Goal: Transaction & Acquisition: Purchase product/service

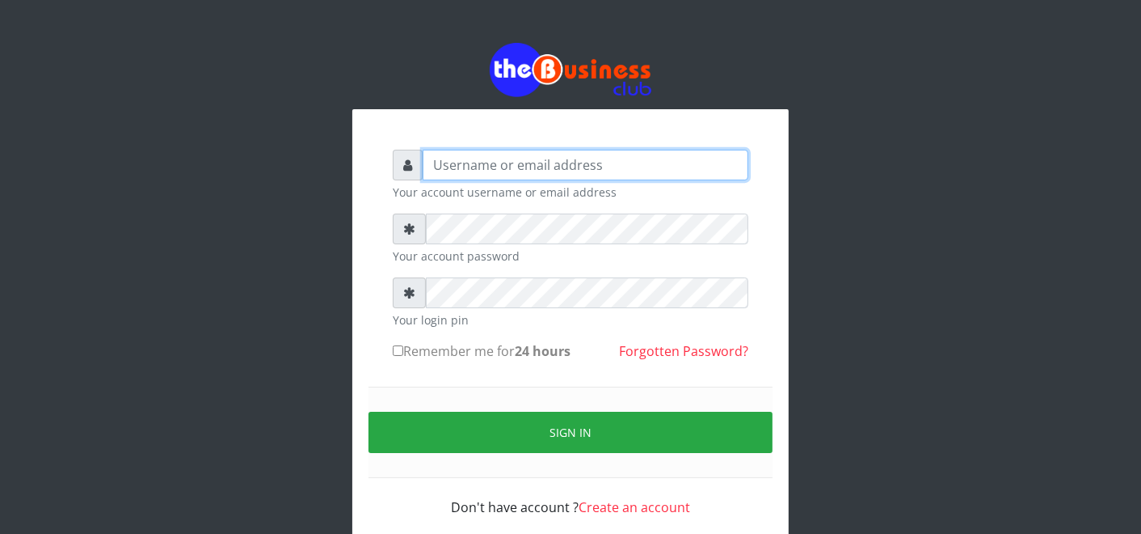
click at [663, 163] on input "text" at bounding box center [586, 165] width 326 height 31
type input "father"
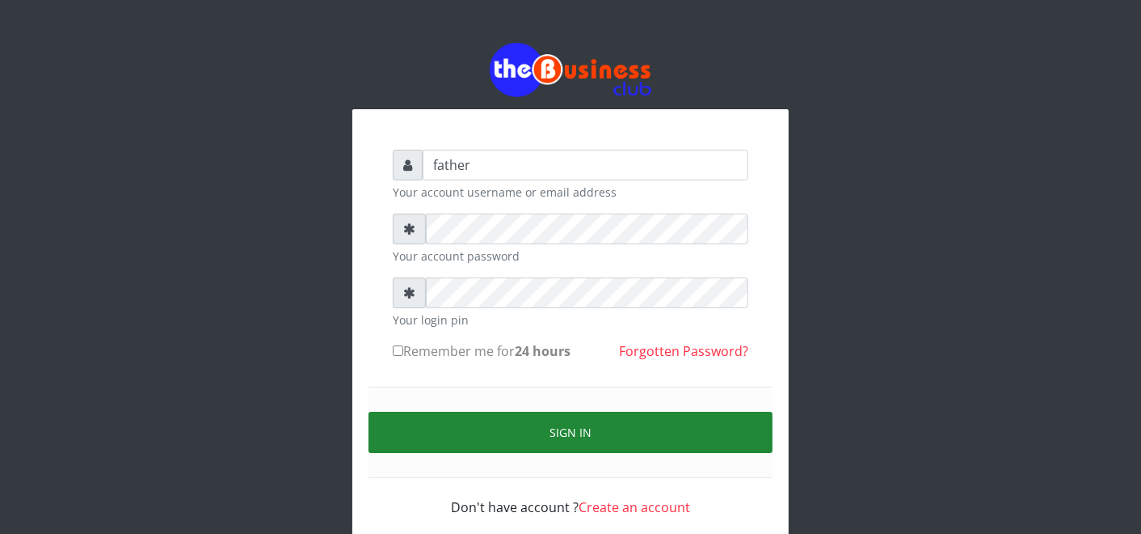
click at [497, 432] on button "Sign in" at bounding box center [571, 431] width 404 height 41
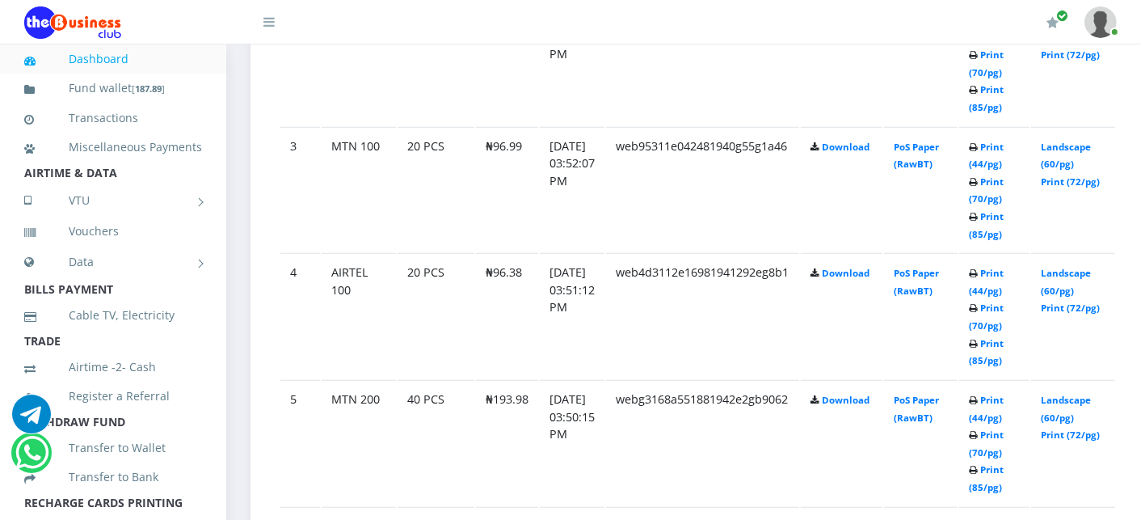
scroll to position [1149, 0]
click at [1001, 394] on link "Print (44/pg)" at bounding box center [986, 407] width 35 height 30
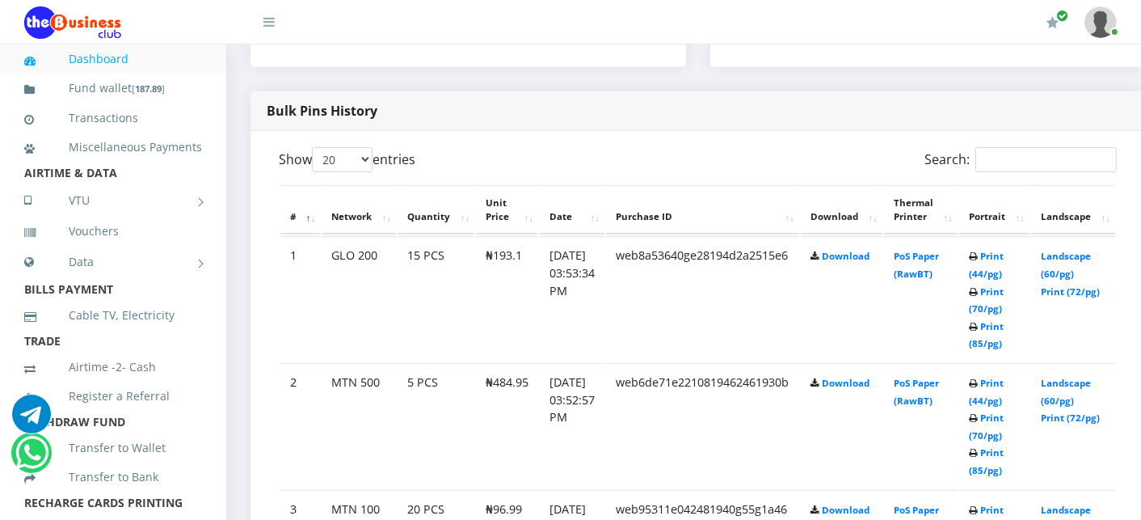
scroll to position [790, 0]
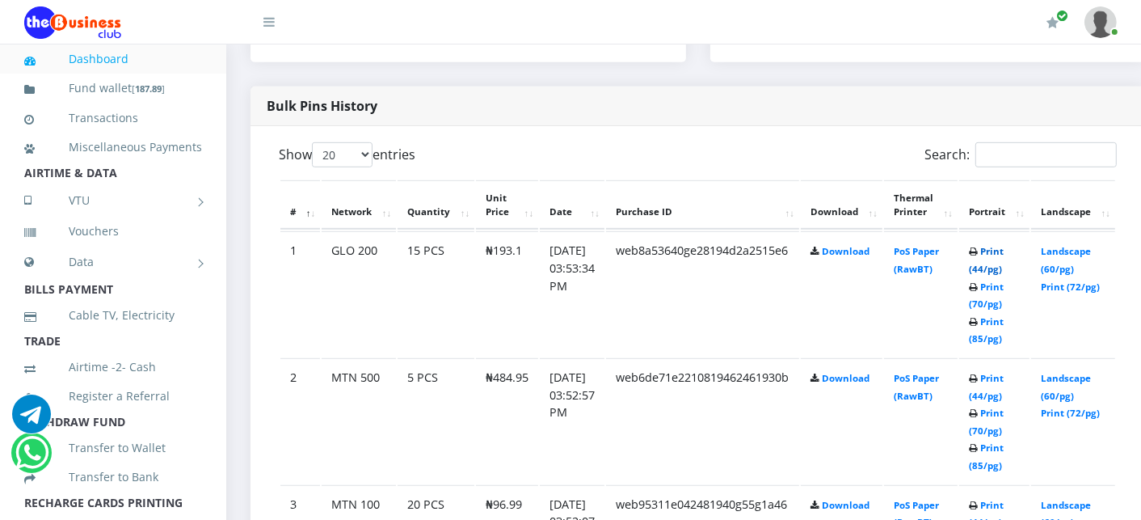
click at [1004, 249] on link "Print (44/pg)" at bounding box center [986, 260] width 35 height 30
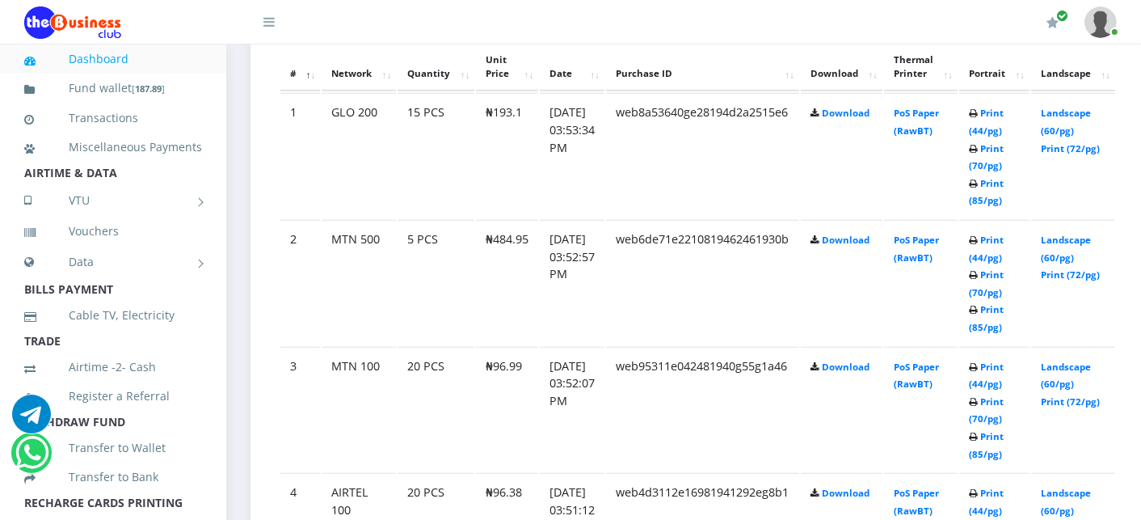
scroll to position [934, 0]
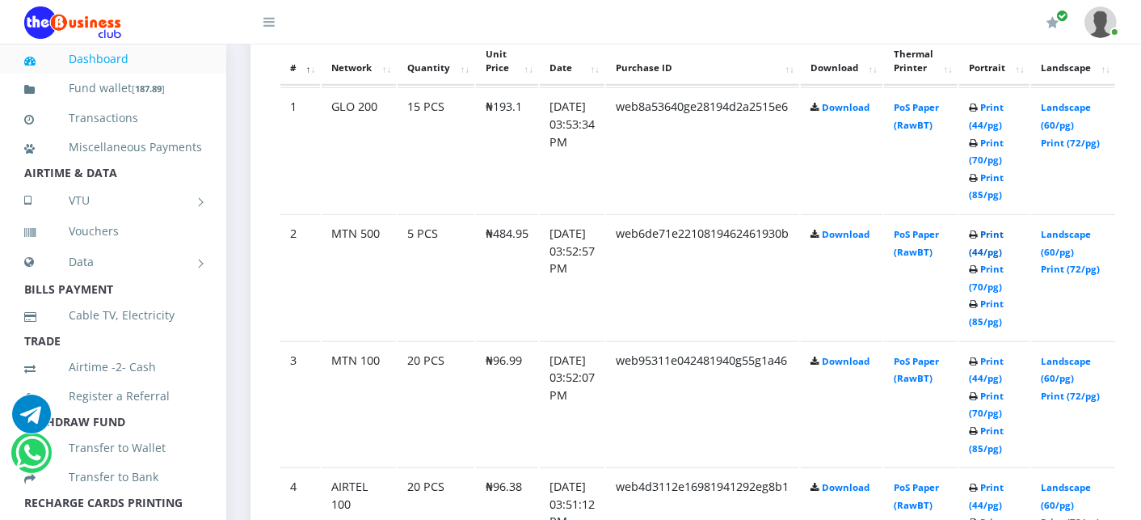
click at [1004, 234] on link "Print (44/pg)" at bounding box center [986, 243] width 35 height 30
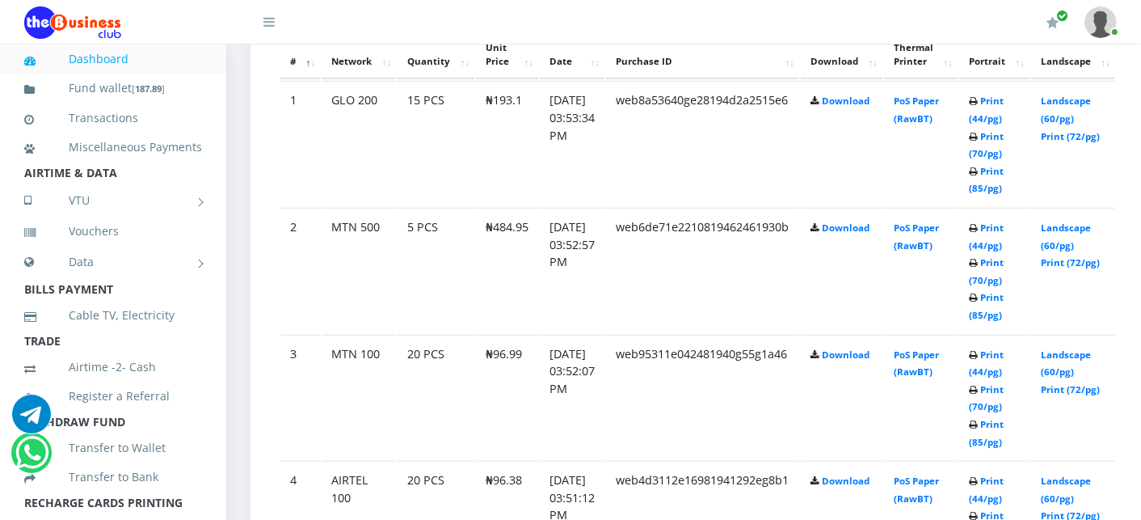
scroll to position [934, 0]
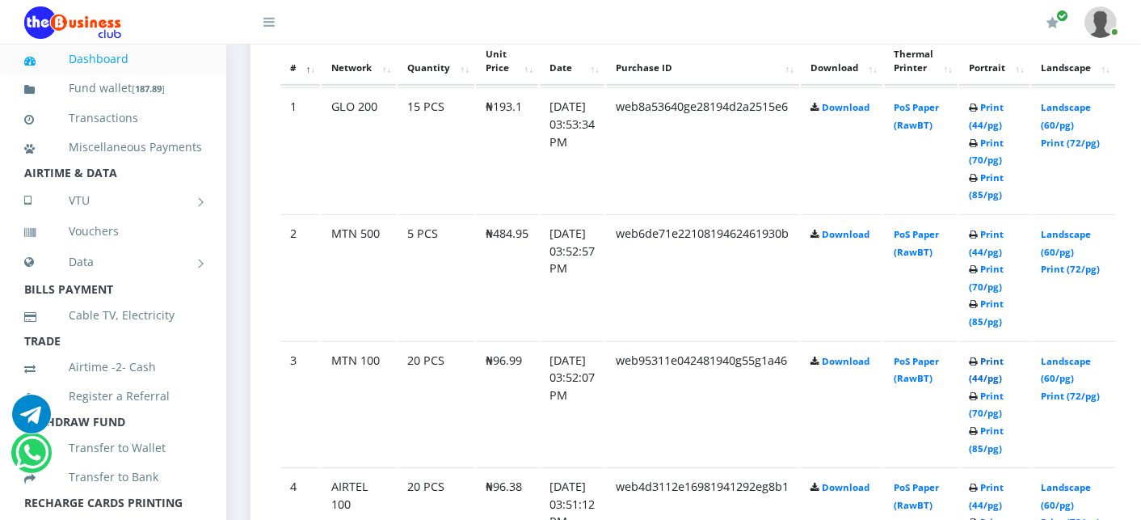
click at [1004, 360] on link "Print (44/pg)" at bounding box center [986, 370] width 35 height 30
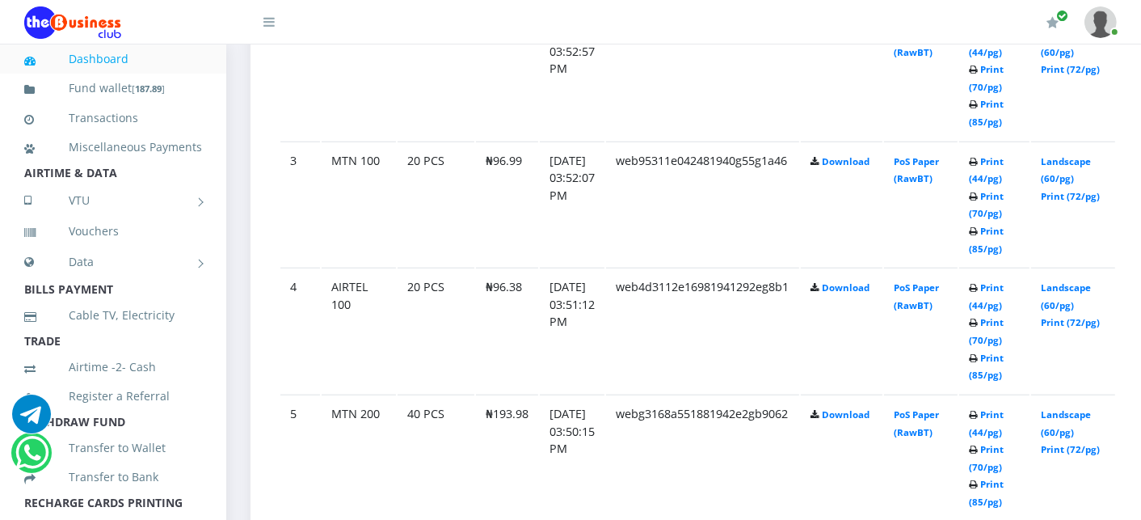
scroll to position [1156, 0]
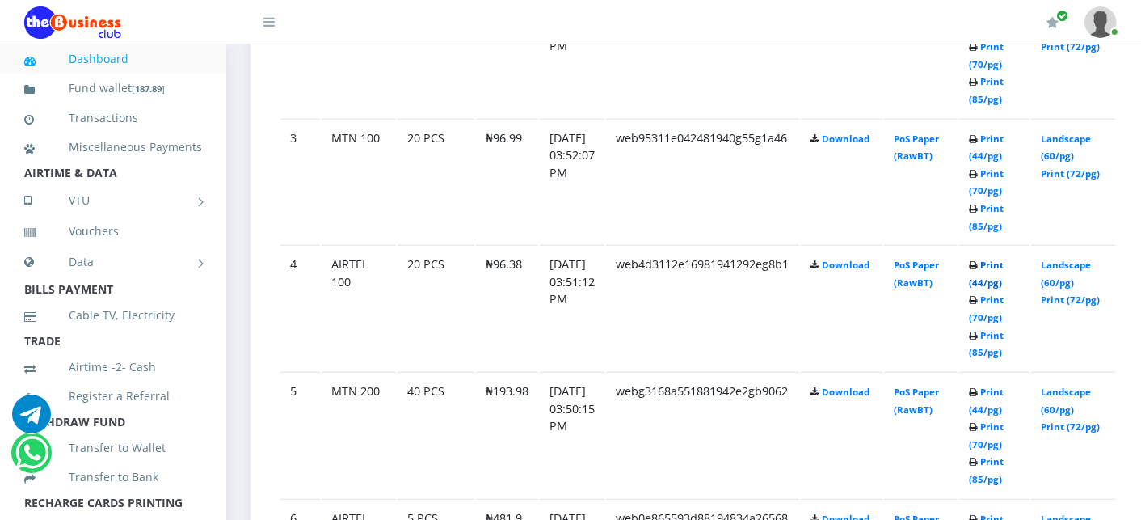
click at [1004, 264] on link "Print (44/pg)" at bounding box center [986, 274] width 35 height 30
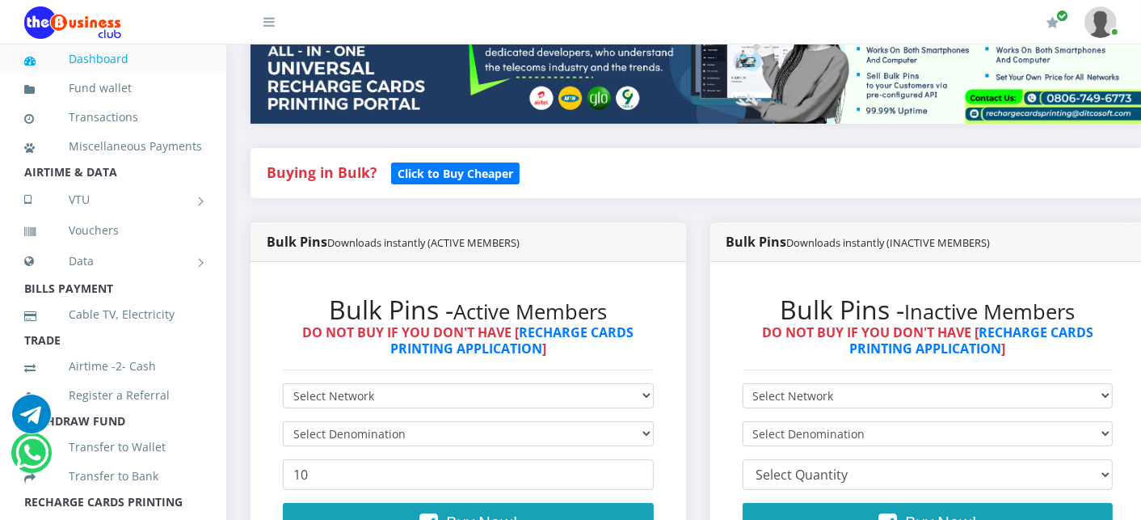
scroll to position [178, 0]
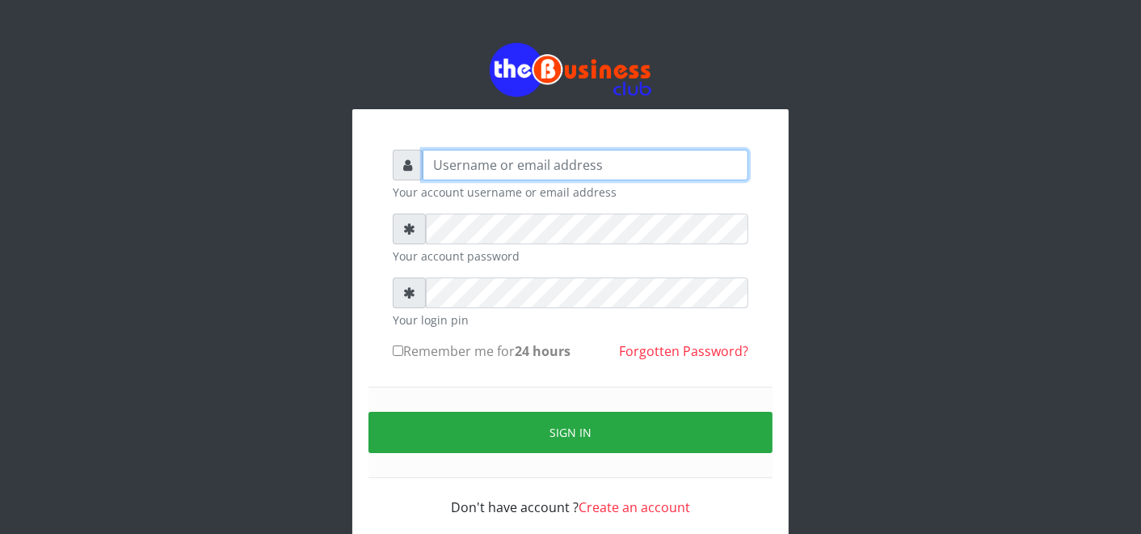
click at [517, 164] on input "text" at bounding box center [586, 165] width 326 height 31
type input "father"
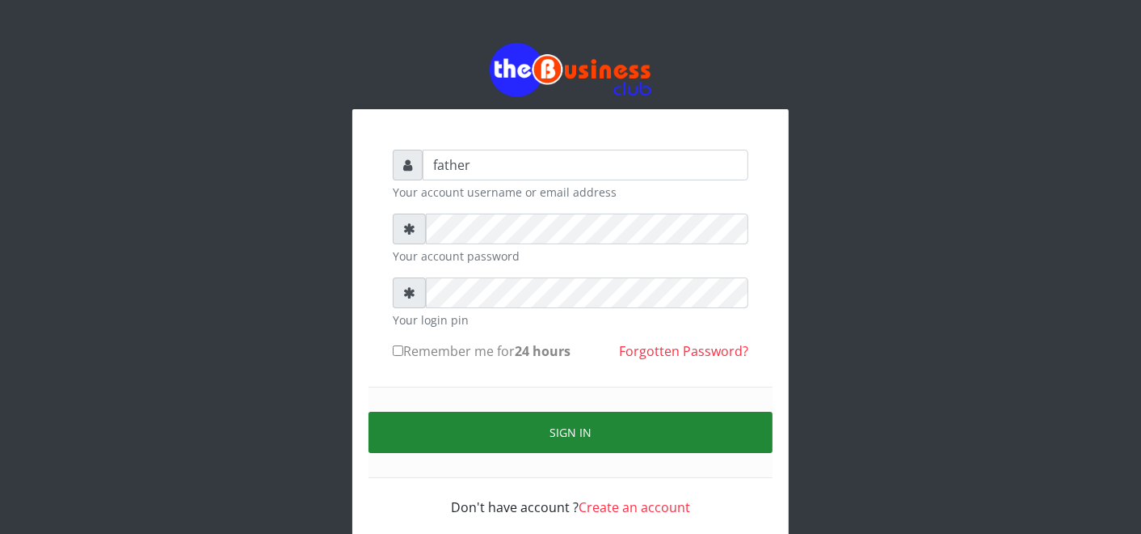
click at [601, 437] on button "Sign in" at bounding box center [571, 431] width 404 height 41
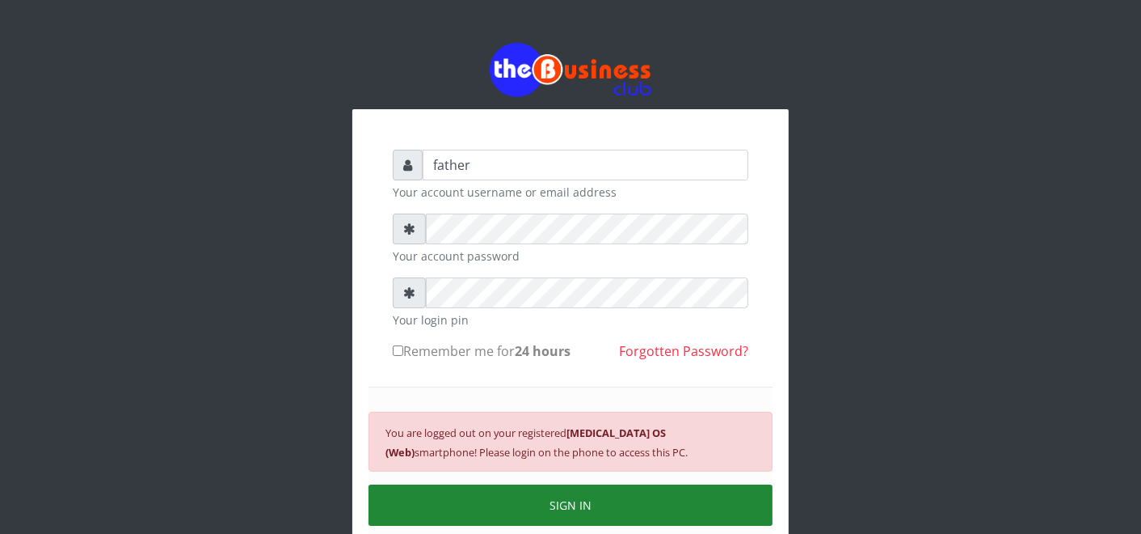
click at [601, 491] on button "SIGN IN" at bounding box center [571, 504] width 404 height 41
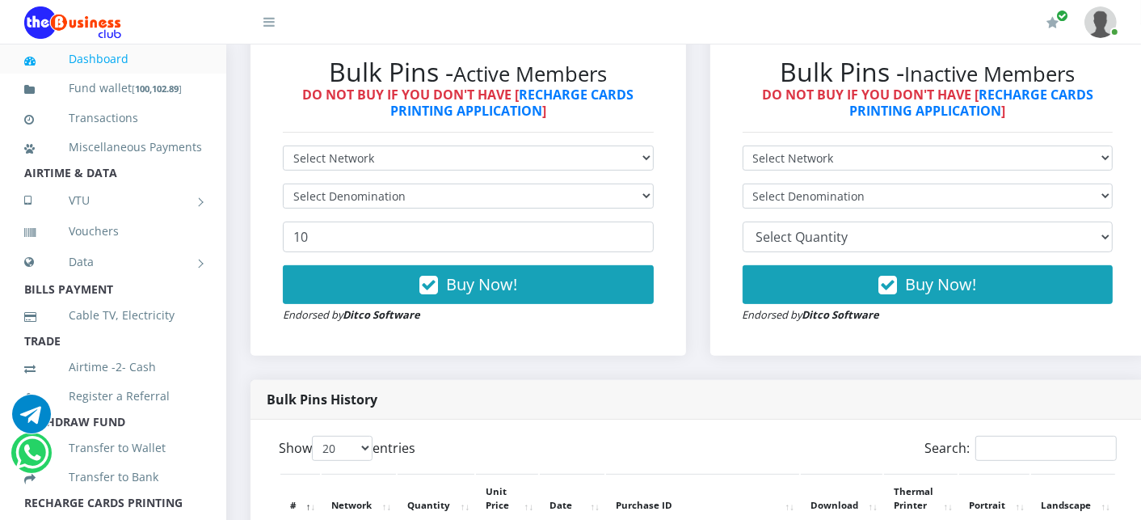
scroll to position [503, 0]
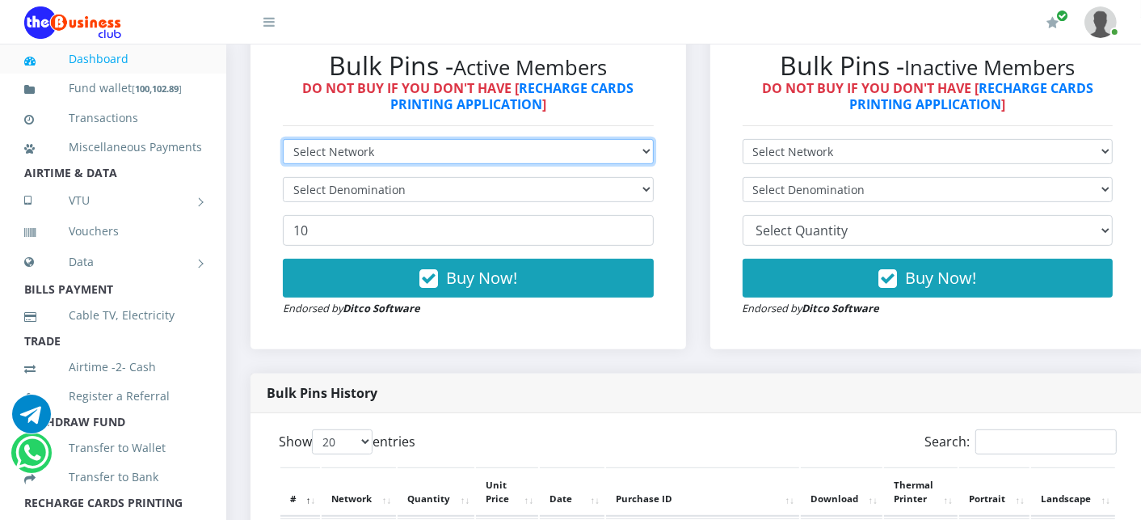
click at [315, 158] on select "Select Network MTN Globacom 9Mobile Airtel" at bounding box center [468, 151] width 371 height 25
select select "MTN"
click at [283, 141] on select "Select Network MTN Globacom 9Mobile Airtel" at bounding box center [468, 151] width 371 height 25
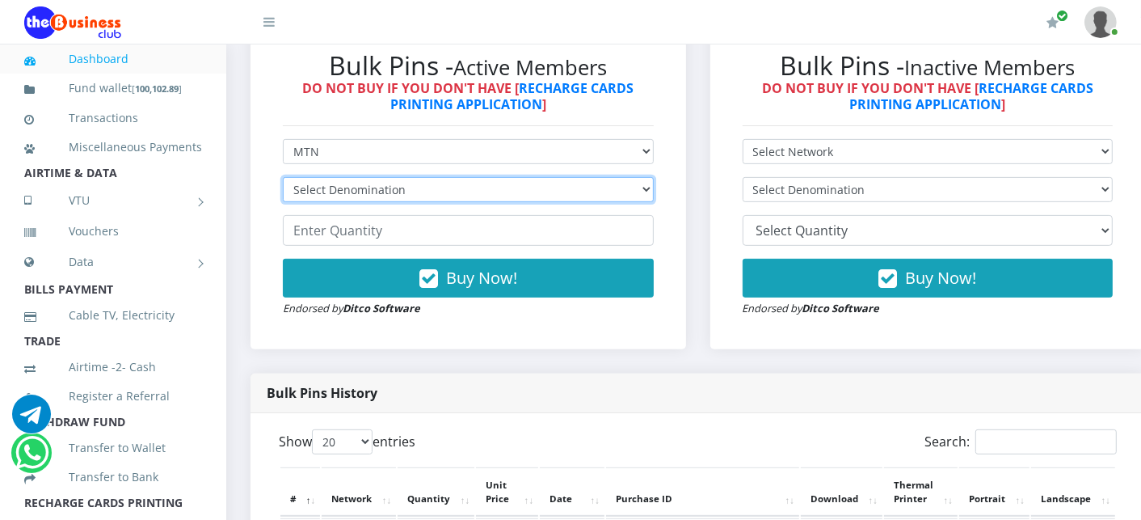
click at [322, 194] on select "Select Denomination MTN NGN100 - ₦96.99 MTN NGN200 - ₦193.98 MTN NGN400 - ₦387.…" at bounding box center [468, 189] width 371 height 25
select select "193.98-200"
click at [283, 179] on select "Select Denomination MTN NGN100 - ₦96.99 MTN NGN200 - ₦193.98 MTN NGN400 - ₦387.…" at bounding box center [468, 189] width 371 height 25
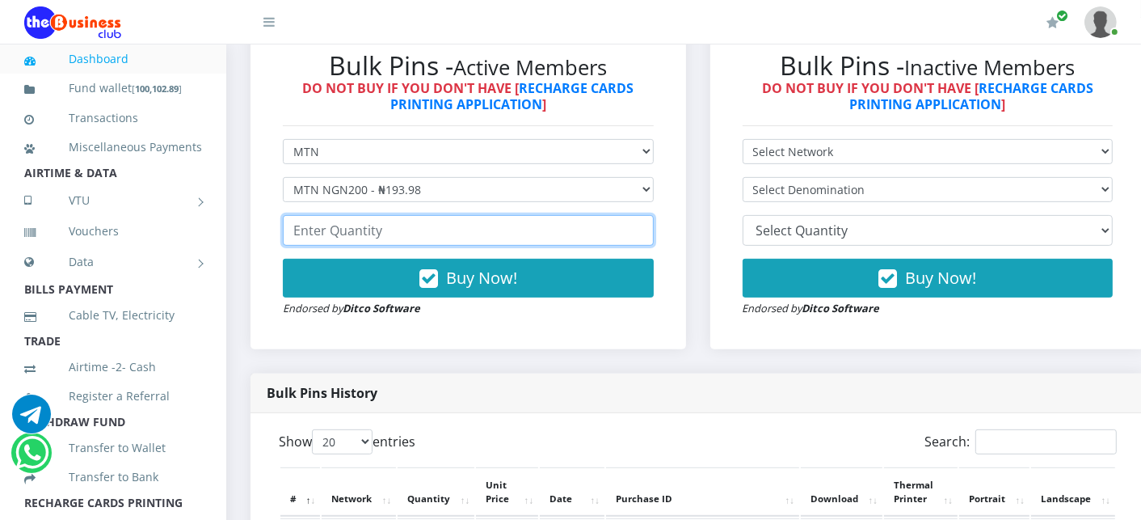
click at [323, 233] on input "number" at bounding box center [468, 230] width 371 height 31
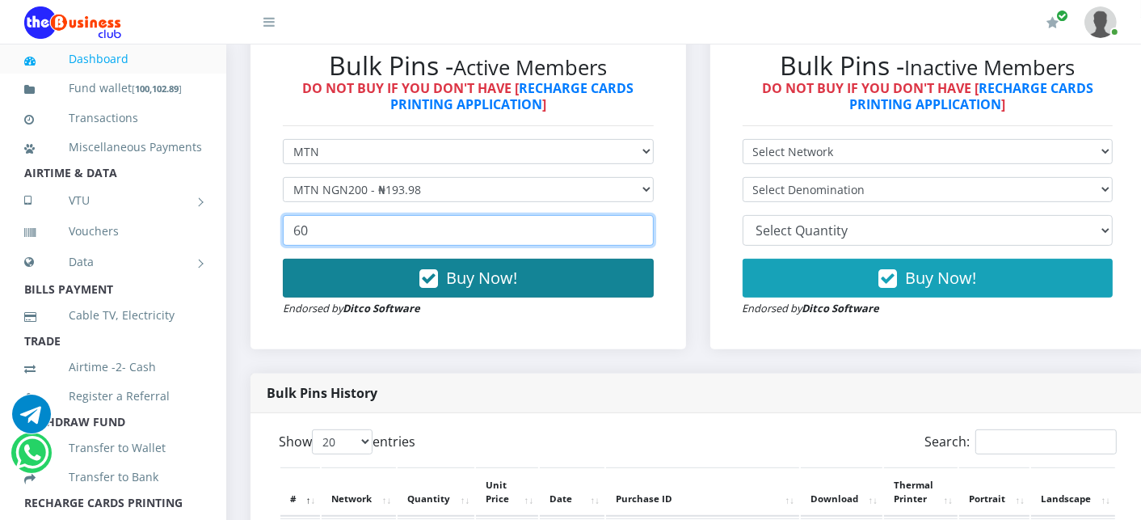
type input "60"
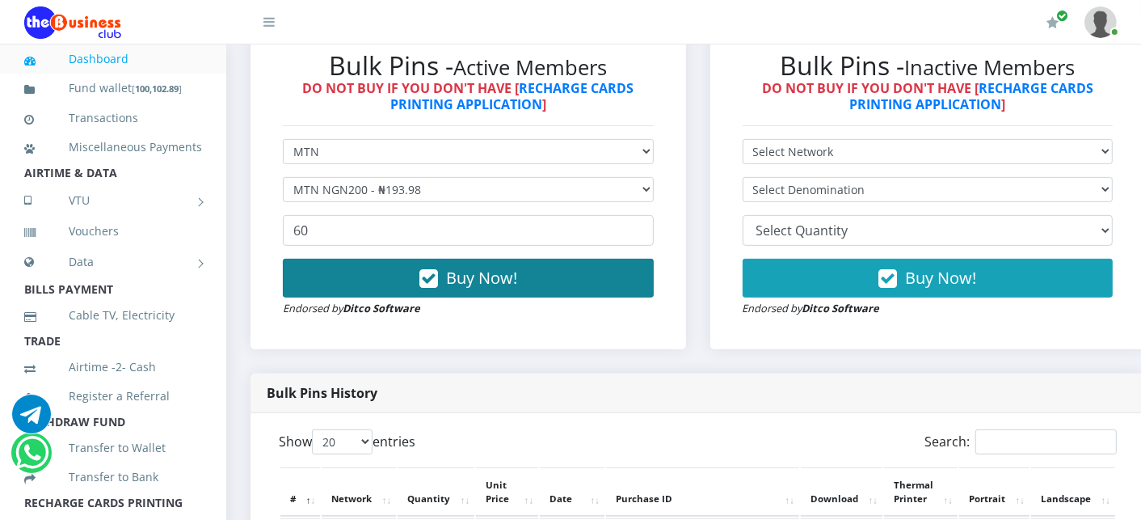
click at [348, 287] on button "Buy Now!" at bounding box center [468, 278] width 371 height 39
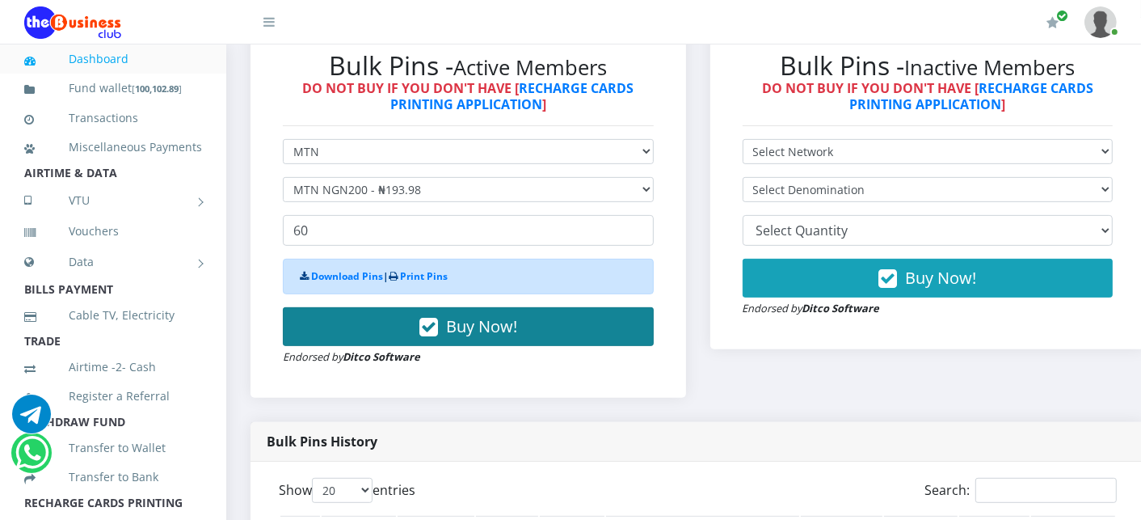
click at [370, 327] on button "Buy Now!" at bounding box center [468, 326] width 371 height 39
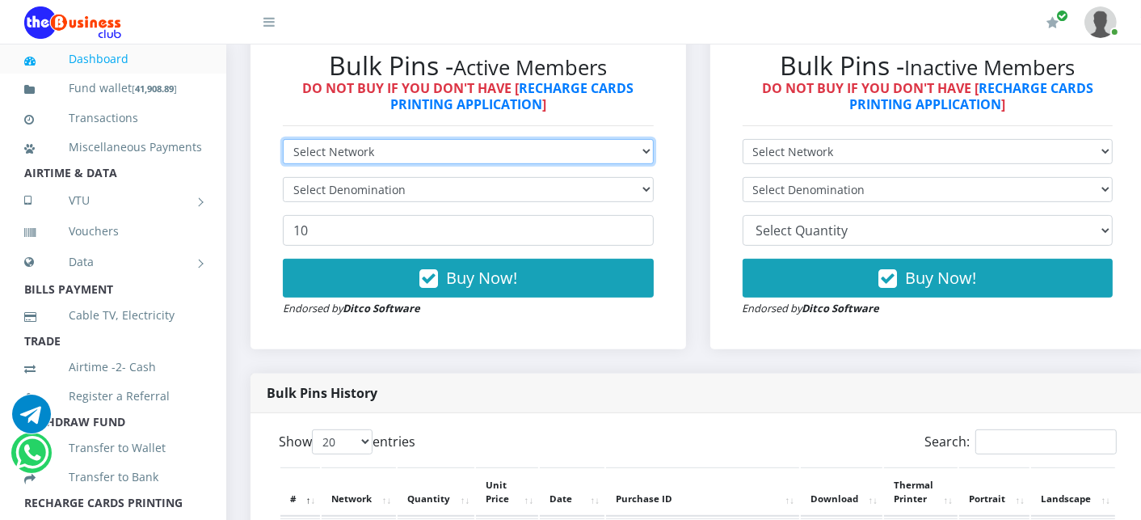
click at [348, 146] on select "Select Network MTN Globacom 9Mobile Airtel" at bounding box center [468, 151] width 371 height 25
select select "MTN"
click at [283, 141] on select "Select Network MTN Globacom 9Mobile Airtel" at bounding box center [468, 151] width 371 height 25
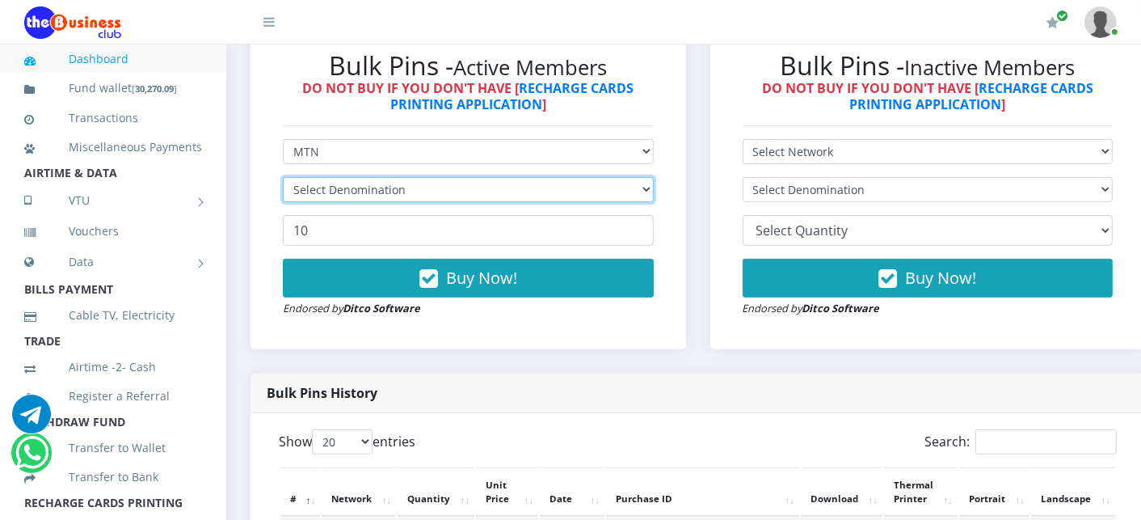
click at [328, 196] on select "Select Denomination" at bounding box center [468, 189] width 371 height 25
select select "193.98-200"
click at [283, 179] on select "Select Denomination MTN NGN100 - ₦96.99 MTN NGN200 - ₦193.98 MTN NGN400 - ₦387.…" at bounding box center [468, 189] width 371 height 25
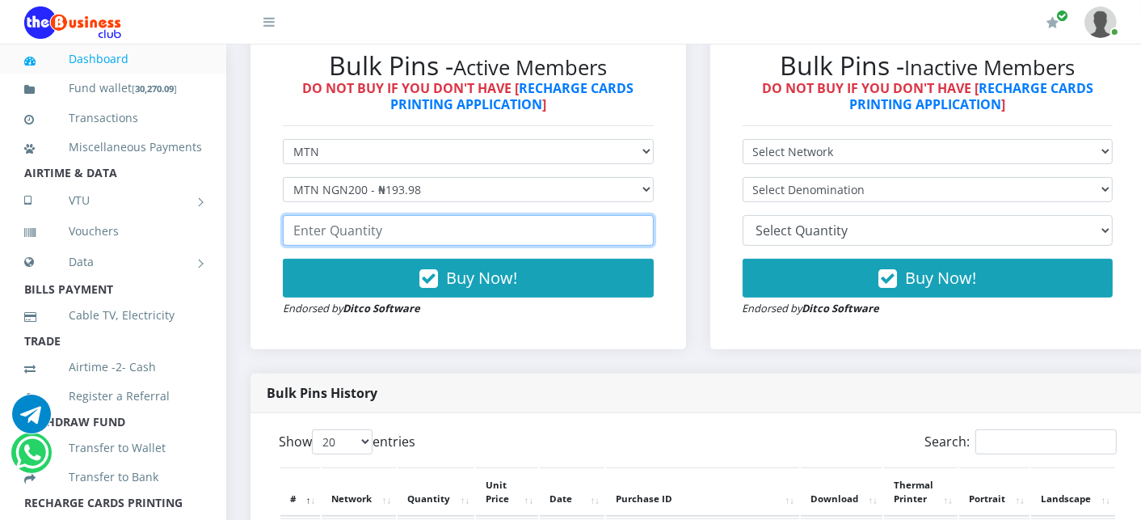
click at [328, 232] on input "number" at bounding box center [468, 230] width 371 height 31
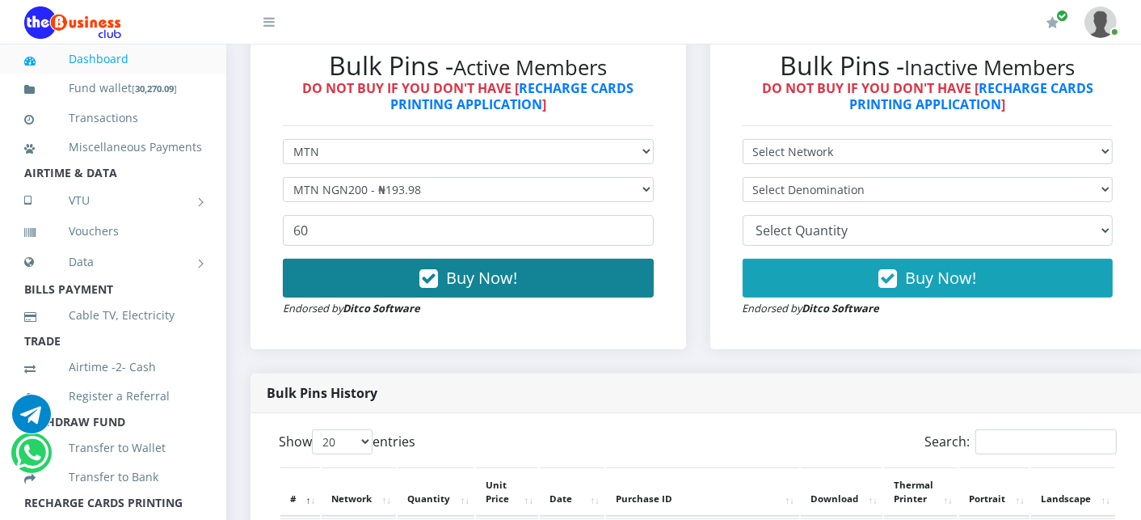
click at [334, 270] on button "Buy Now!" at bounding box center [468, 278] width 371 height 39
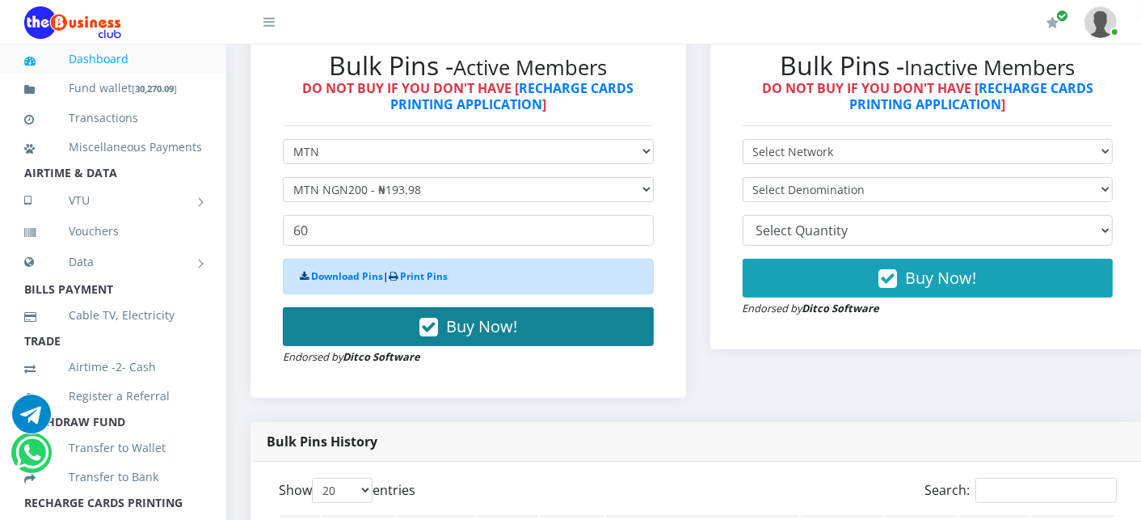
click at [343, 331] on button "Buy Now!" at bounding box center [468, 326] width 371 height 39
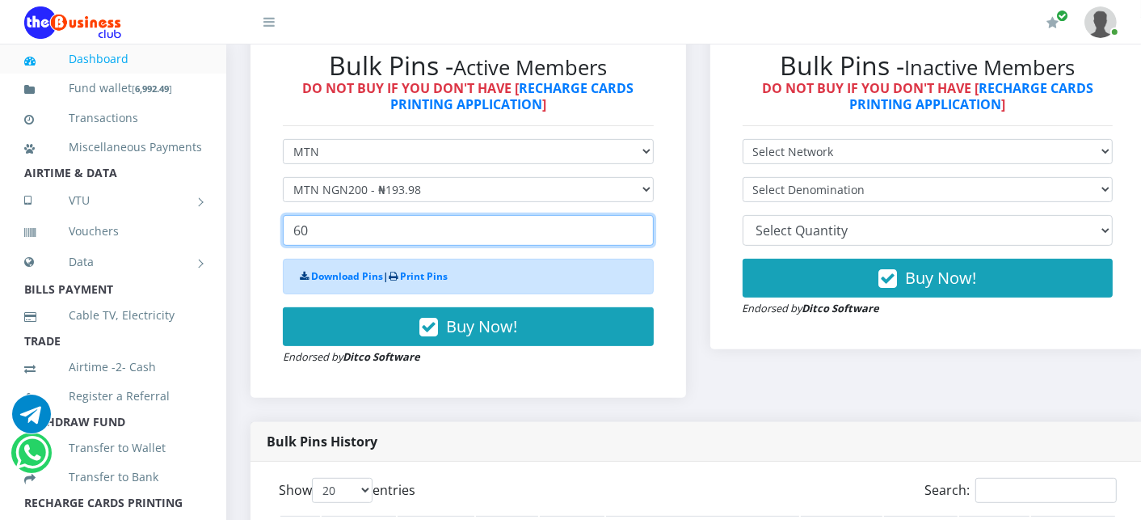
click at [327, 234] on input "60" at bounding box center [468, 230] width 371 height 31
type input "6"
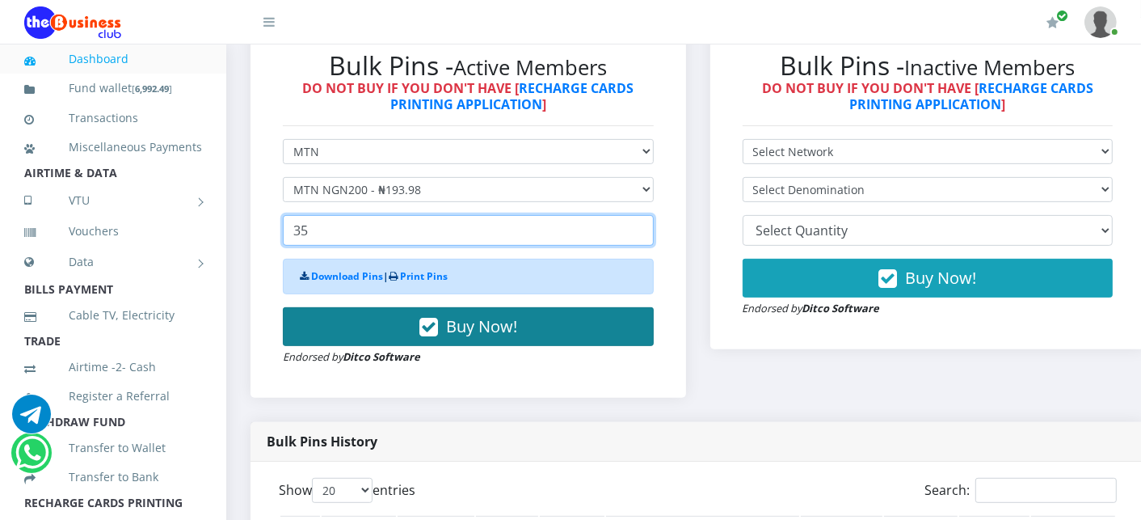
type input "35"
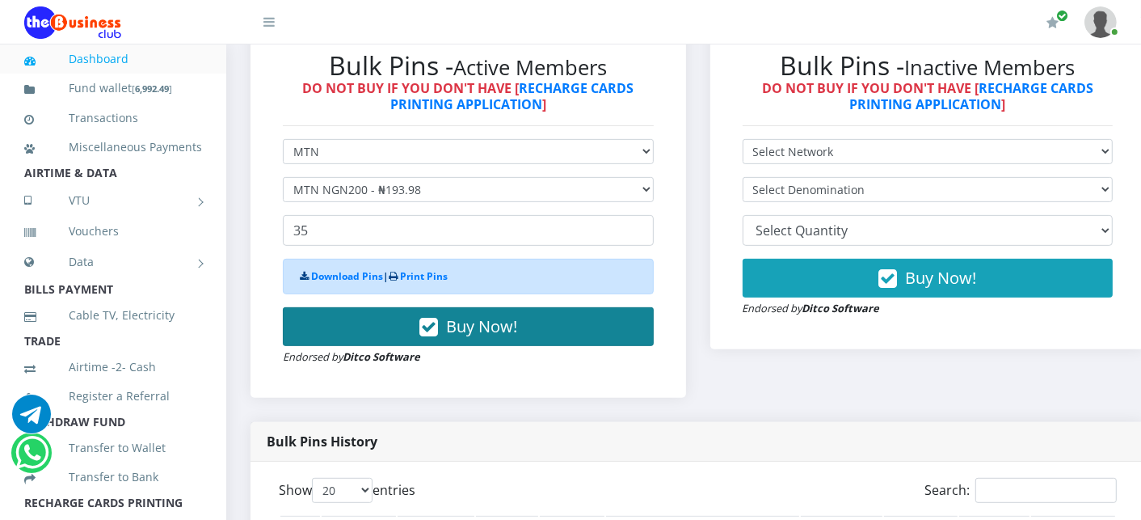
click at [357, 324] on button "Buy Now!" at bounding box center [468, 326] width 371 height 39
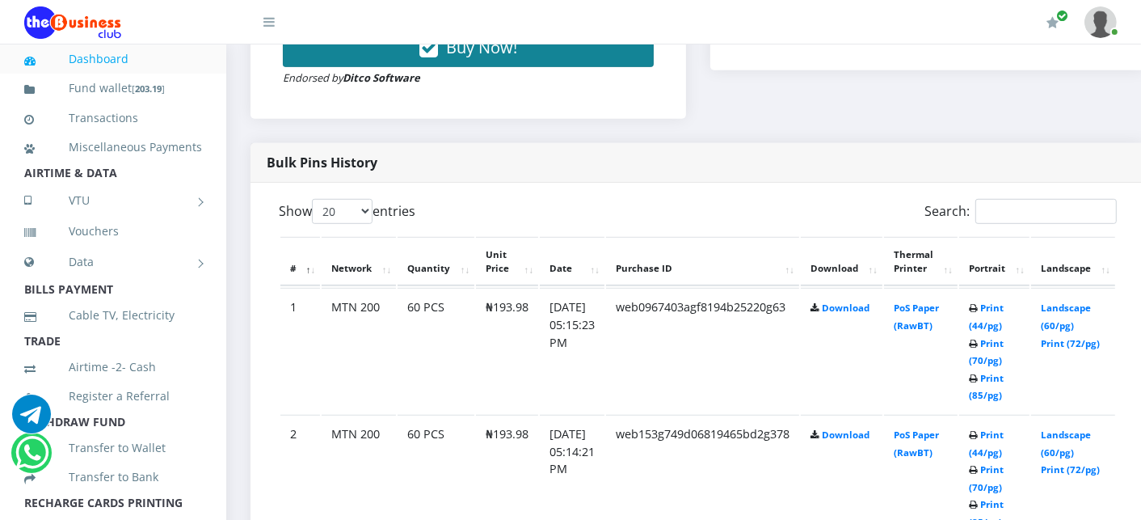
scroll to position [790, 0]
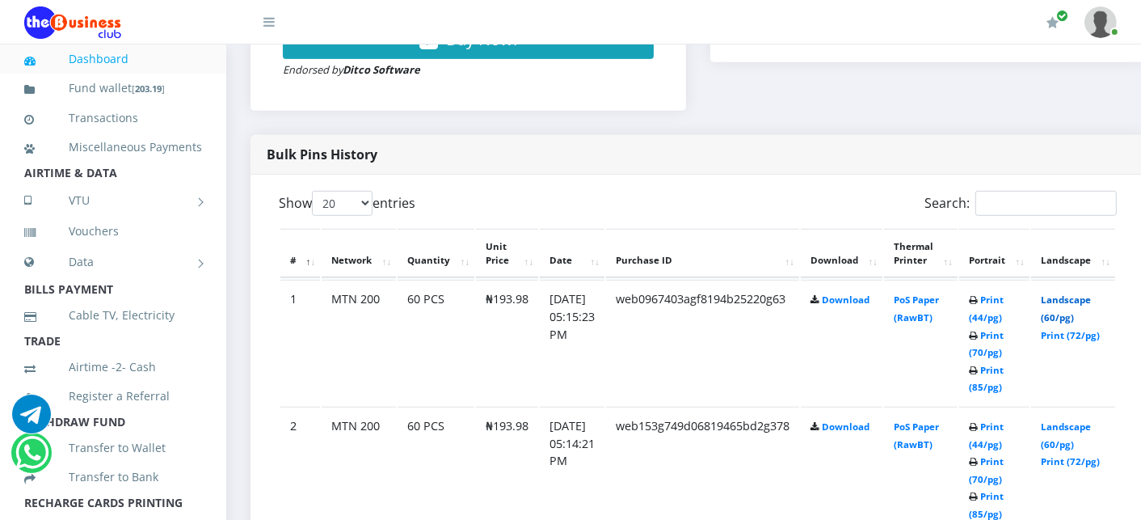
click at [1073, 297] on link "Landscape (60/pg)" at bounding box center [1066, 308] width 50 height 30
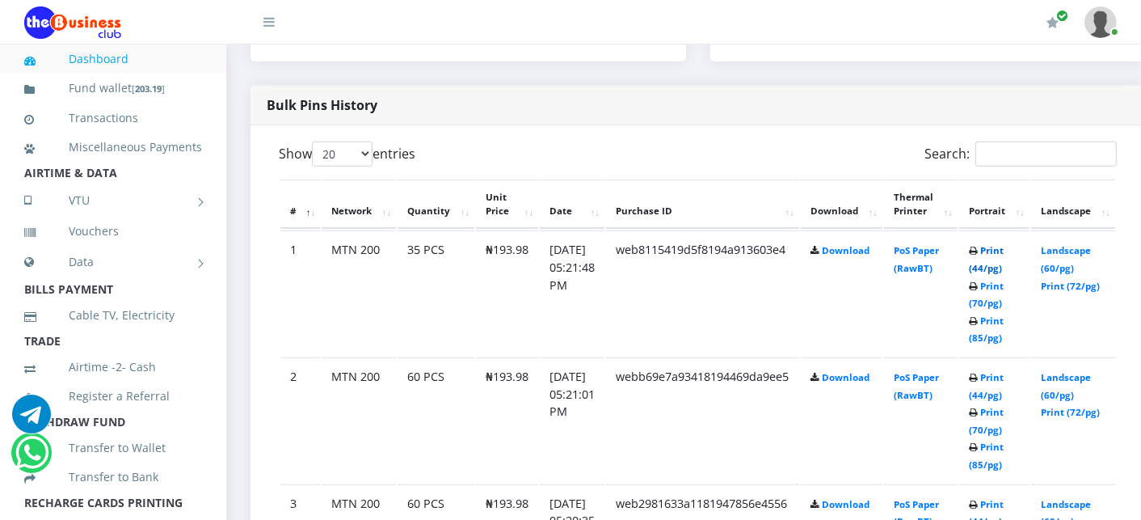
scroll to position [790, 0]
click at [1004, 249] on link "Print (44/pg)" at bounding box center [986, 260] width 35 height 30
click at [1077, 374] on link "Landscape (60/pg)" at bounding box center [1066, 387] width 50 height 30
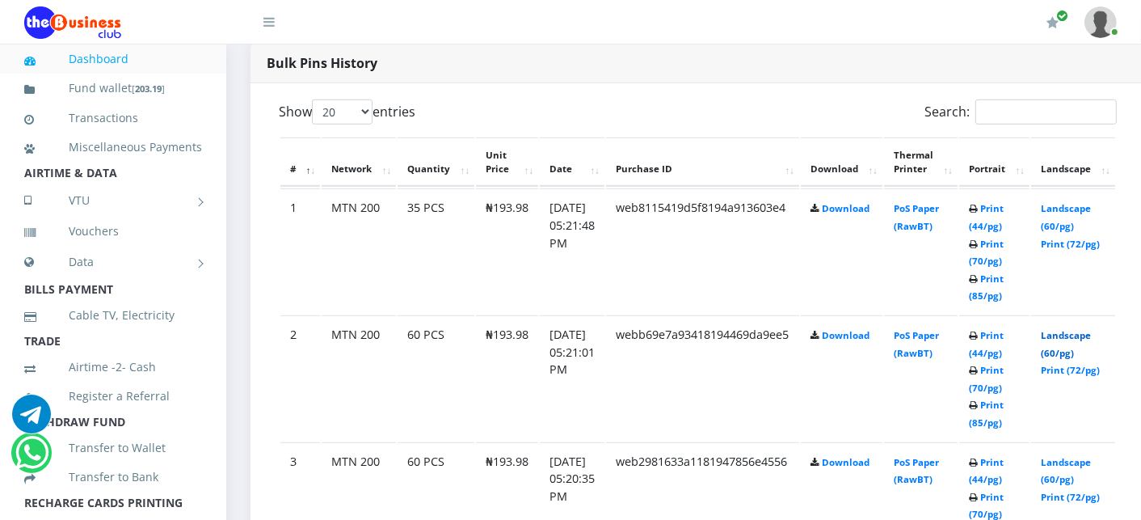
click at [1091, 333] on link "Landscape (60/pg)" at bounding box center [1066, 344] width 50 height 30
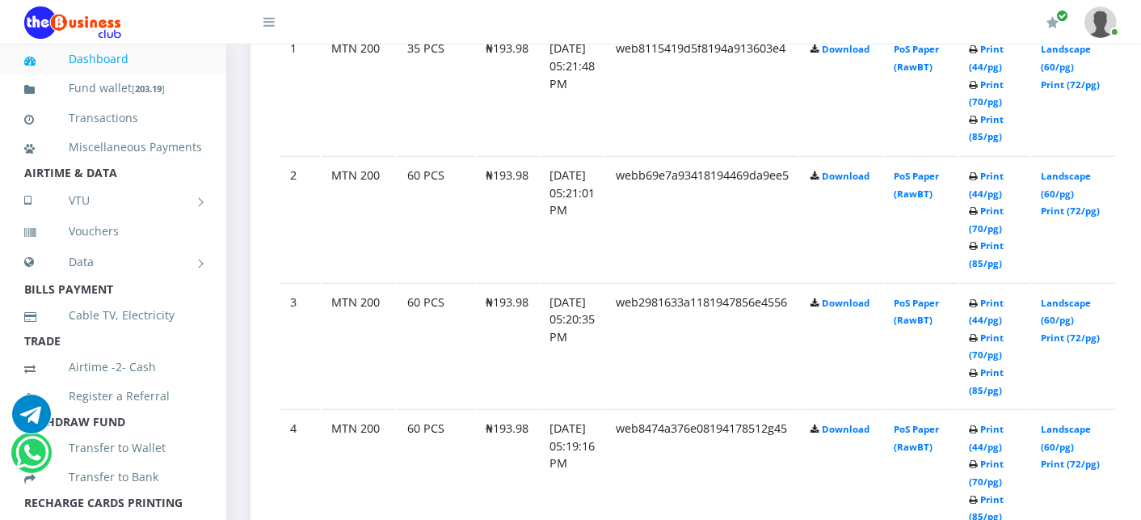
scroll to position [1016, 0]
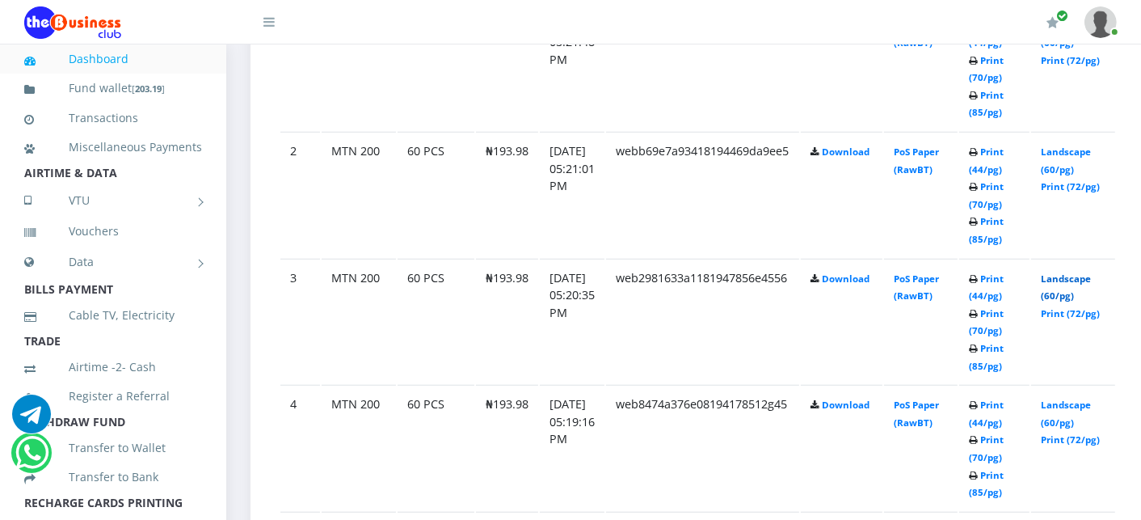
click at [1064, 276] on link "Landscape (60/pg)" at bounding box center [1066, 287] width 50 height 30
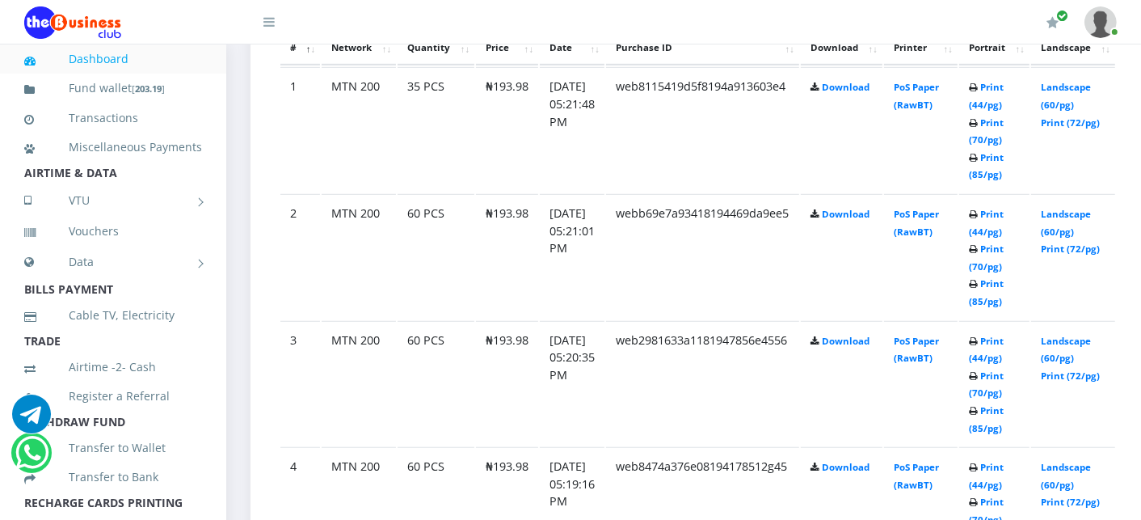
scroll to position [1016, 0]
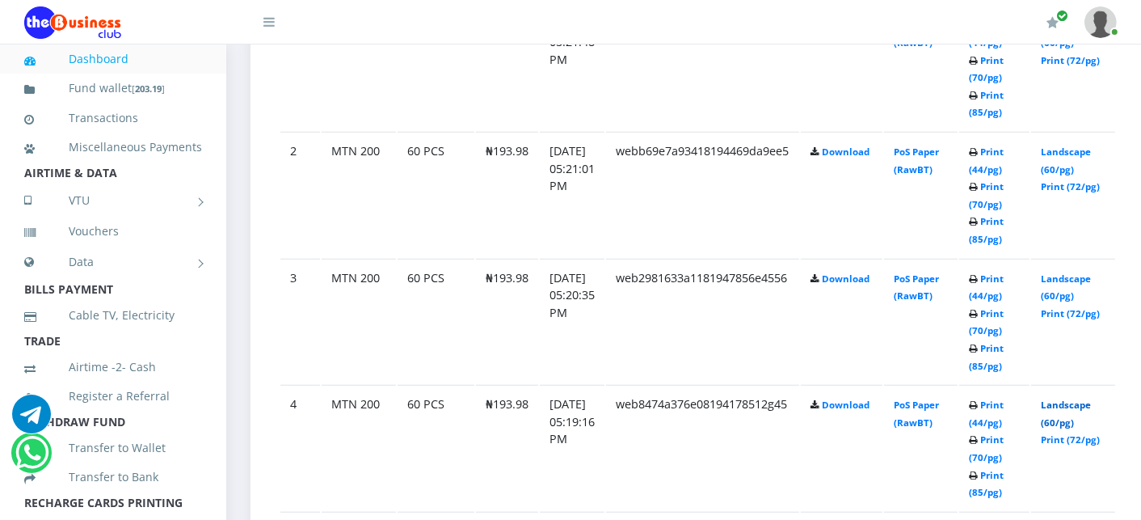
click at [1080, 403] on link "Landscape (60/pg)" at bounding box center [1066, 414] width 50 height 30
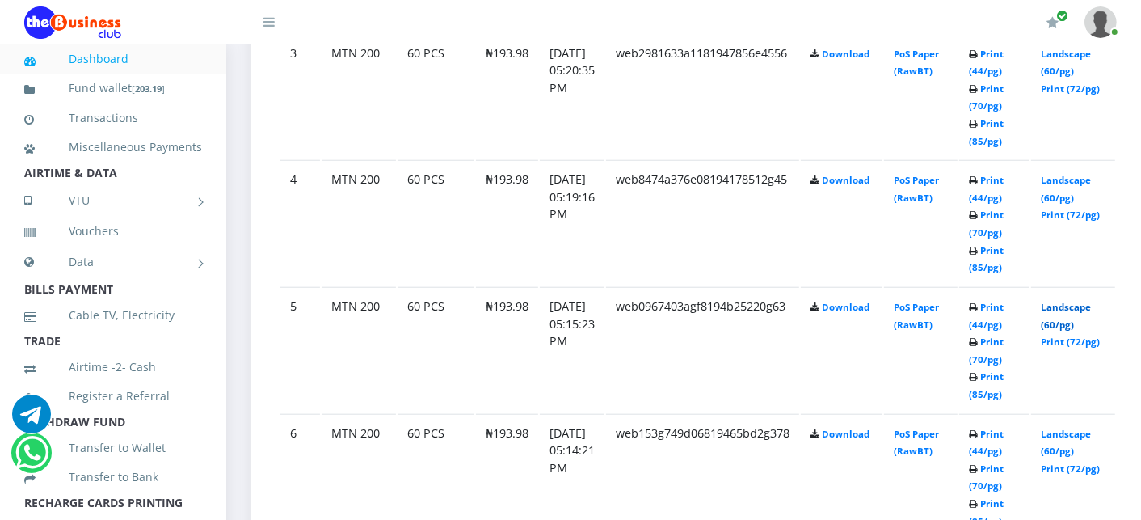
click at [1091, 302] on link "Landscape (60/pg)" at bounding box center [1066, 316] width 50 height 30
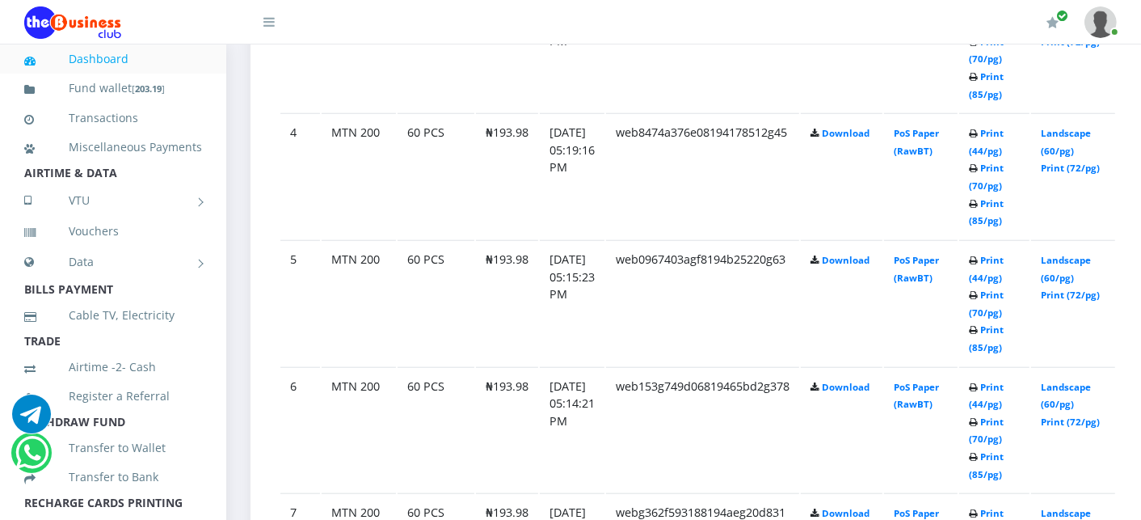
scroll to position [1322, 0]
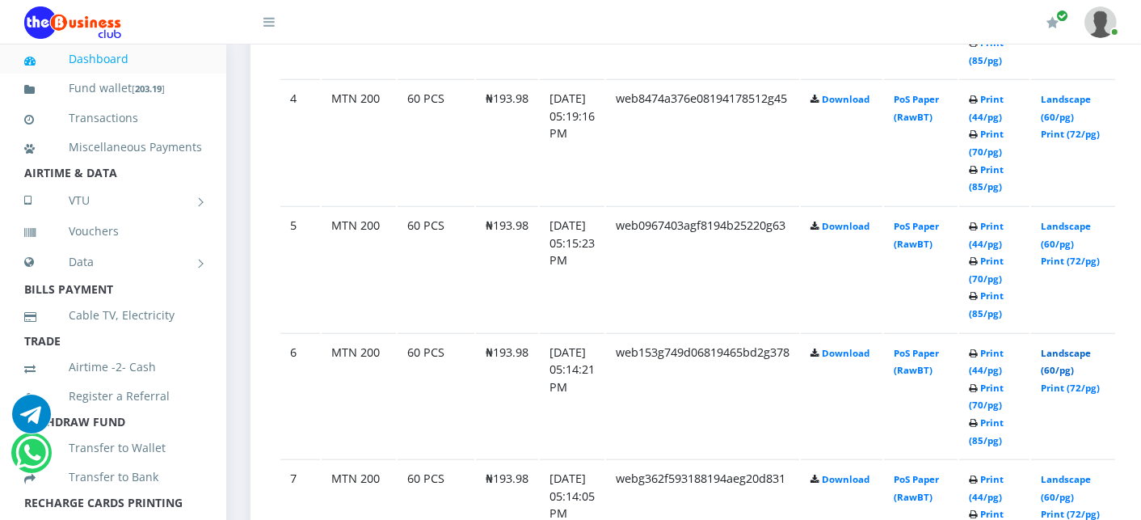
click at [1091, 348] on link "Landscape (60/pg)" at bounding box center [1066, 362] width 50 height 30
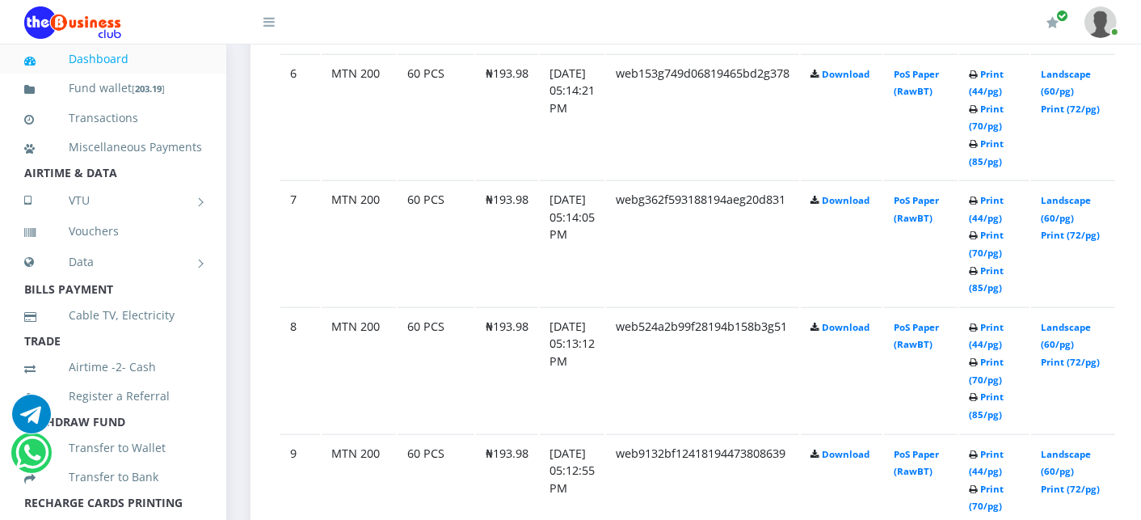
scroll to position [1609, 0]
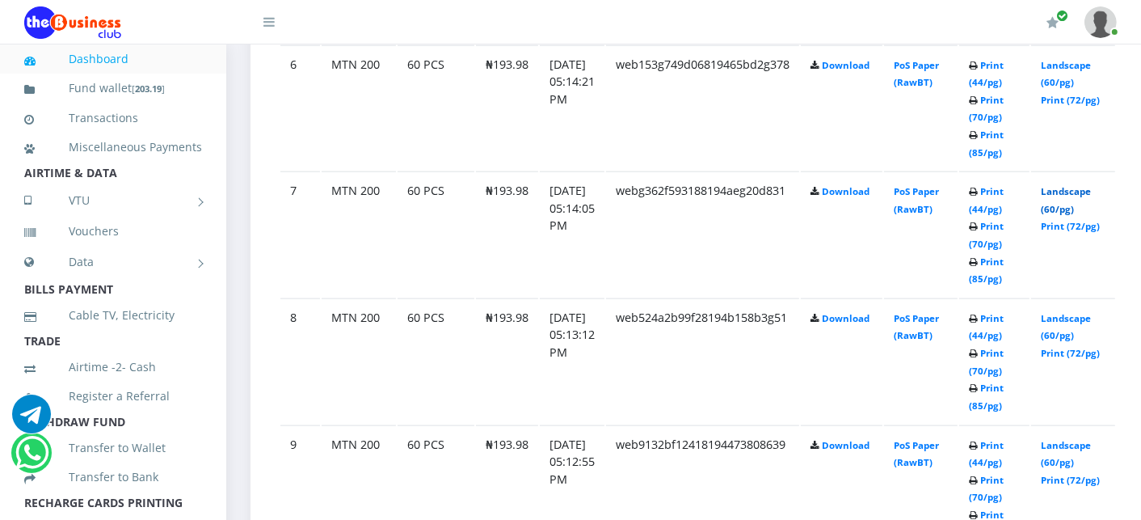
click at [1083, 188] on link "Landscape (60/pg)" at bounding box center [1066, 200] width 50 height 30
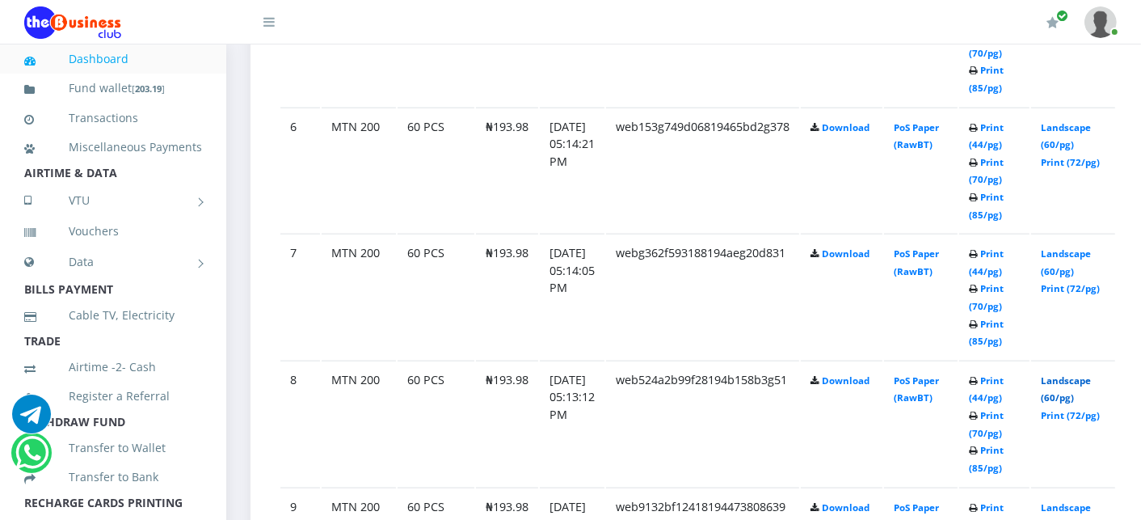
scroll to position [1609, 0]
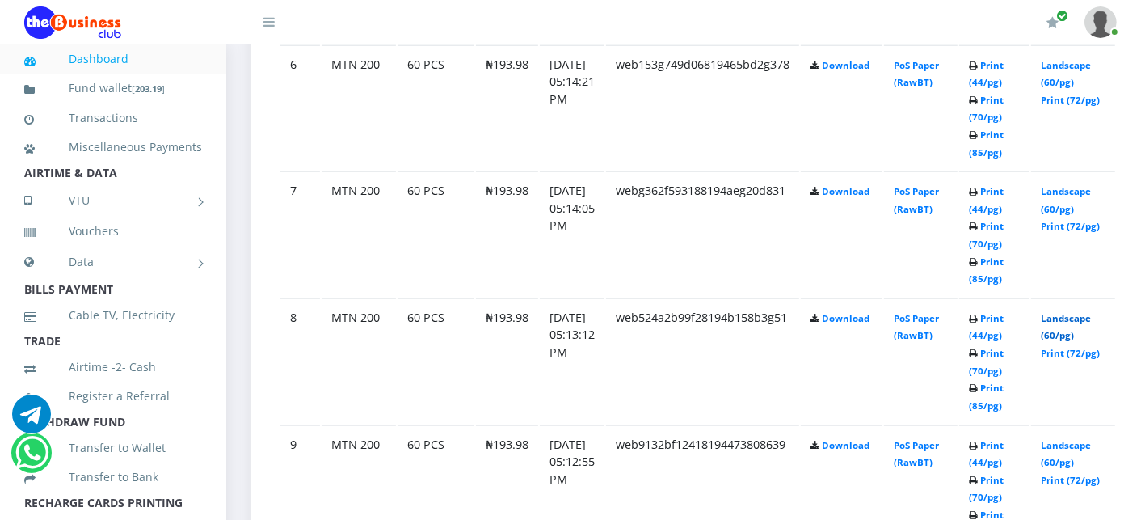
click at [1086, 312] on link "Landscape (60/pg)" at bounding box center [1066, 327] width 50 height 30
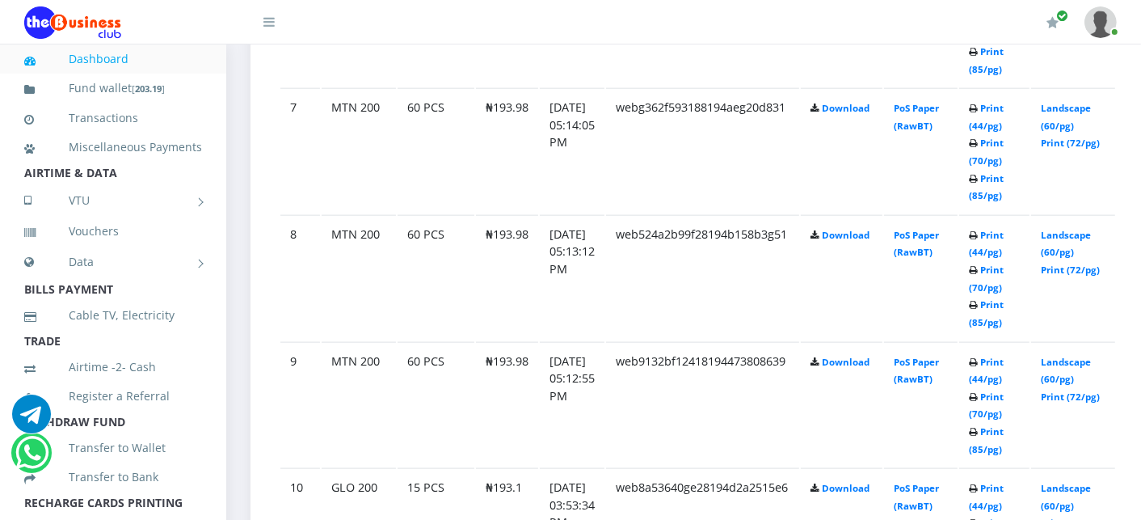
scroll to position [1727, 0]
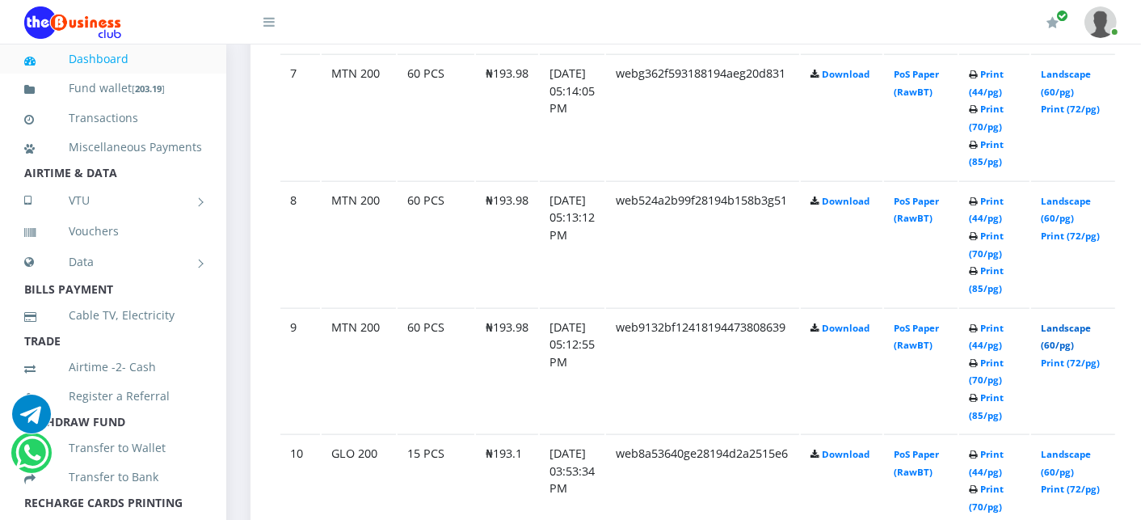
click at [1091, 322] on link "Landscape (60/pg)" at bounding box center [1066, 337] width 50 height 30
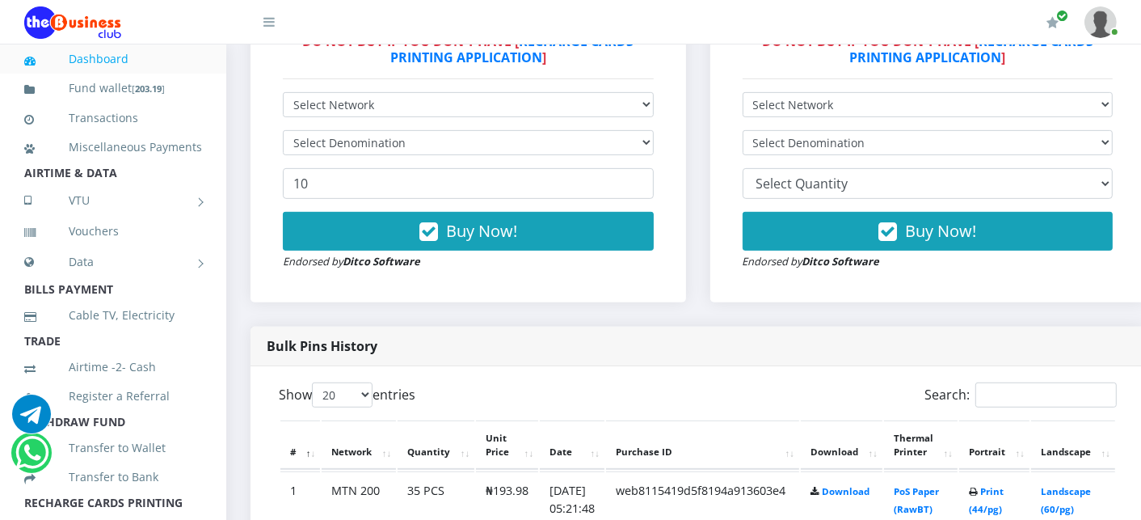
scroll to position [542, 0]
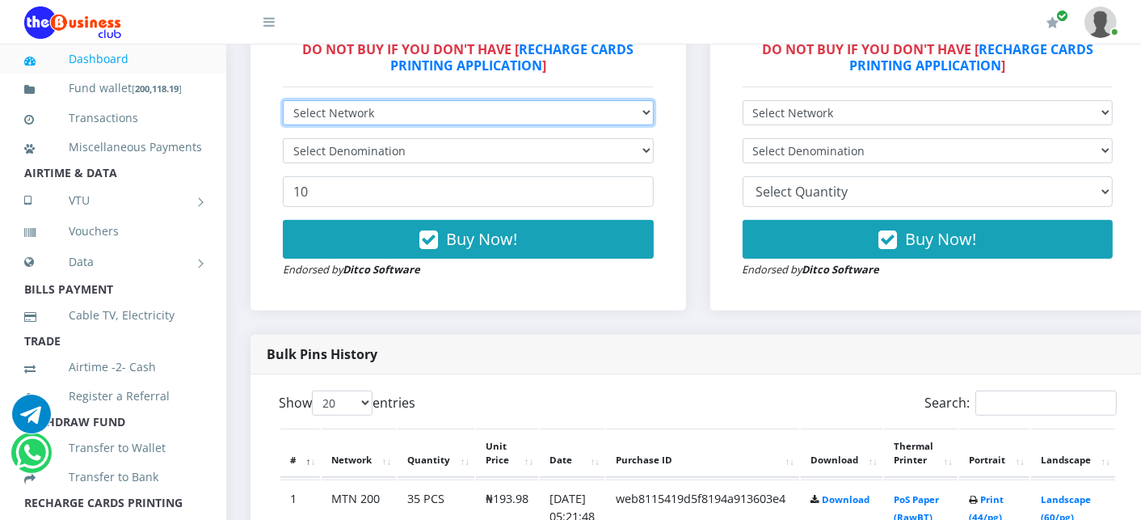
click at [343, 106] on select "Select Network MTN Globacom 9Mobile Airtel" at bounding box center [468, 112] width 371 height 25
select select "MTN"
click at [283, 102] on select "Select Network MTN Globacom 9Mobile Airtel" at bounding box center [468, 112] width 371 height 25
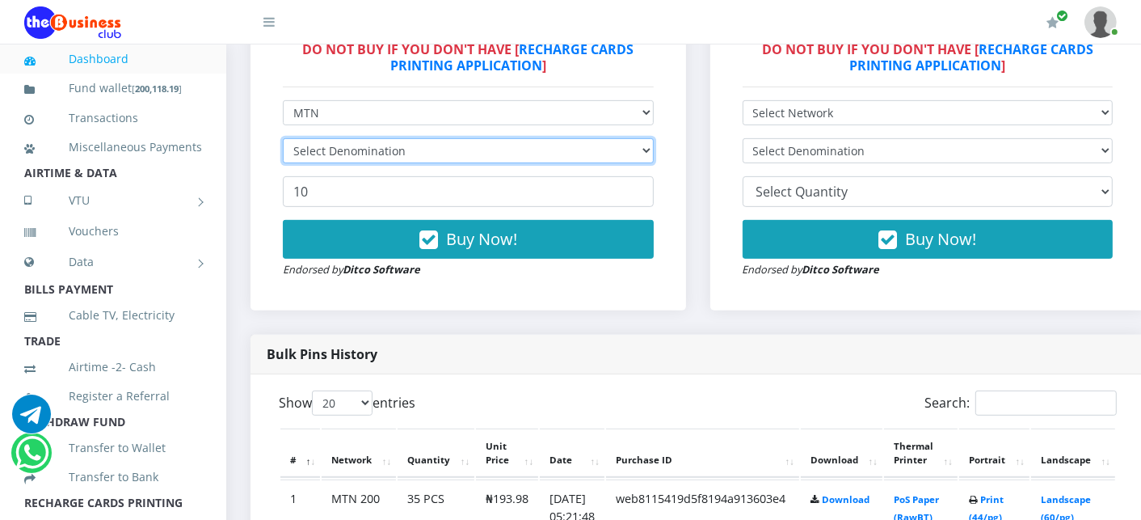
click at [338, 146] on select "Select Denomination" at bounding box center [468, 150] width 371 height 25
select select "969.9-1000"
click at [283, 140] on select "Select Denomination MTN NGN100 - ₦96.99 MTN NGN200 - ₦193.98 MTN NGN400 - ₦387.…" at bounding box center [468, 150] width 371 height 25
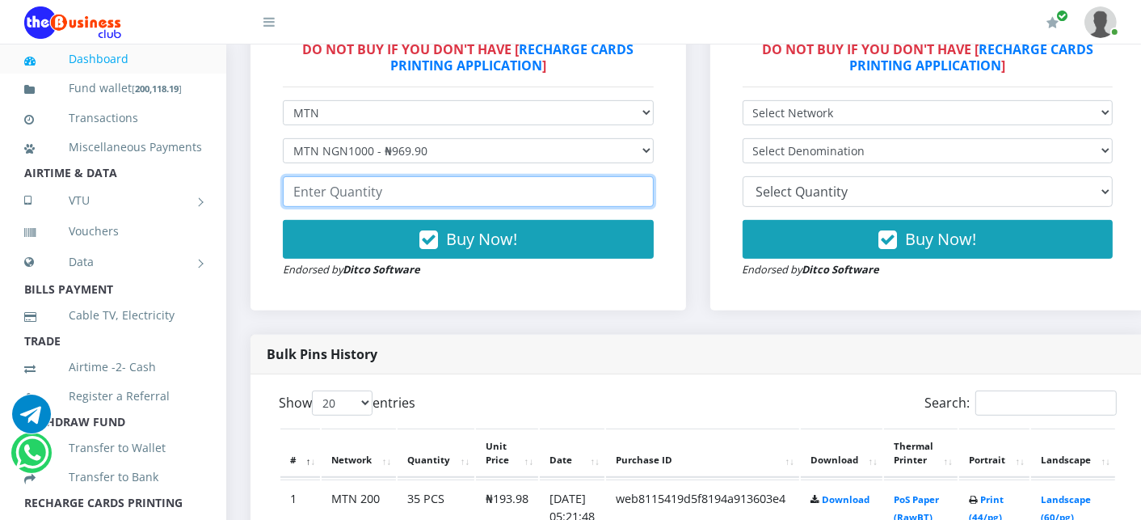
click at [341, 205] on input "number" at bounding box center [468, 191] width 371 height 31
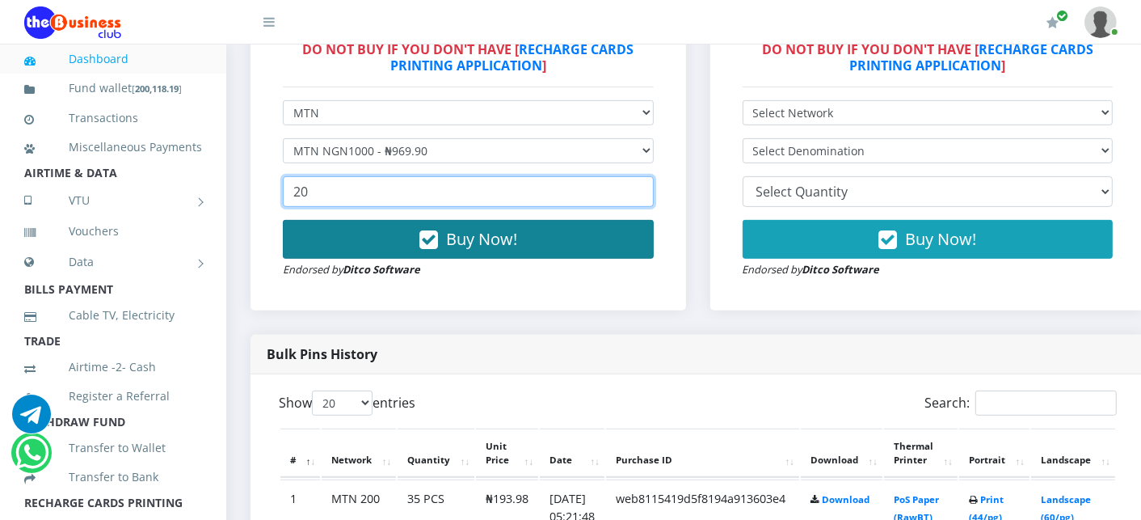
type input "20"
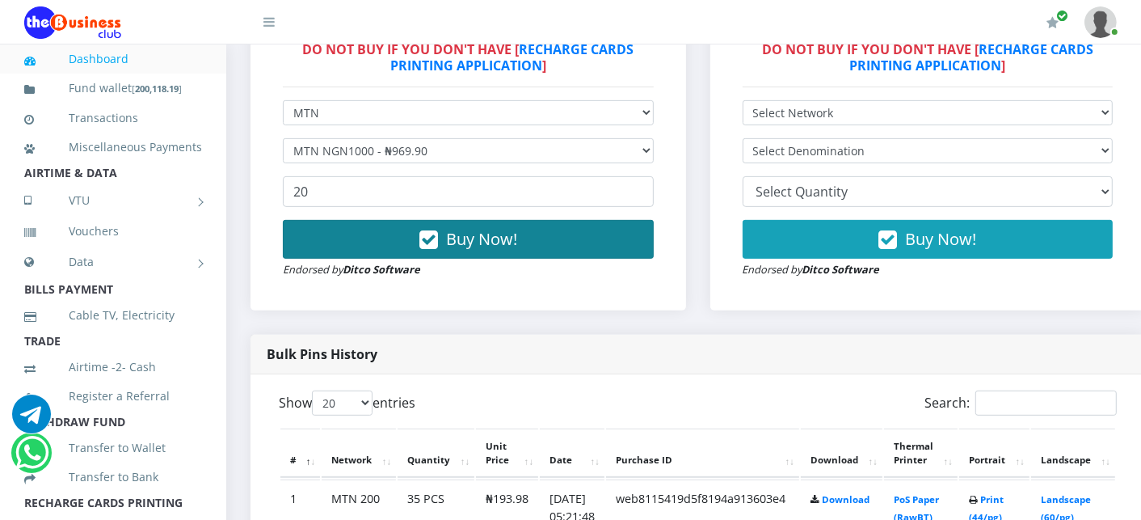
click at [390, 246] on button "Buy Now!" at bounding box center [468, 239] width 371 height 39
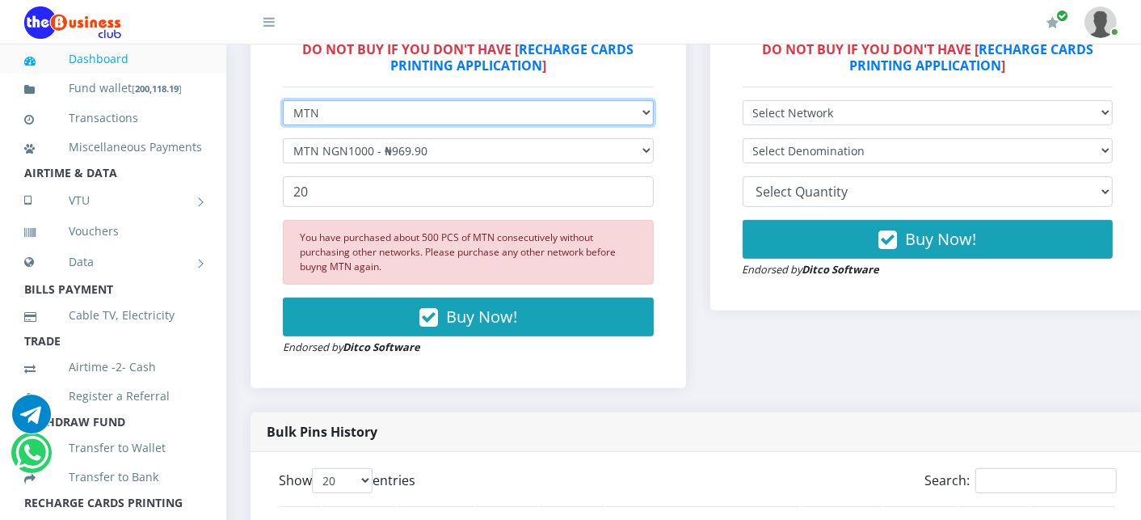
click at [408, 108] on select "Select Network MTN Globacom 9Mobile Airtel" at bounding box center [468, 112] width 371 height 25
select select "Airtel"
click at [283, 102] on select "Select Network MTN Globacom 9Mobile Airtel" at bounding box center [468, 112] width 371 height 25
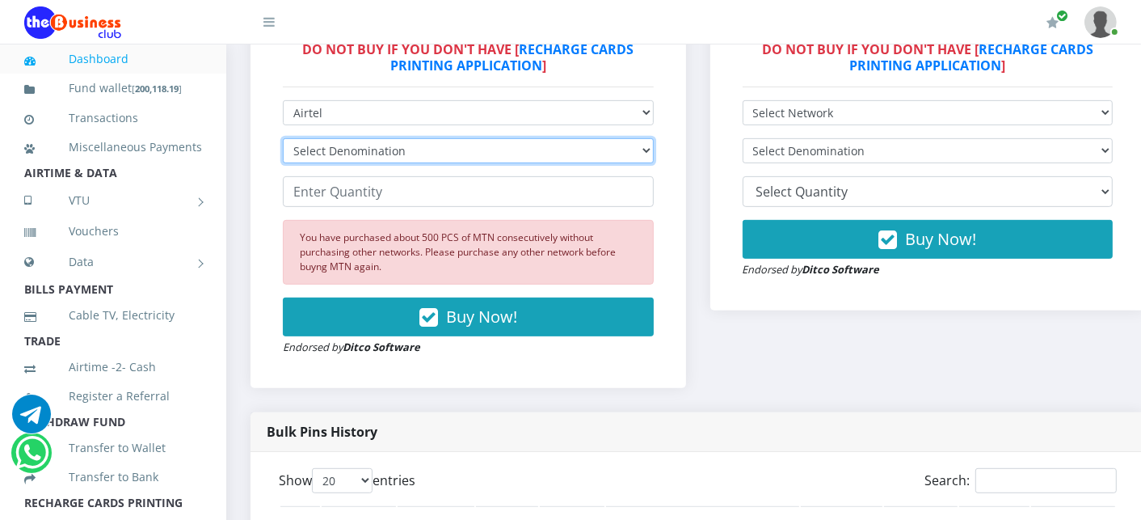
click at [384, 155] on select "Select Denomination Airtel NGN100 - ₦96.38 Airtel NGN200 - ₦192.76 Airtel NGN50…" at bounding box center [468, 150] width 371 height 25
select select "192.76-200"
click at [283, 140] on select "Select Denomination Airtel NGN100 - ₦96.38 Airtel NGN200 - ₦192.76 Airtel NGN50…" at bounding box center [468, 150] width 371 height 25
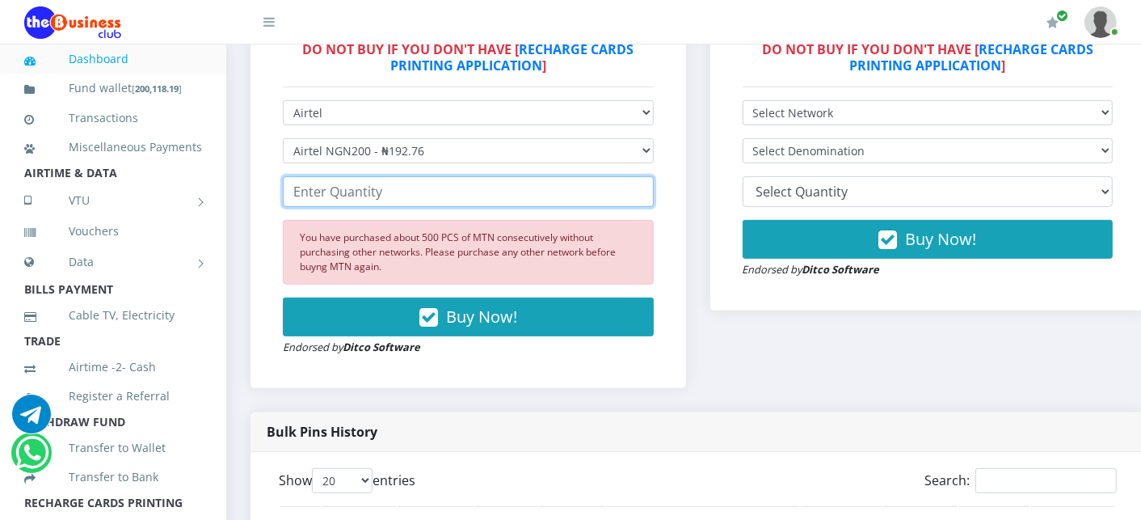
click at [356, 195] on input "number" at bounding box center [468, 191] width 371 height 31
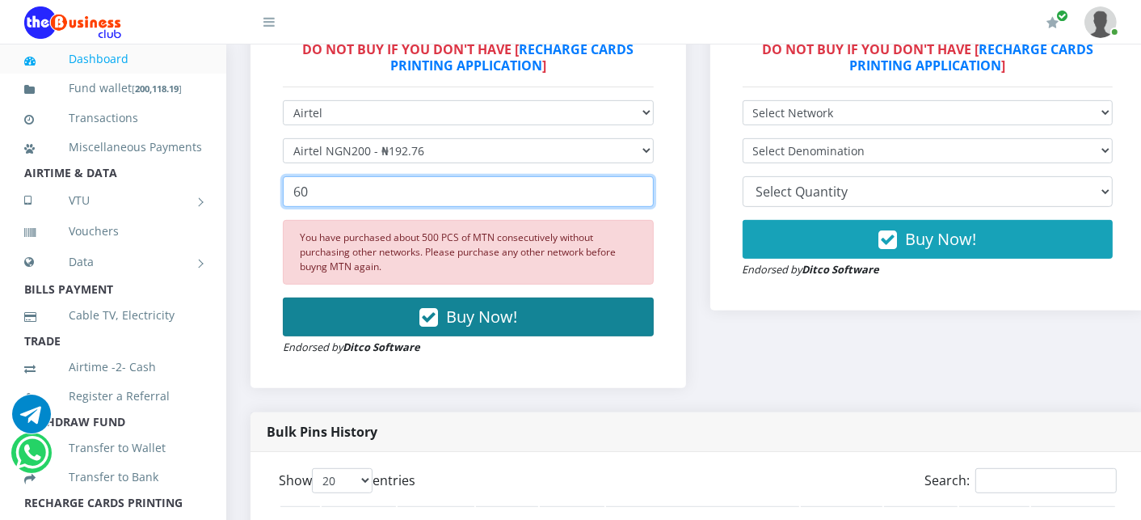
type input "60"
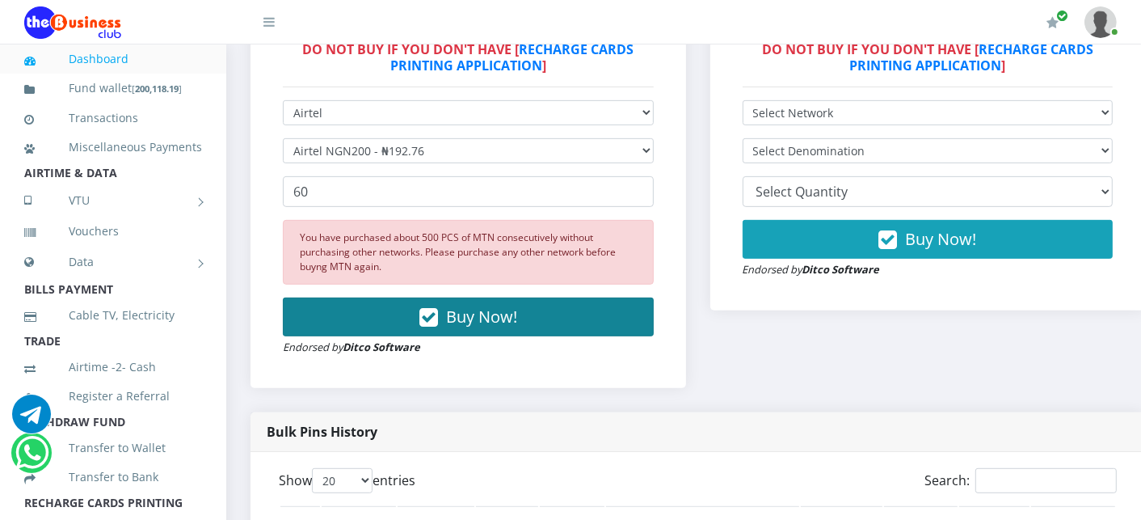
click at [380, 320] on button "Buy Now!" at bounding box center [468, 316] width 371 height 39
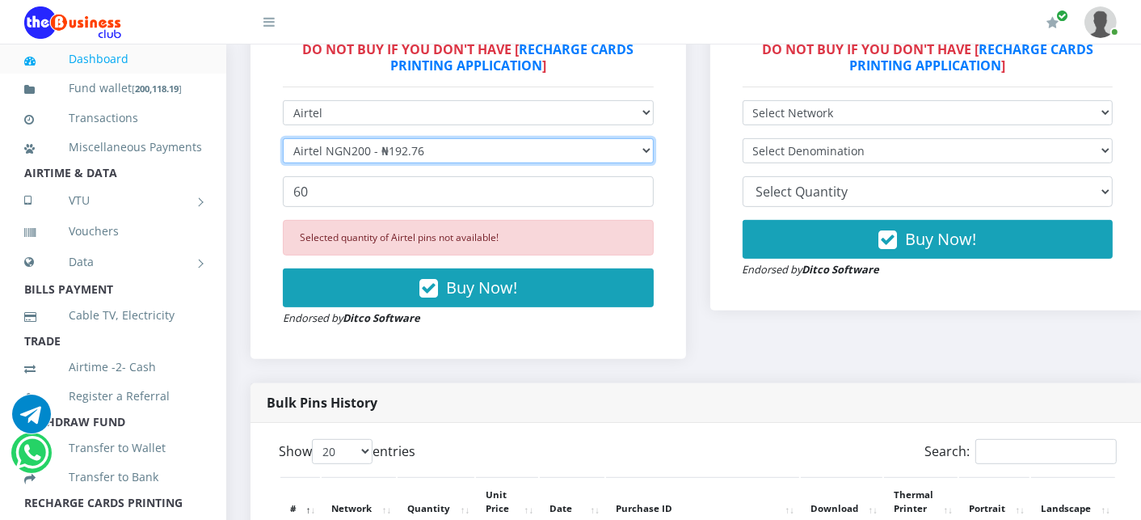
click at [399, 150] on select "Select Denomination Airtel NGN100 - ₦96.38 Airtel NGN200 - ₦192.76 Airtel NGN50…" at bounding box center [468, 150] width 371 height 25
select select "96.38-100"
click at [283, 140] on select "Select Denomination Airtel NGN100 - ₦96.38 Airtel NGN200 - ₦192.76 Airtel NGN50…" at bounding box center [468, 150] width 371 height 25
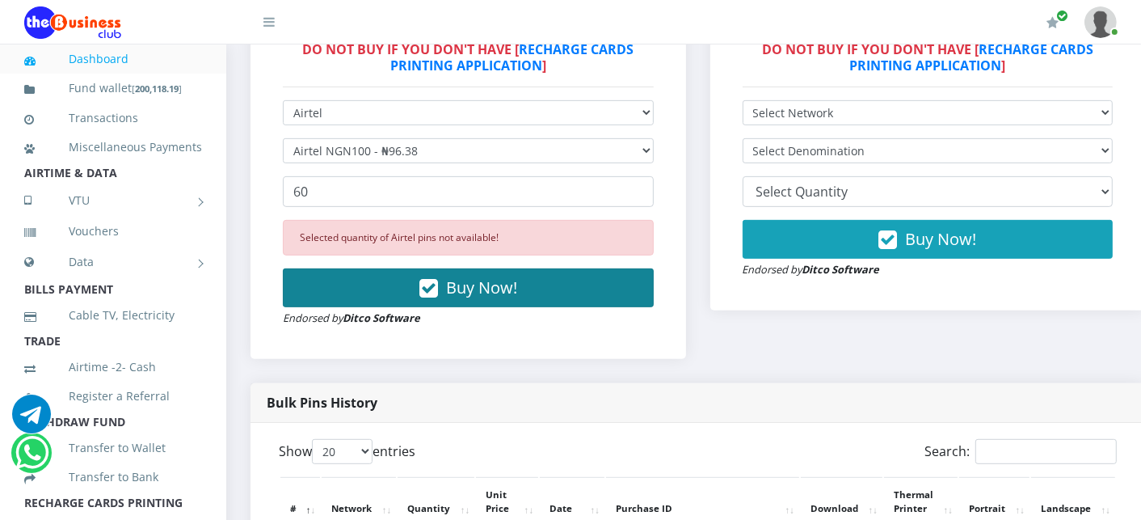
click at [375, 297] on button "Buy Now!" at bounding box center [468, 287] width 371 height 39
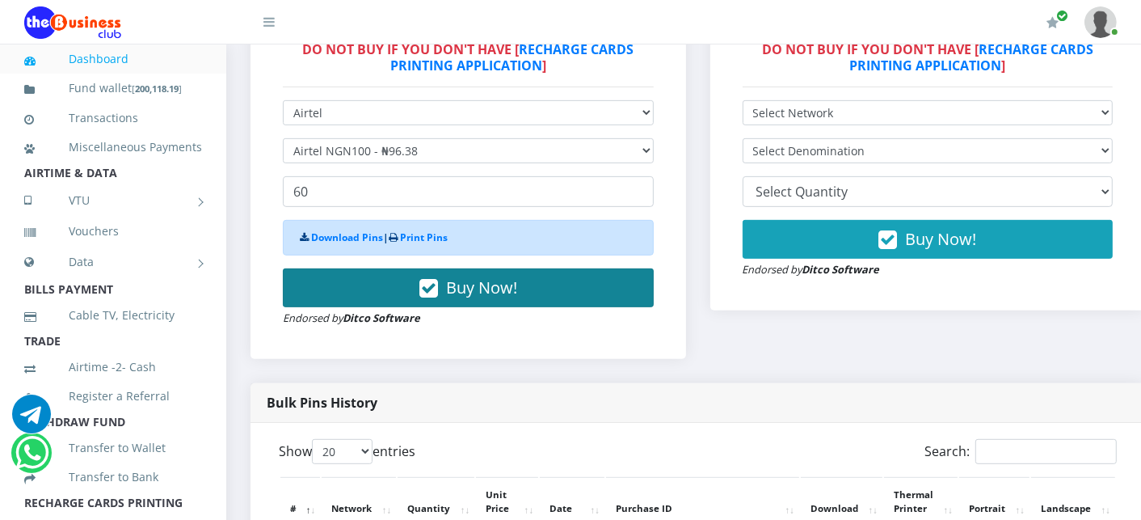
click at [375, 297] on button "Buy Now!" at bounding box center [468, 287] width 371 height 39
click at [375, 296] on button "Buy Now!" at bounding box center [468, 287] width 371 height 39
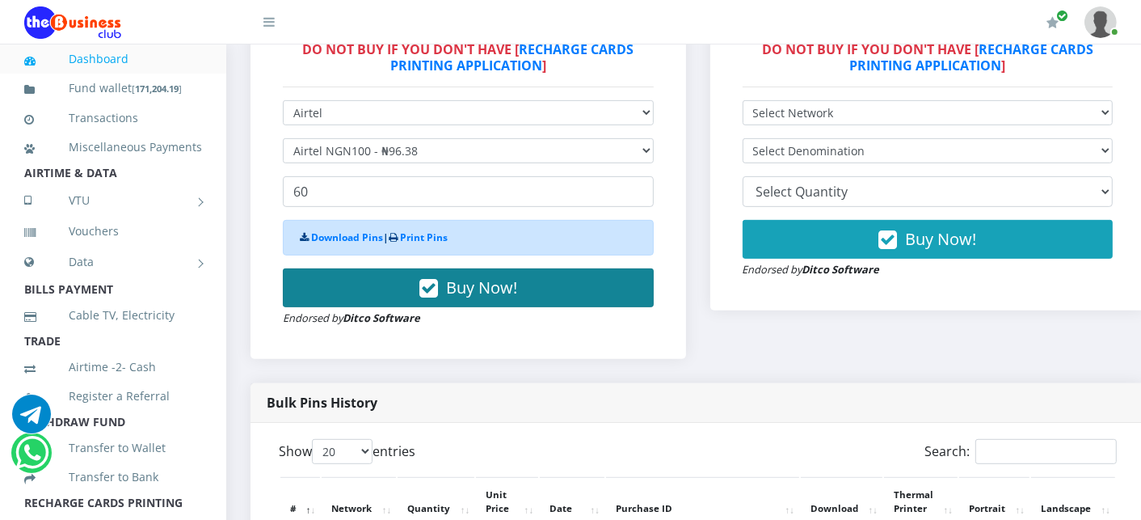
click at [375, 296] on button "Buy Now!" at bounding box center [468, 287] width 371 height 39
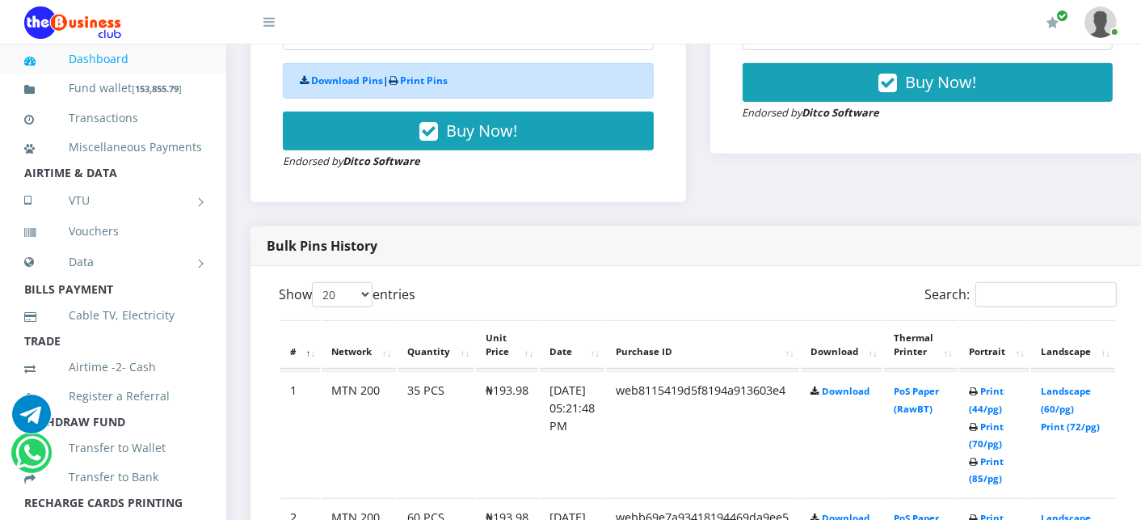
scroll to position [721, 0]
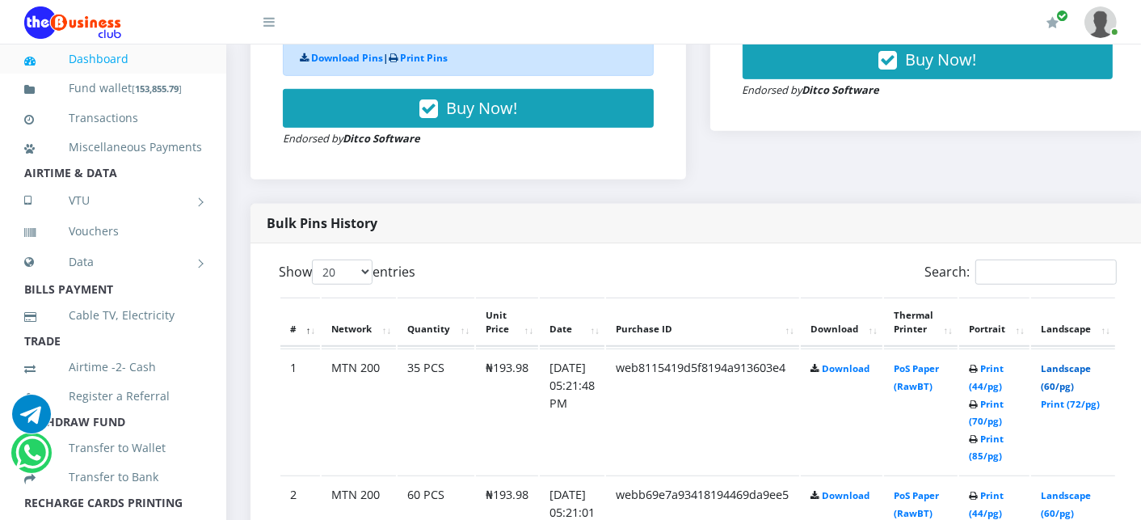
click at [1091, 369] on link "Landscape (60/pg)" at bounding box center [1066, 377] width 50 height 30
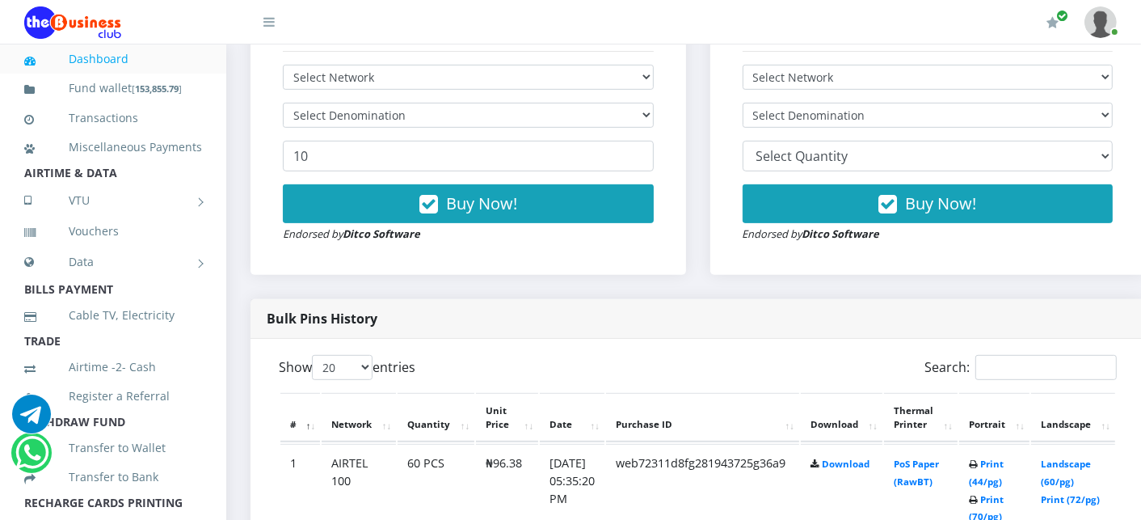
scroll to position [546, 0]
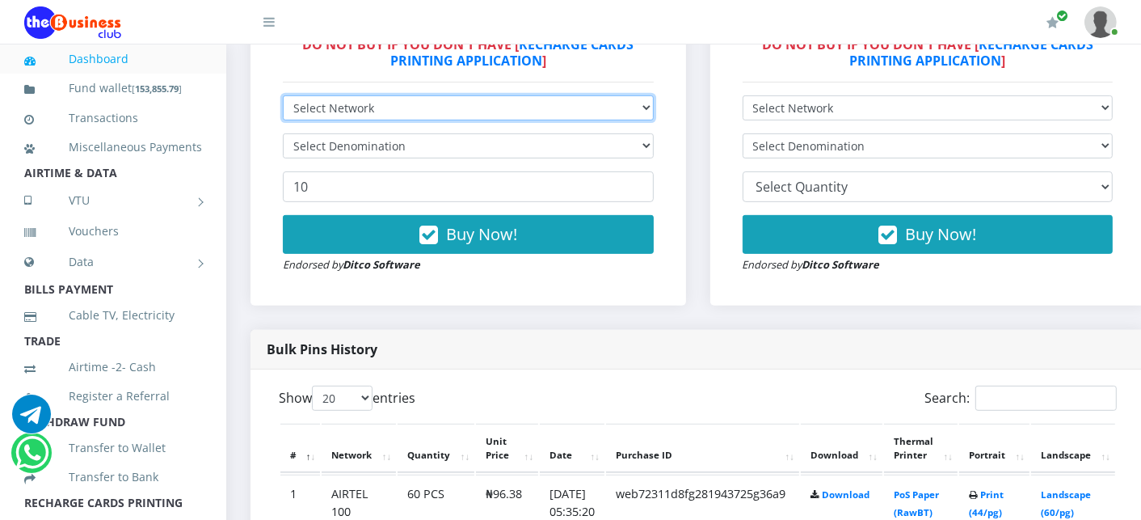
click at [308, 109] on select "Select Network MTN Globacom 9Mobile Airtel" at bounding box center [468, 107] width 371 height 25
select select "MTN"
click at [283, 96] on select "Select Network MTN Globacom 9Mobile Airtel" at bounding box center [468, 107] width 371 height 25
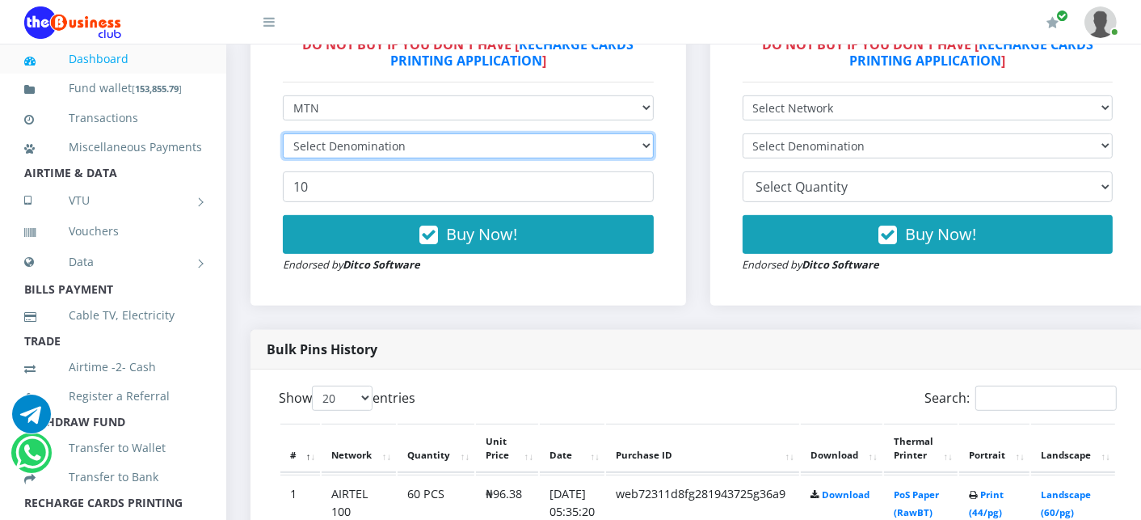
click at [319, 148] on select "Select Denomination" at bounding box center [468, 145] width 371 height 25
select select "969.9-1000"
click at [283, 134] on select "Select Denomination MTN NGN100 - ₦96.99 MTN NGN200 - ₦193.98 MTN NGN400 - ₦387.…" at bounding box center [468, 145] width 371 height 25
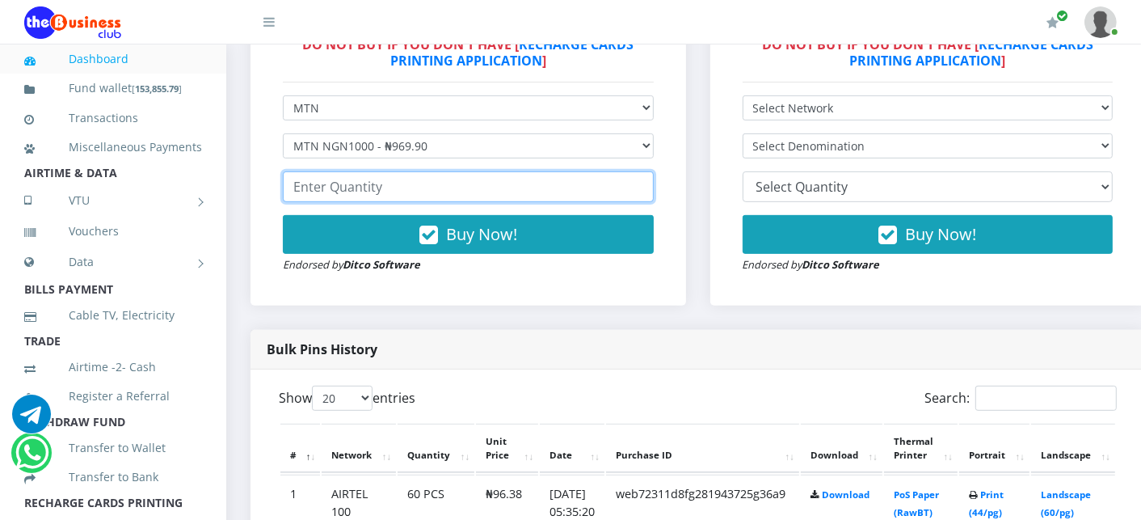
click at [352, 190] on input "number" at bounding box center [468, 186] width 371 height 31
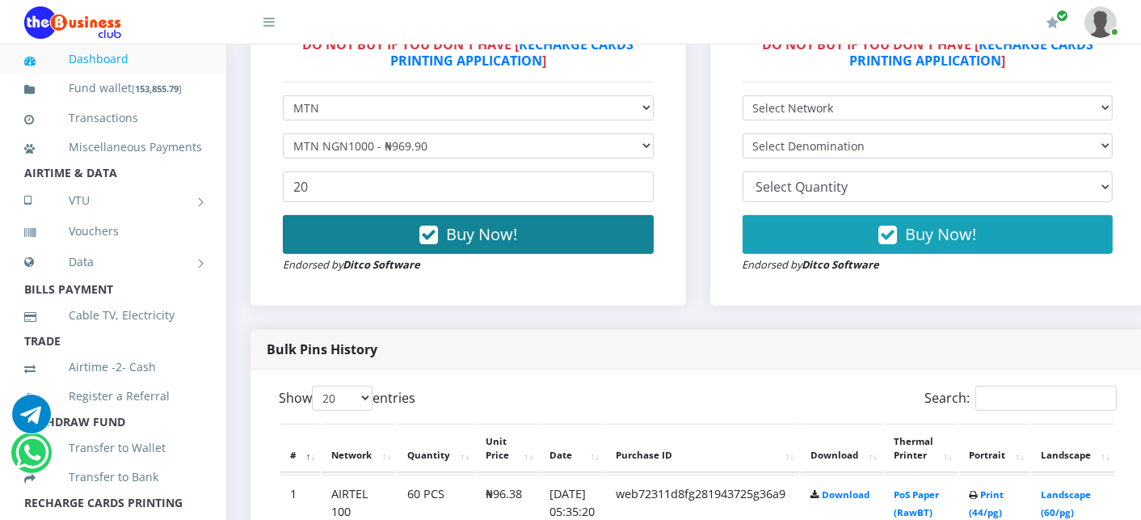
click at [340, 233] on button "Buy Now!" at bounding box center [468, 234] width 371 height 39
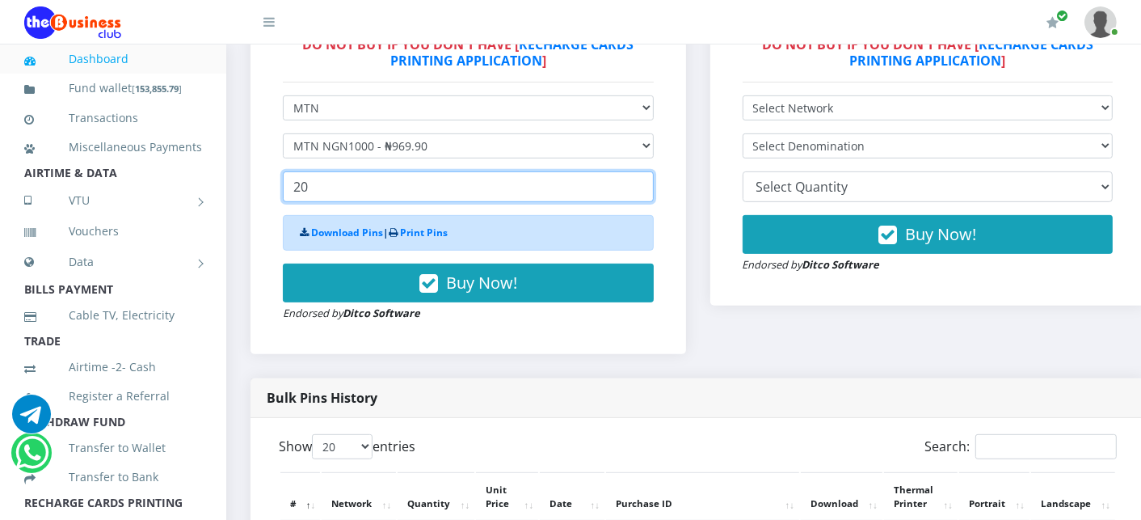
click at [321, 192] on input "20" at bounding box center [468, 186] width 371 height 31
type input "2"
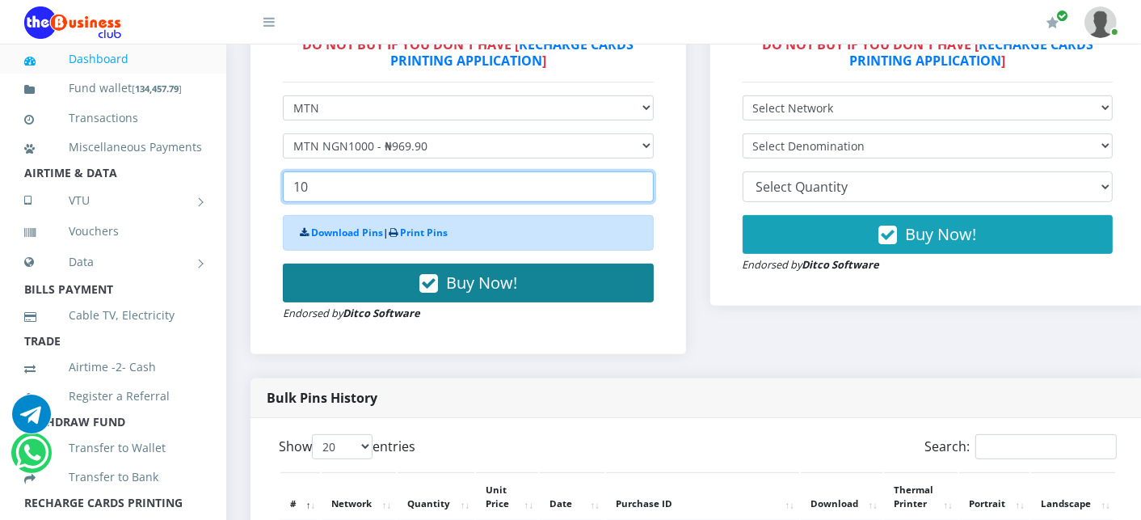
type input "10"
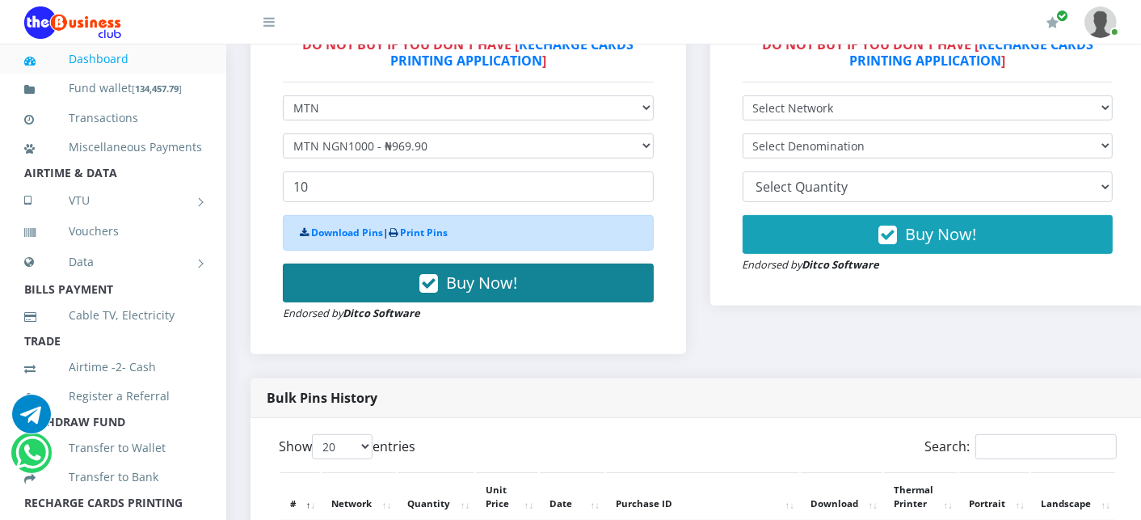
click at [333, 285] on button "Buy Now!" at bounding box center [468, 283] width 371 height 39
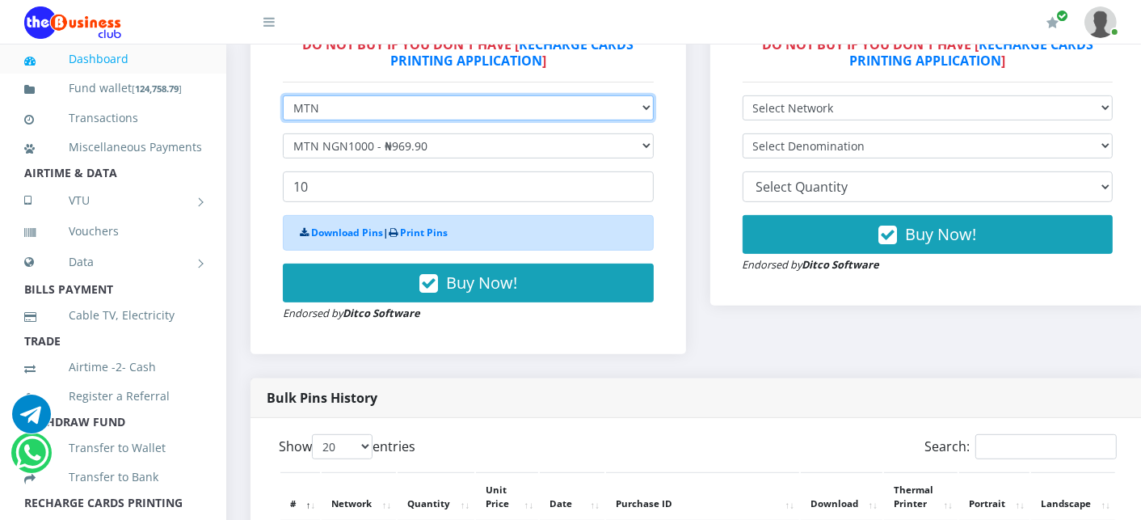
click at [333, 109] on select "Select Network MTN Globacom 9Mobile Airtel" at bounding box center [468, 107] width 371 height 25
click at [283, 96] on select "Select Network MTN Globacom 9Mobile Airtel" at bounding box center [468, 107] width 371 height 25
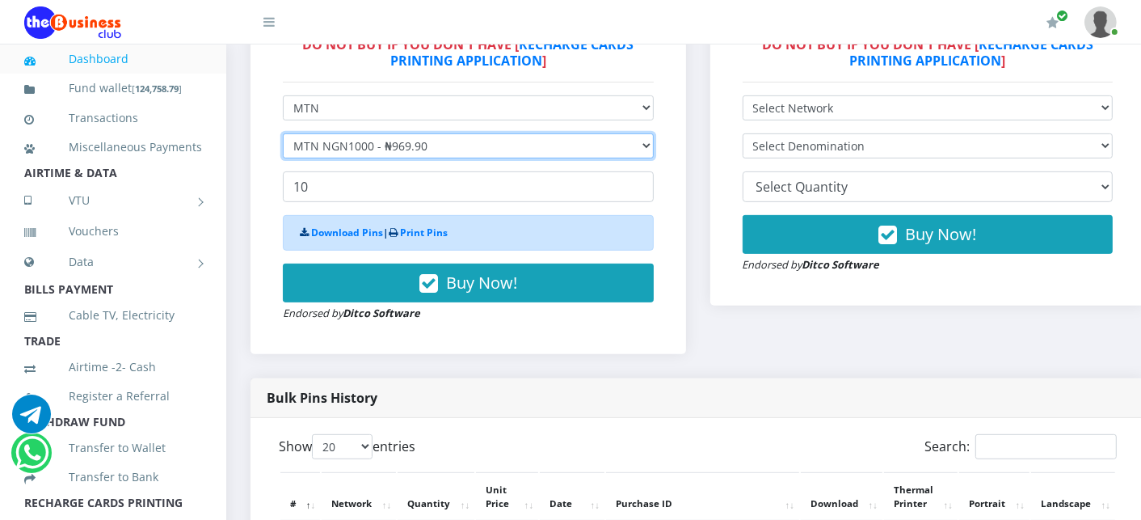
click at [326, 150] on select "Select Denomination MTN NGN100 - ₦96.99 MTN NGN200 - ₦193.98 MTN NGN400 - ₦387.…" at bounding box center [468, 145] width 371 height 25
select select "484.95-500"
click at [283, 134] on select "Select Denomination MTN NGN100 - ₦96.99 MTN NGN200 - ₦193.98 MTN NGN400 - ₦387.…" at bounding box center [468, 145] width 371 height 25
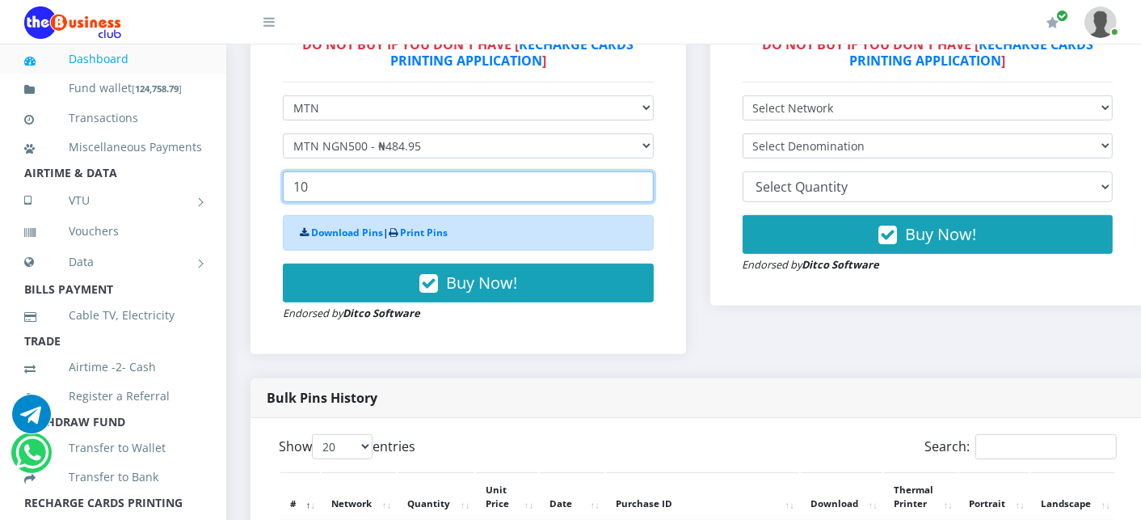
click at [323, 191] on input "10" at bounding box center [468, 186] width 371 height 31
type input "1"
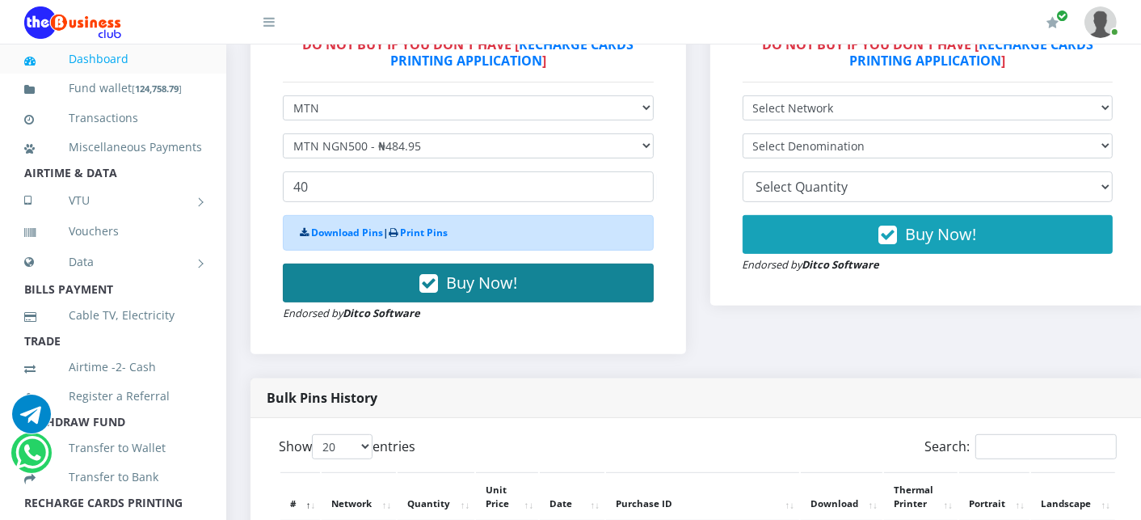
click at [335, 271] on button "Buy Now!" at bounding box center [468, 283] width 371 height 39
click at [409, 296] on button "Buy Now!" at bounding box center [468, 283] width 371 height 39
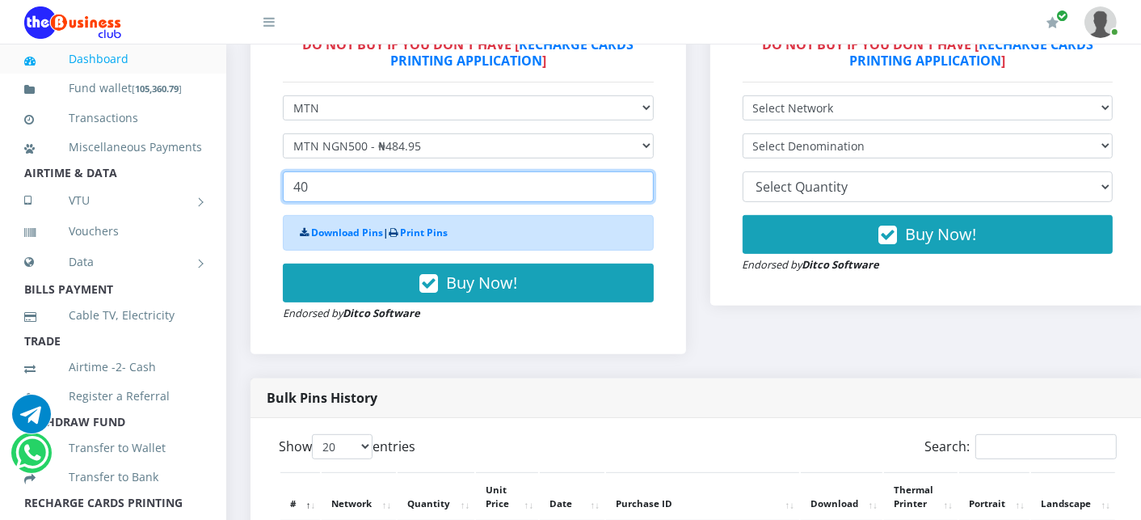
click at [326, 192] on input "40" at bounding box center [468, 186] width 371 height 31
type input "4"
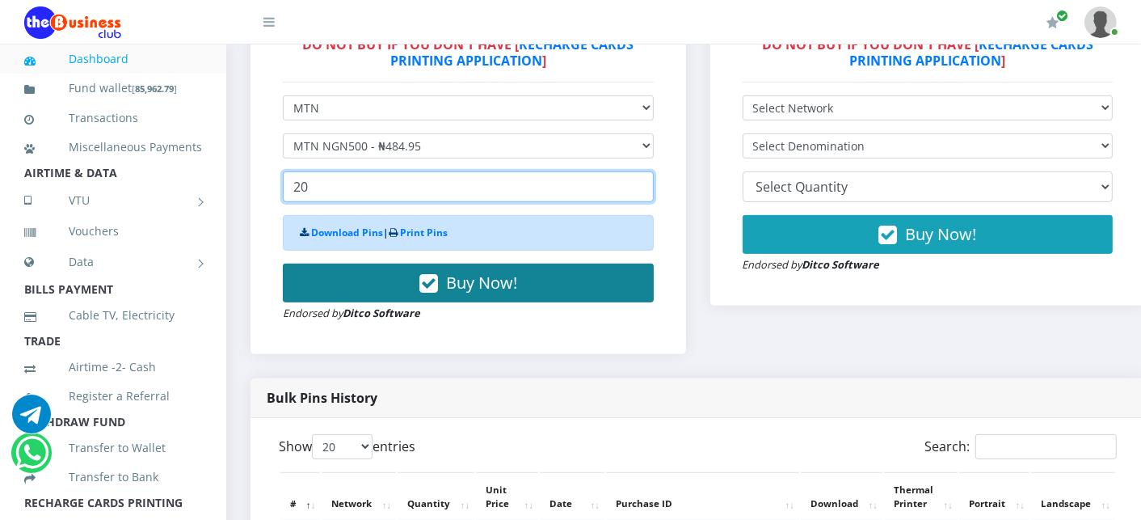
type input "20"
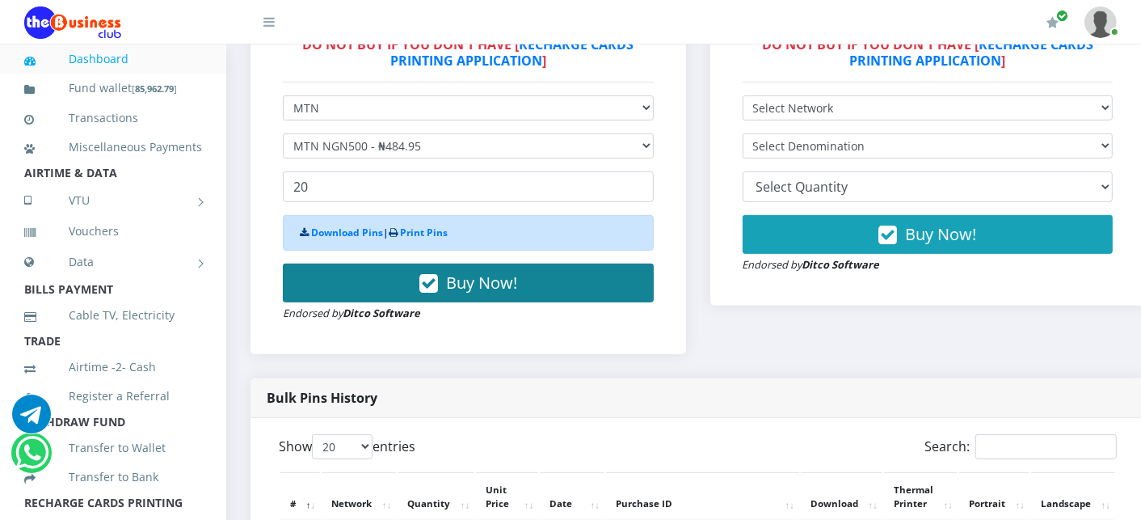
click at [353, 294] on button "Buy Now!" at bounding box center [468, 283] width 371 height 39
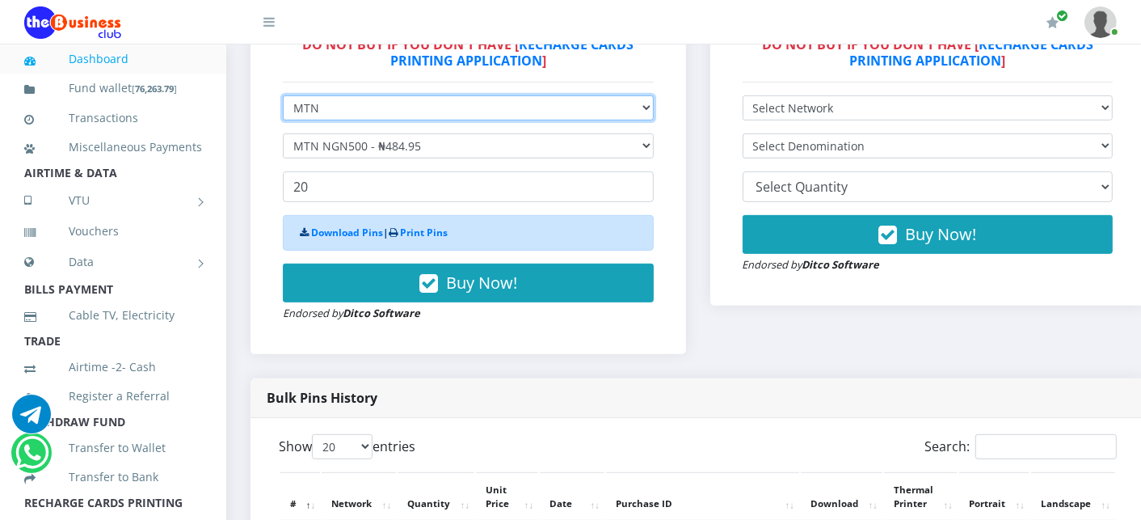
click at [330, 109] on select "Select Network MTN Globacom 9Mobile Airtel" at bounding box center [468, 107] width 371 height 25
select select "Airtel"
click at [283, 96] on select "Select Network MTN Globacom 9Mobile Airtel" at bounding box center [468, 107] width 371 height 25
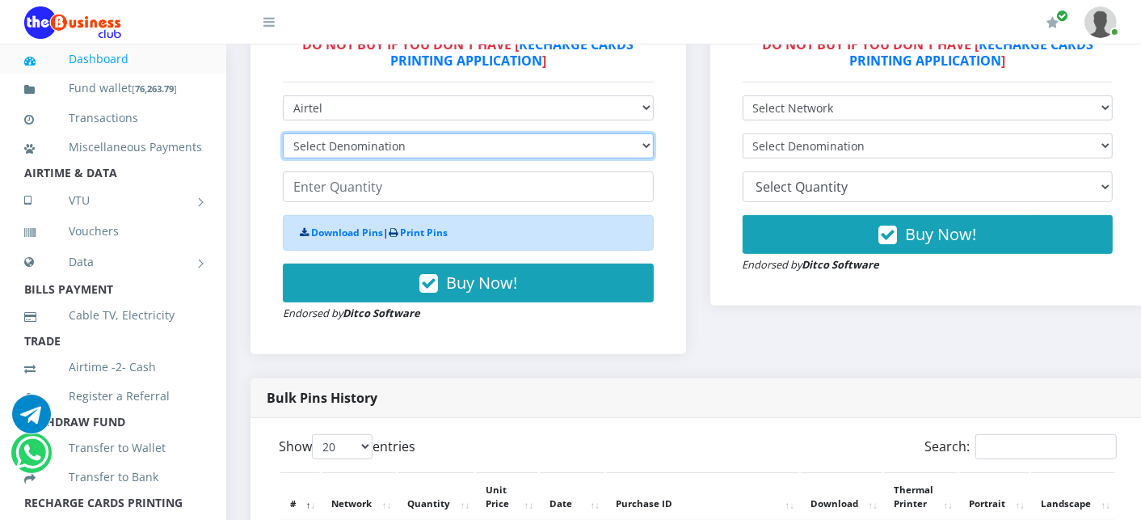
click at [328, 147] on select "Select Denomination Airtel NGN100 - ₦96.38 Airtel NGN200 - ₦192.76 Airtel NGN50…" at bounding box center [468, 145] width 371 height 25
select select "481.9-500"
click at [283, 134] on select "Select Denomination Airtel NGN100 - ₦96.38 Airtel NGN200 - ₦192.76 Airtel NGN50…" at bounding box center [468, 145] width 371 height 25
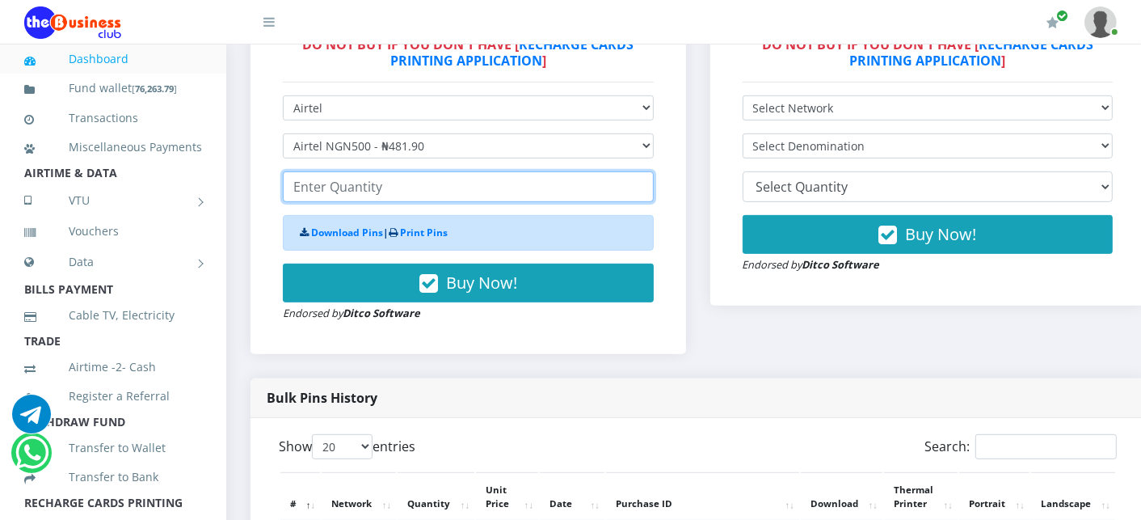
click at [318, 192] on input "number" at bounding box center [468, 186] width 371 height 31
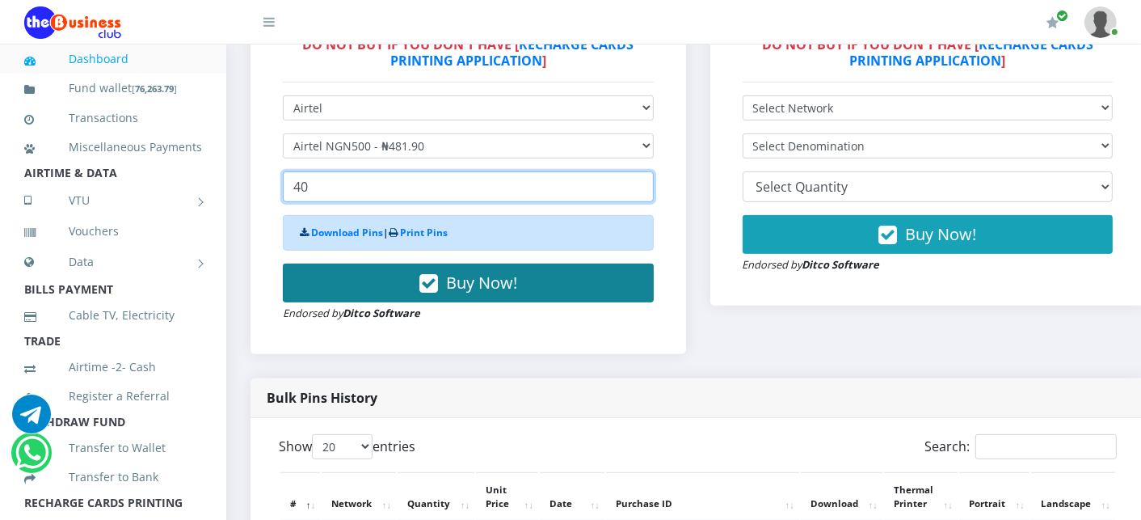
type input "40"
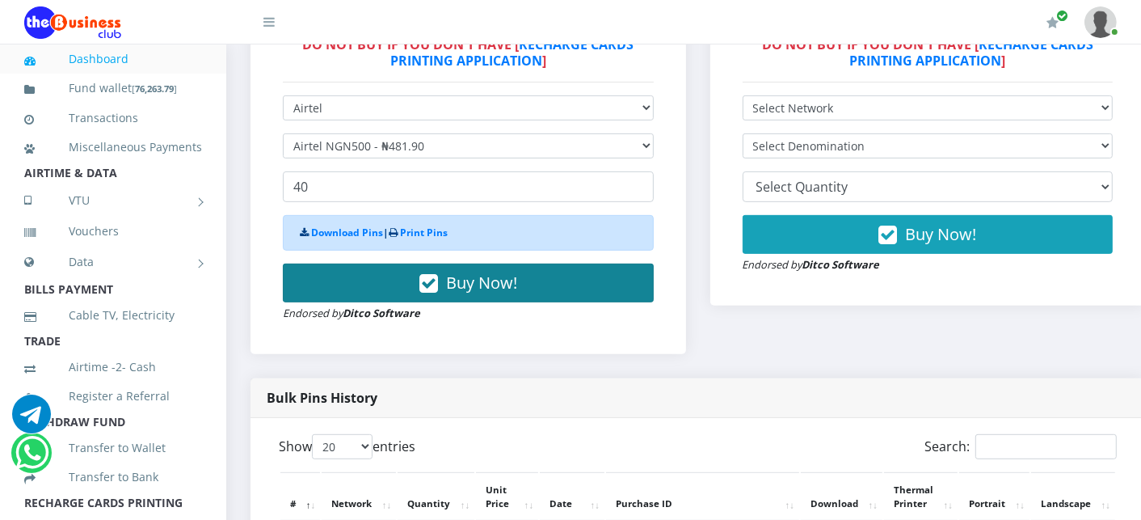
click at [350, 285] on button "Buy Now!" at bounding box center [468, 283] width 371 height 39
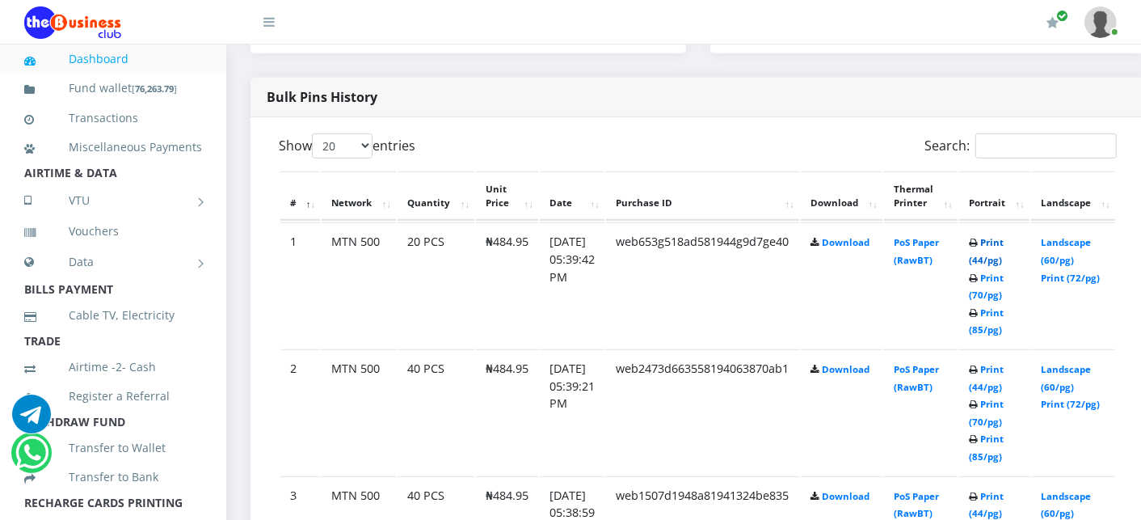
click at [1004, 243] on link "Print (44/pg)" at bounding box center [986, 251] width 35 height 30
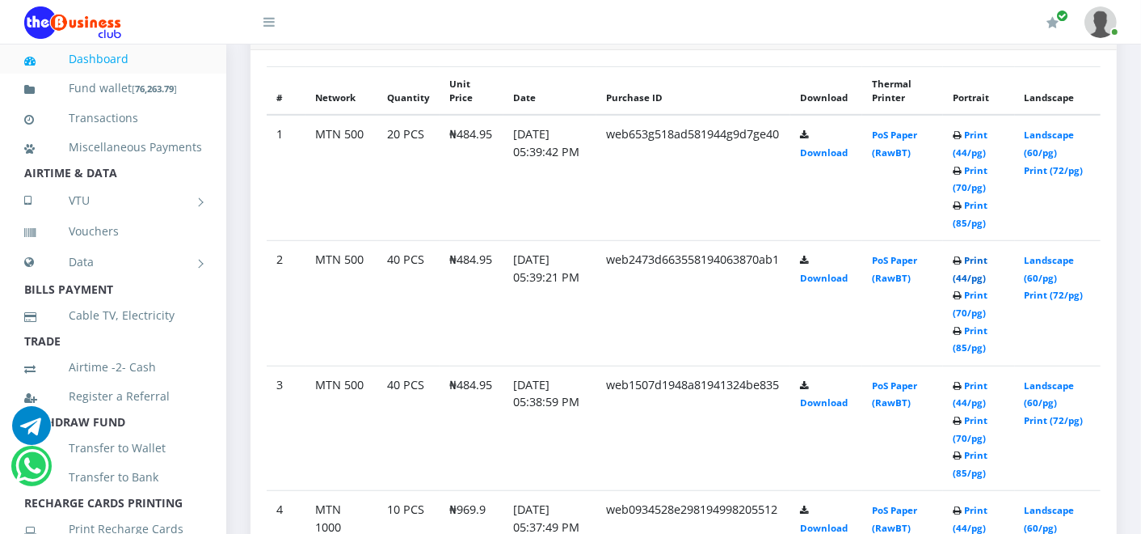
scroll to position [794, 0]
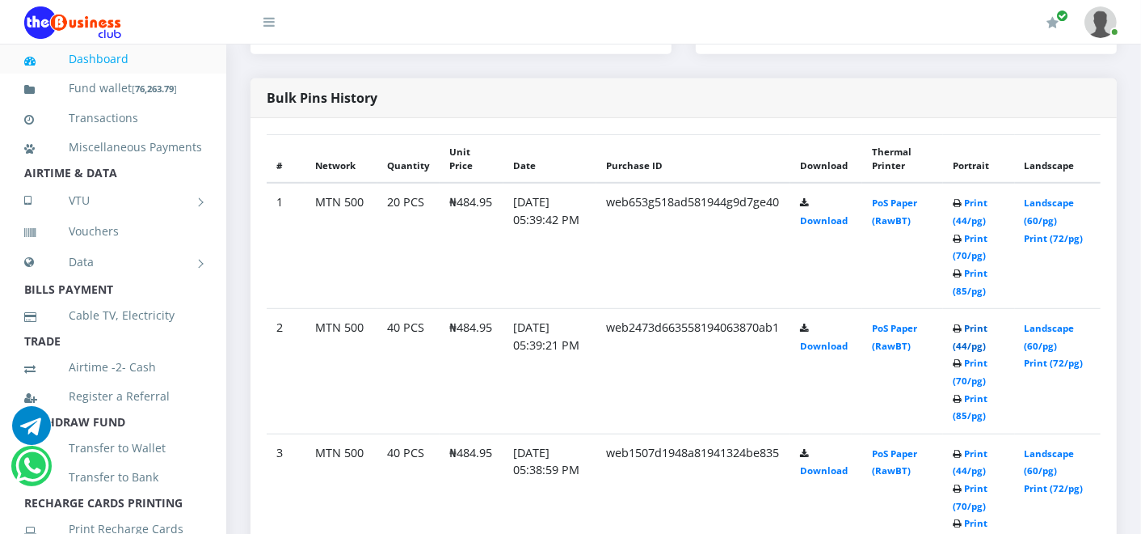
click at [979, 328] on link "Print (44/pg)" at bounding box center [970, 337] width 35 height 30
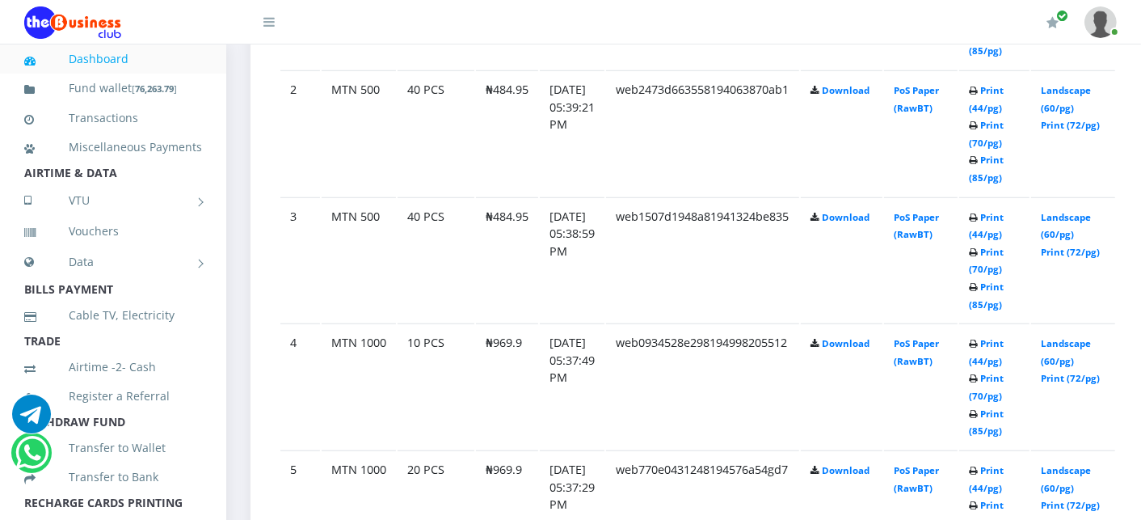
scroll to position [1086, 0]
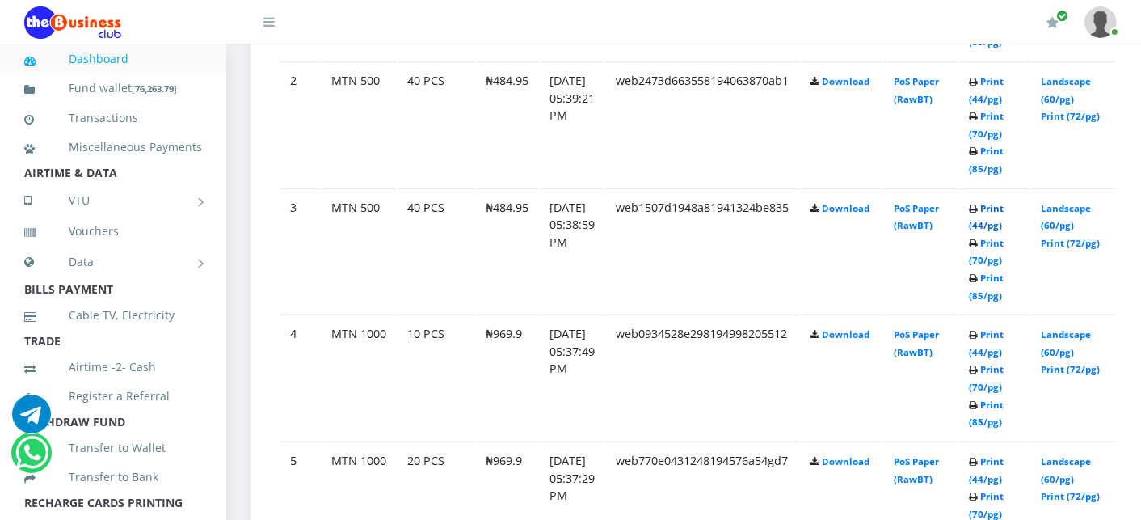
click at [1004, 206] on link "Print (44/pg)" at bounding box center [986, 217] width 35 height 30
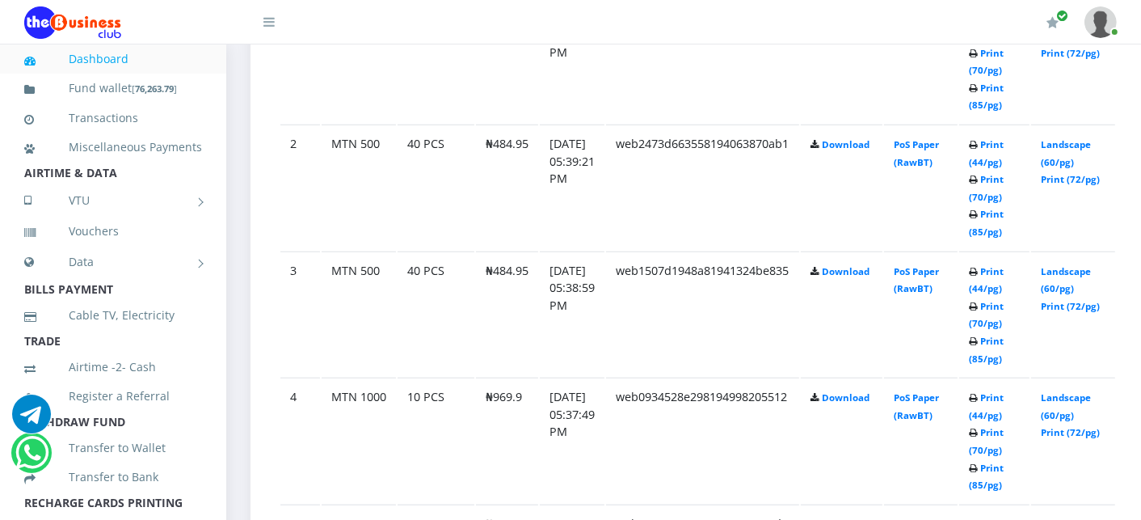
scroll to position [1086, 0]
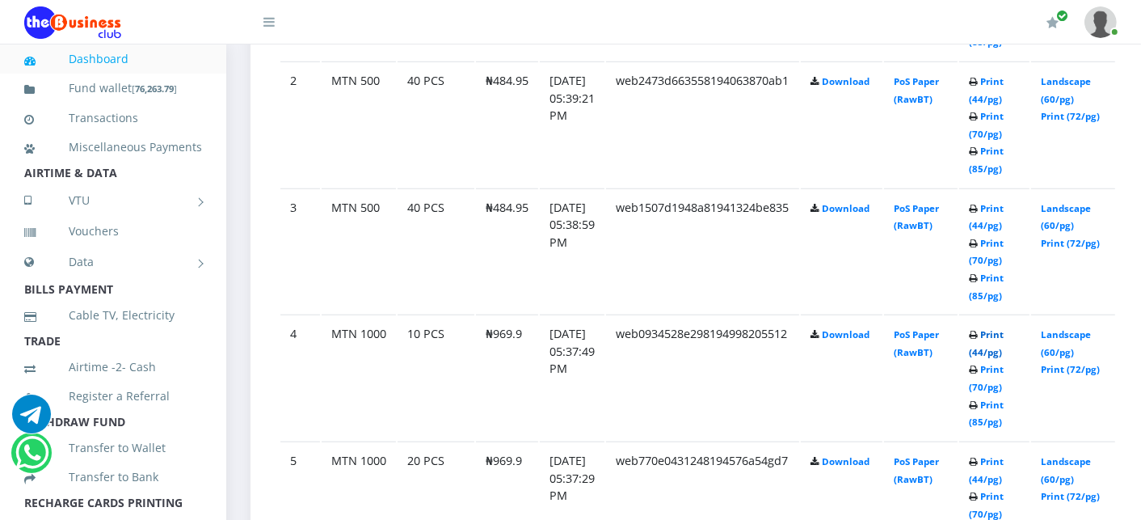
click at [1004, 332] on link "Print (44/pg)" at bounding box center [986, 343] width 35 height 30
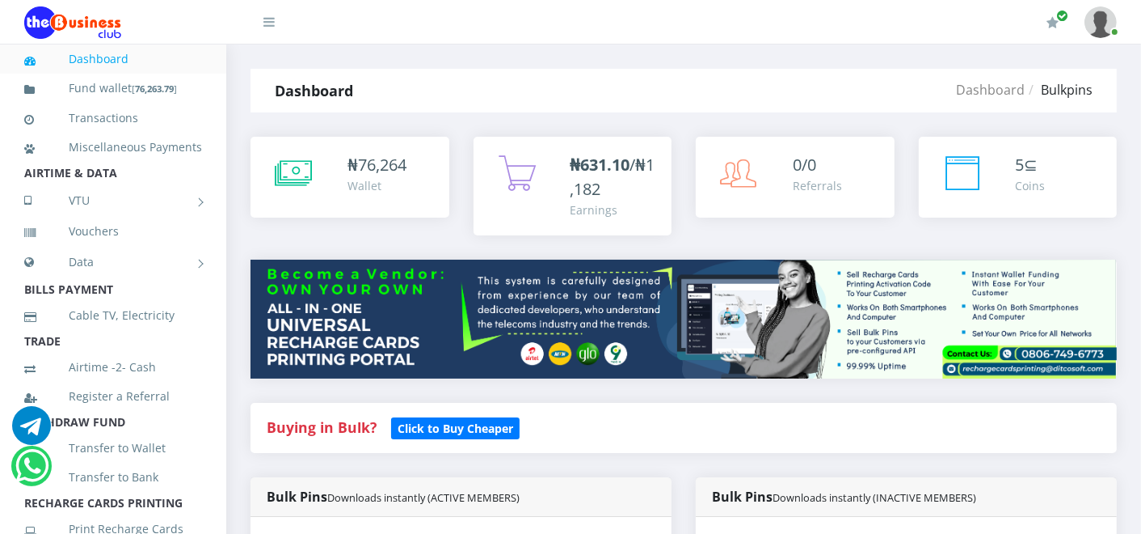
scroll to position [632, 0]
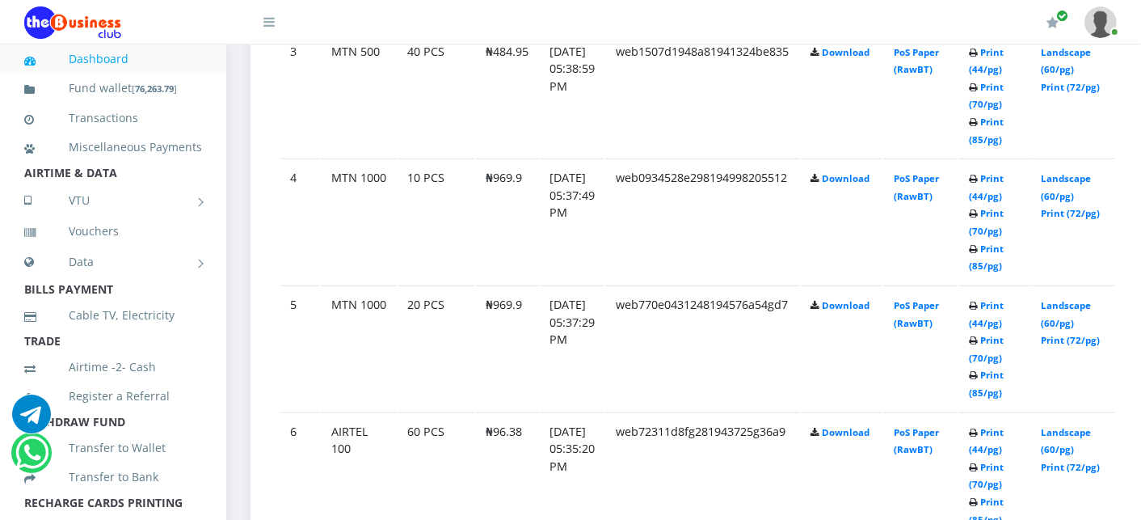
scroll to position [1249, 0]
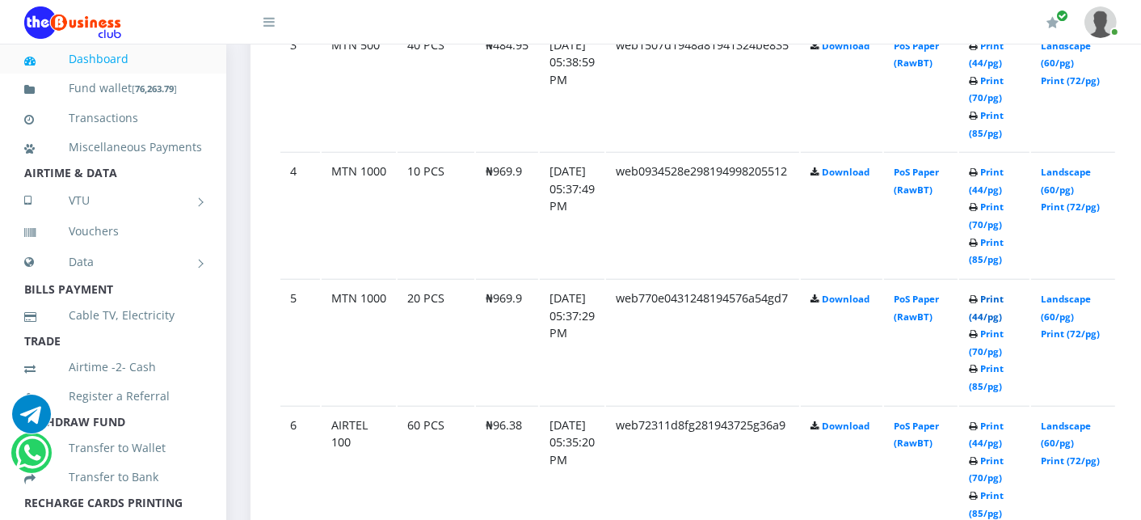
click at [1004, 297] on link "Print (44/pg)" at bounding box center [986, 308] width 35 height 30
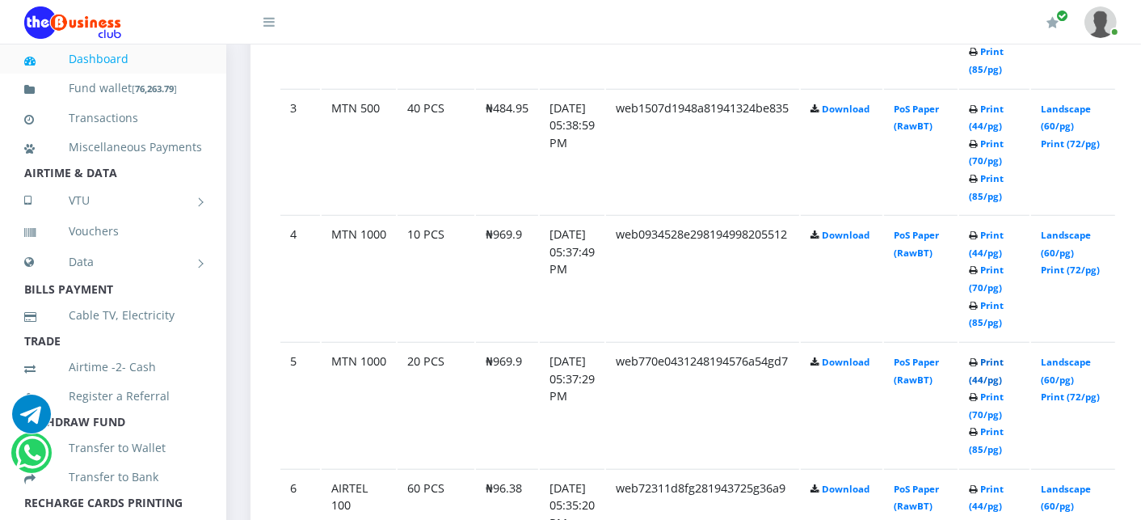
scroll to position [1249, 0]
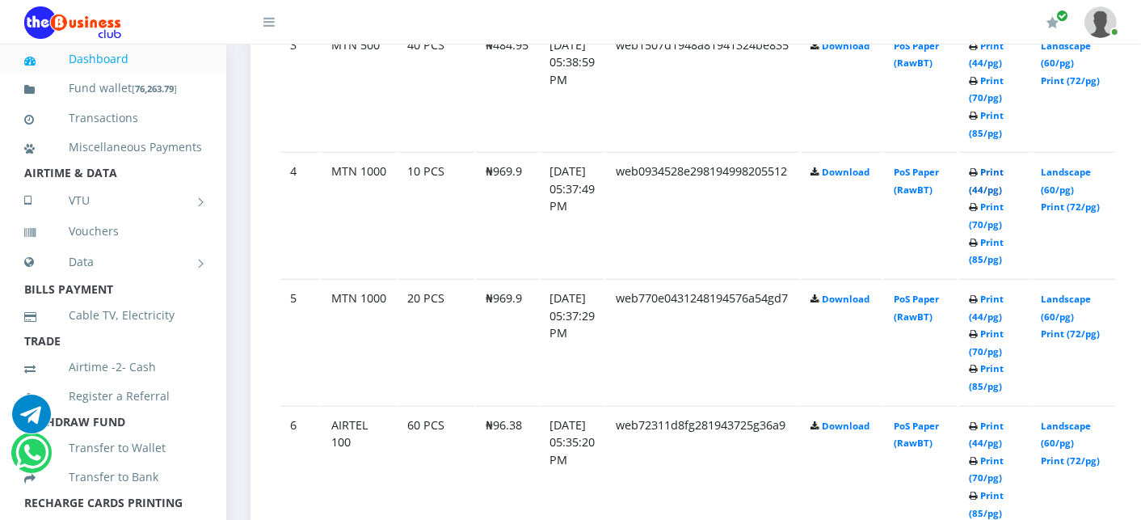
click at [1004, 171] on link "Print (44/pg)" at bounding box center [986, 181] width 35 height 30
click at [1004, 295] on link "Print (44/pg)" at bounding box center [986, 308] width 35 height 30
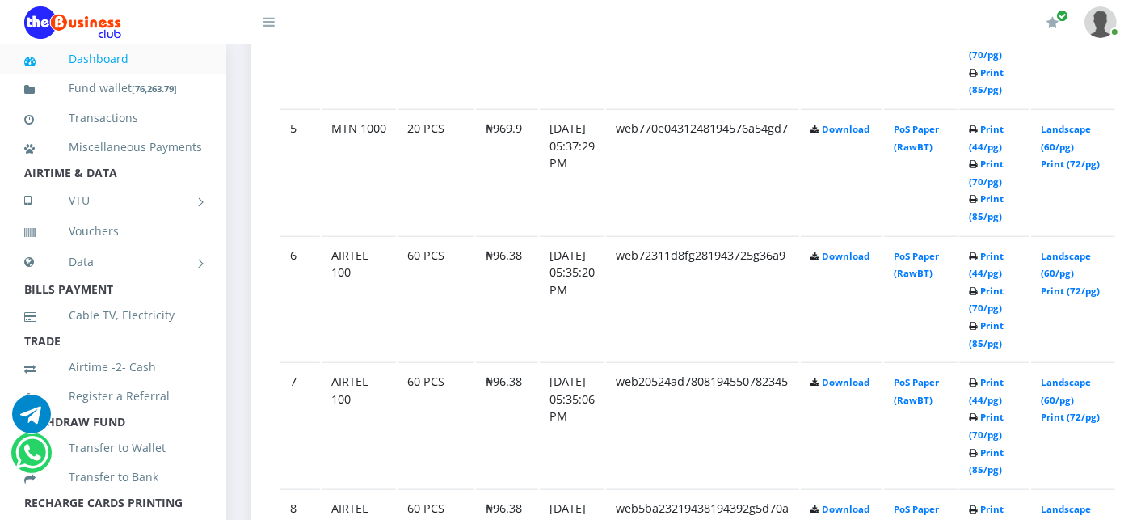
scroll to position [1437, 0]
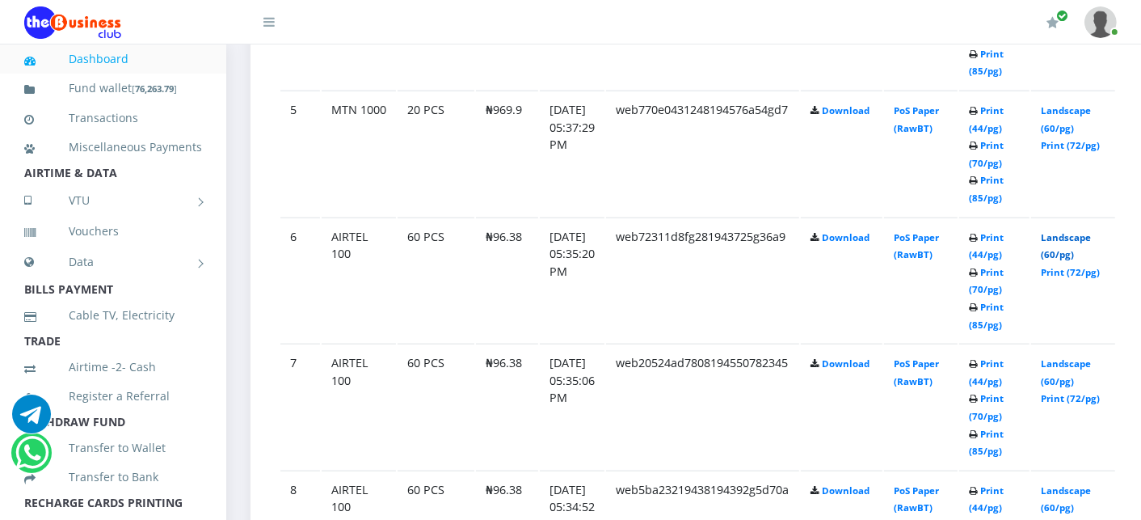
click at [1076, 232] on link "Landscape (60/pg)" at bounding box center [1066, 246] width 50 height 30
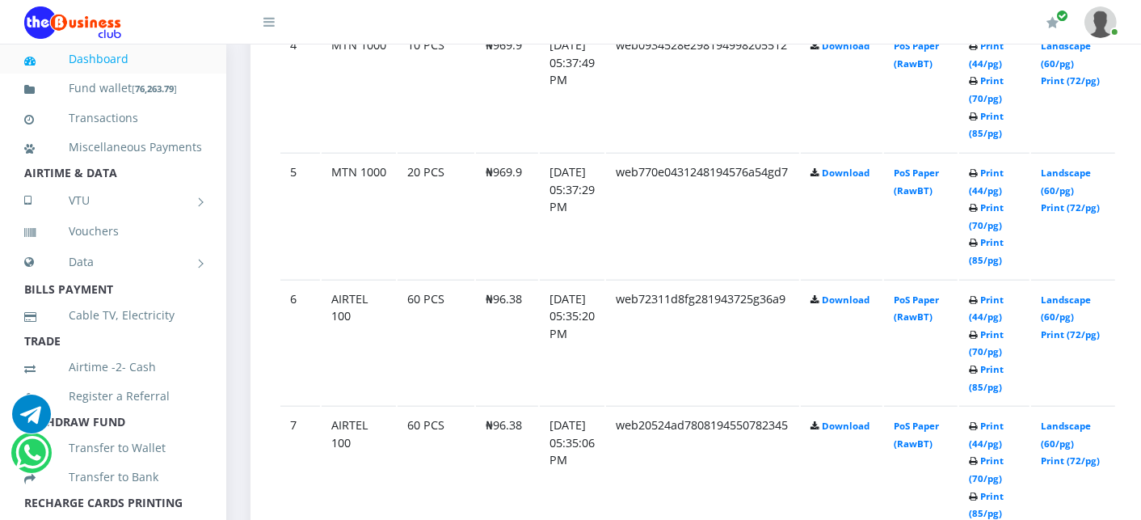
scroll to position [1437, 0]
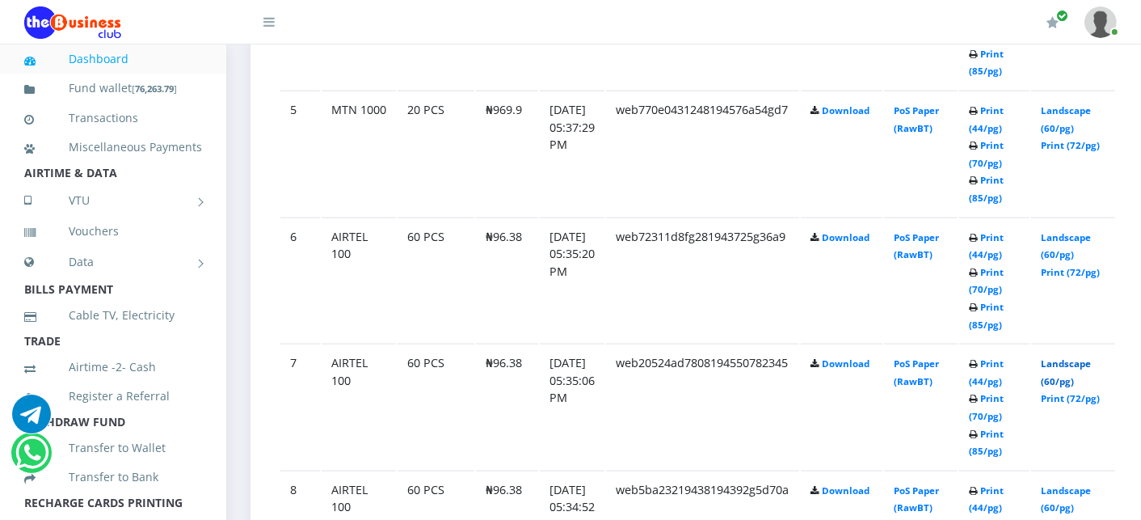
click at [1086, 358] on link "Landscape (60/pg)" at bounding box center [1066, 372] width 50 height 30
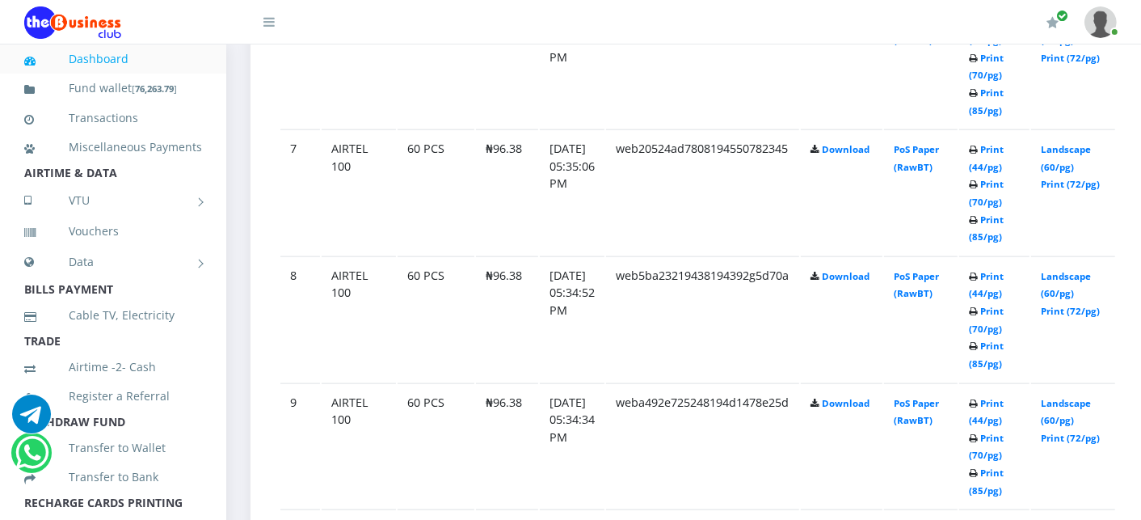
scroll to position [1653, 0]
click at [1076, 268] on link "Landscape (60/pg)" at bounding box center [1066, 283] width 50 height 30
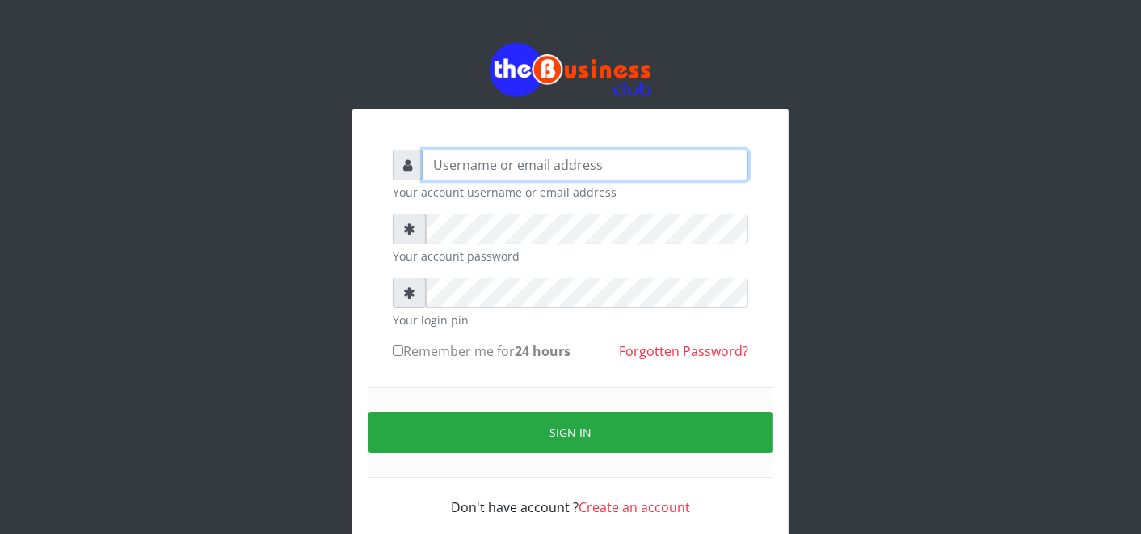
click at [498, 167] on input "text" at bounding box center [586, 165] width 326 height 31
type input "father"
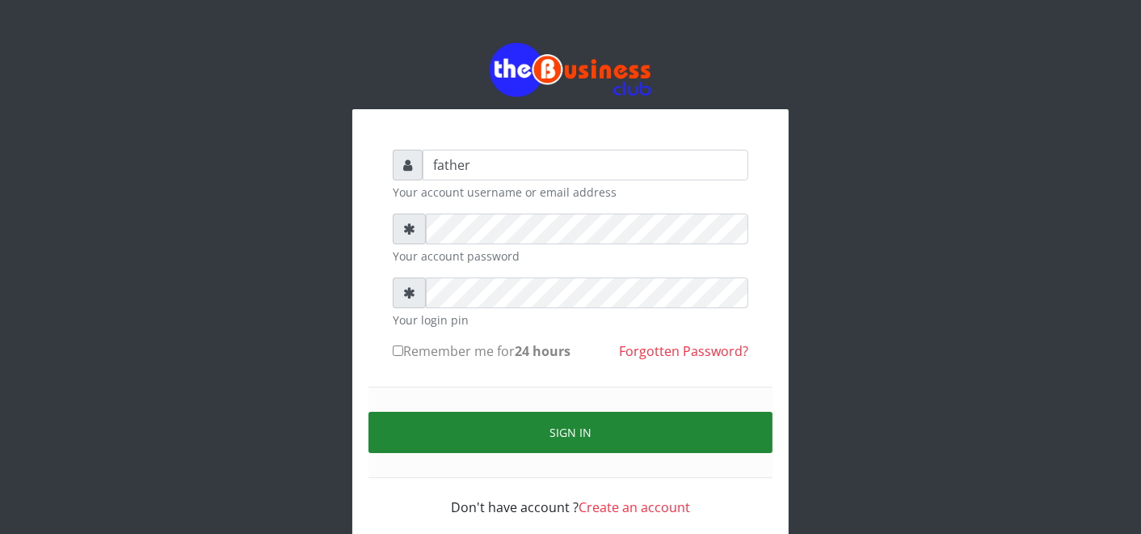
click at [552, 427] on button "Sign in" at bounding box center [571, 431] width 404 height 41
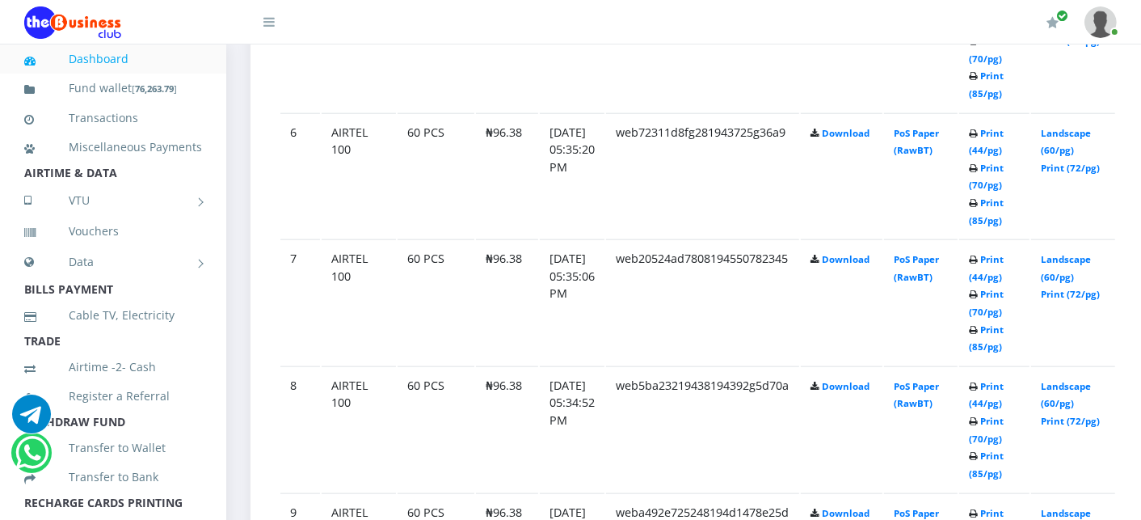
scroll to position [1545, 0]
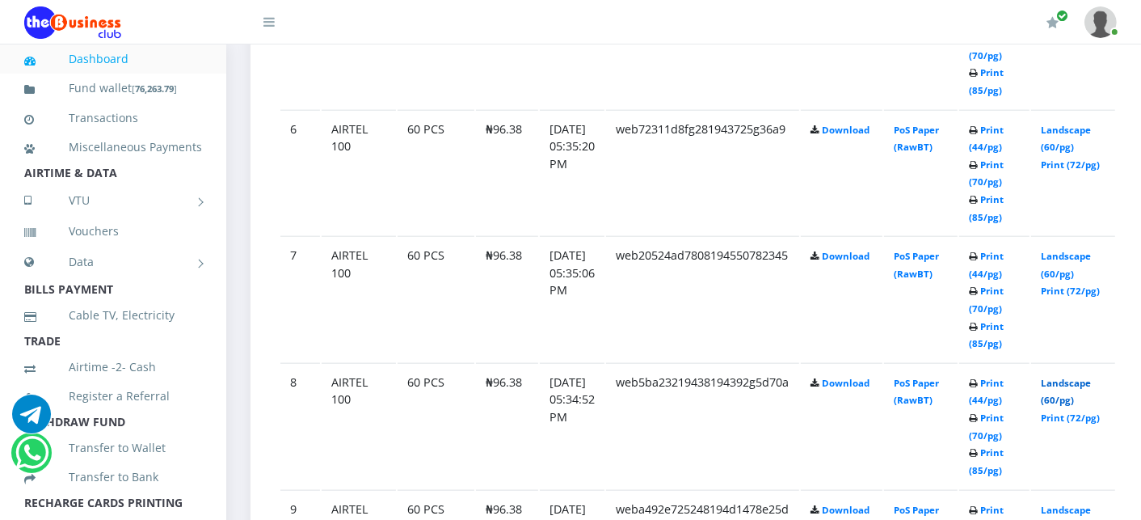
click at [1076, 377] on link "Landscape (60/pg)" at bounding box center [1066, 392] width 50 height 30
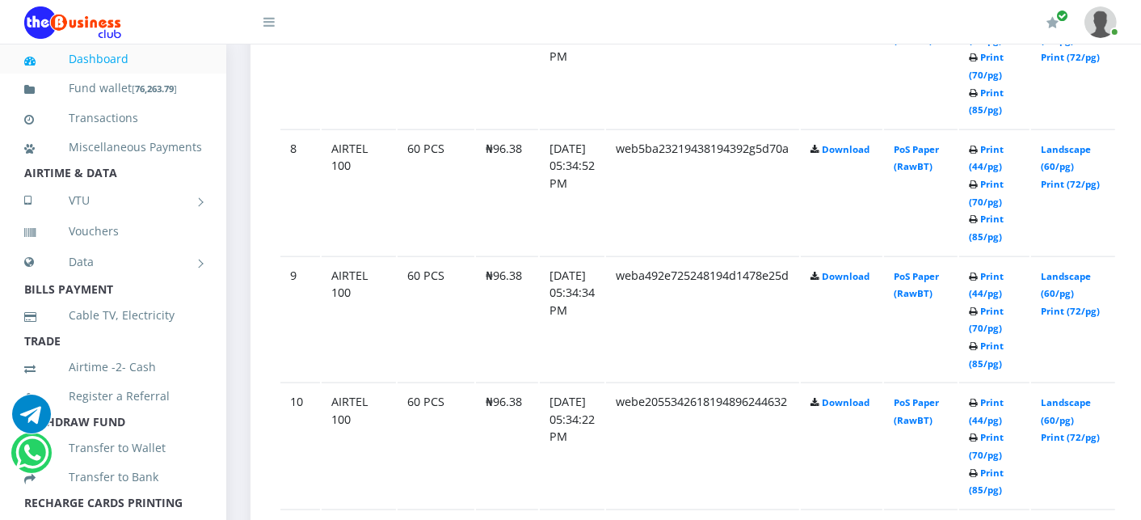
scroll to position [1841, 0]
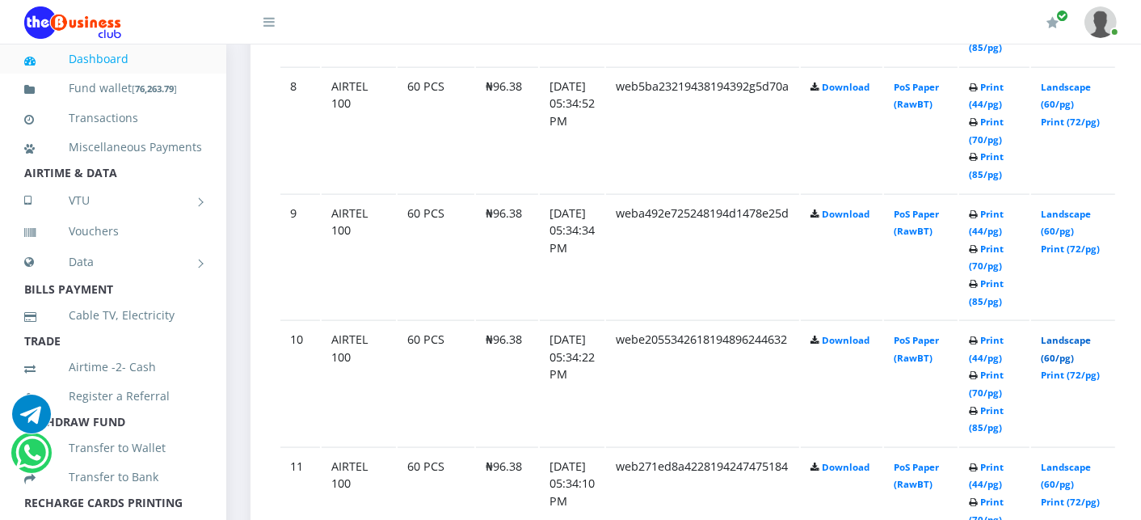
click at [1091, 334] on link "Landscape (60/pg)" at bounding box center [1066, 349] width 50 height 30
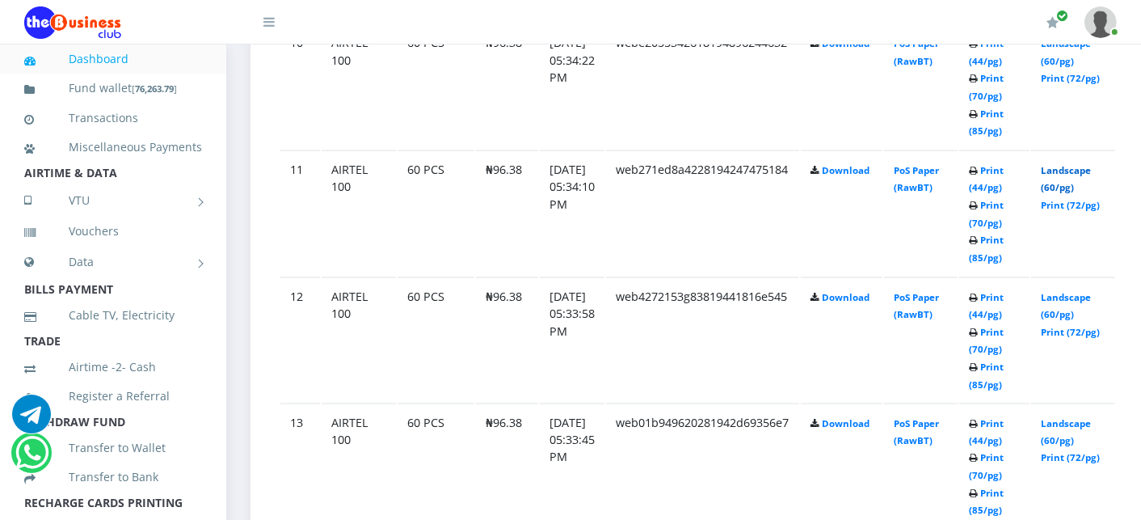
click at [1076, 164] on link "Landscape (60/pg)" at bounding box center [1066, 179] width 50 height 30
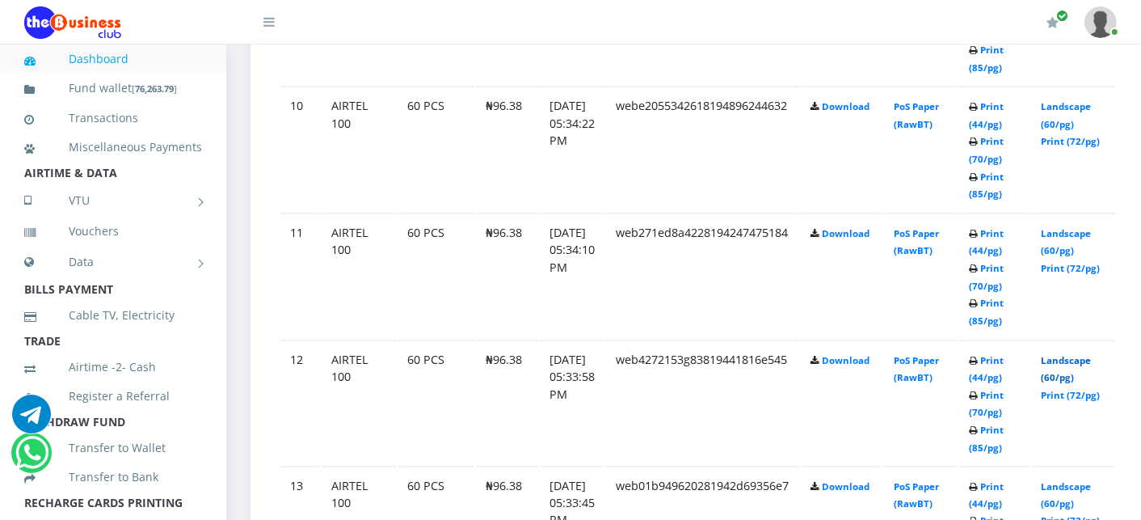
scroll to position [2137, 0]
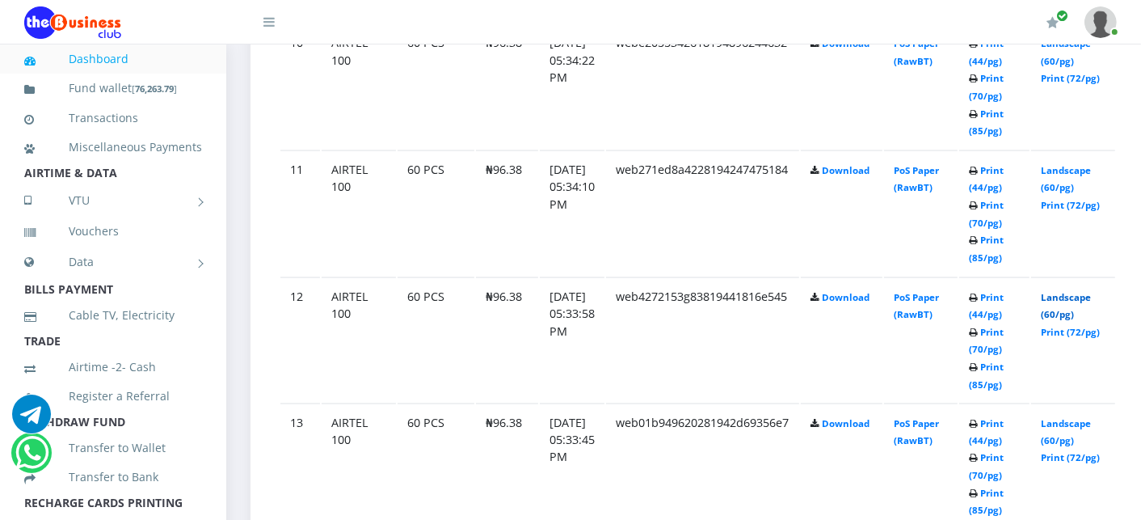
click at [1078, 349] on td "Landscape (60/pg) Print (72/pg)" at bounding box center [1073, 339] width 84 height 125
click at [1085, 291] on link "Landscape (60/pg)" at bounding box center [1066, 306] width 50 height 30
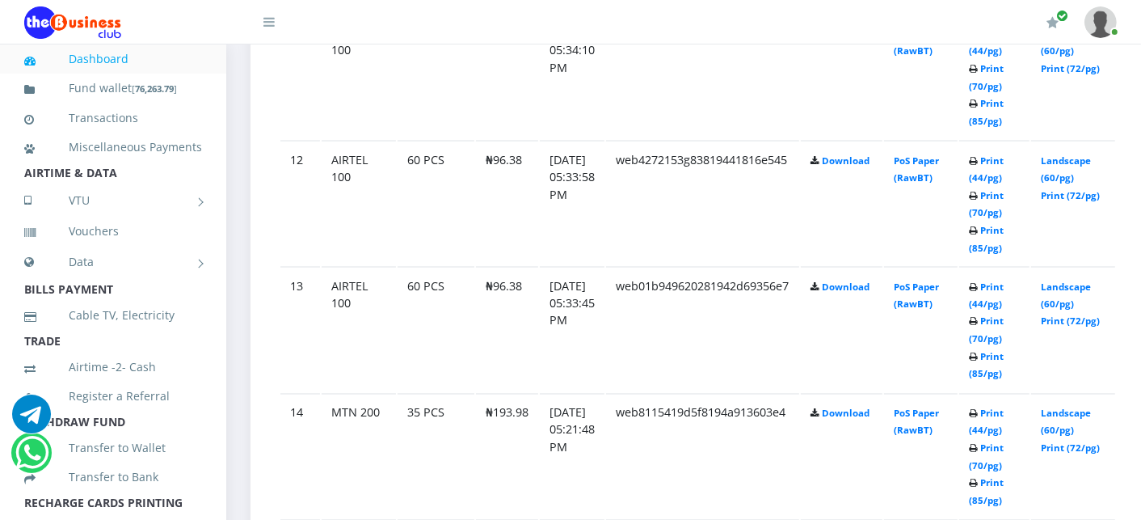
scroll to position [2290, 0]
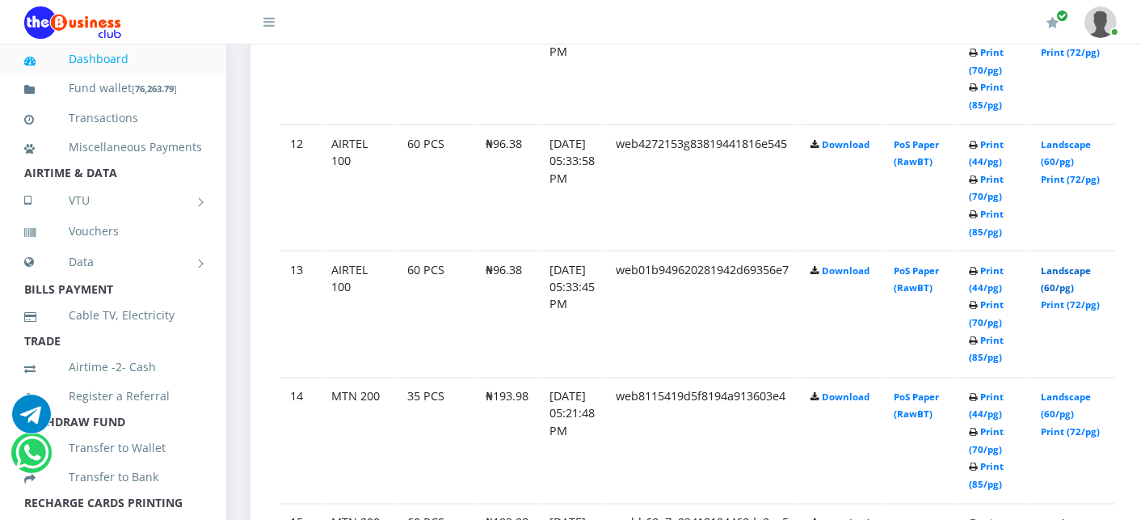
click at [1078, 264] on link "Landscape (60/pg)" at bounding box center [1066, 279] width 50 height 30
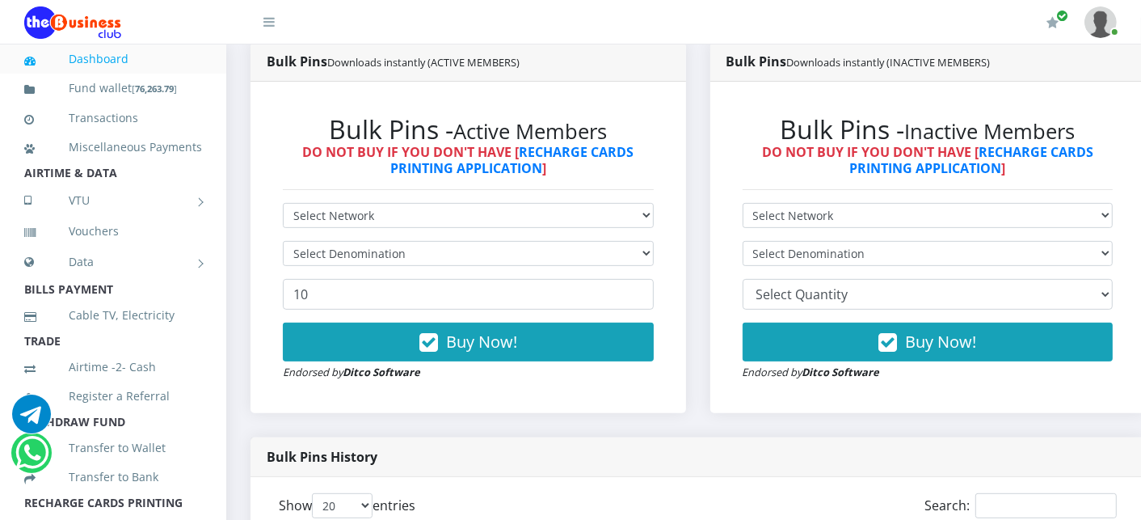
scroll to position [431, 0]
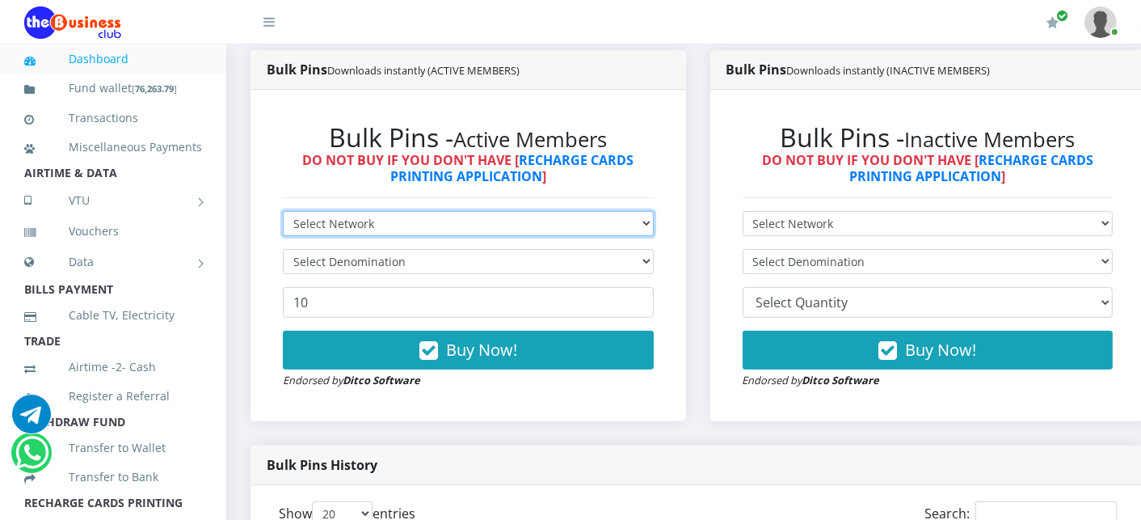
click at [362, 222] on select "Select Network MTN Globacom 9Mobile Airtel" at bounding box center [468, 223] width 371 height 25
select select "MTN"
click at [283, 213] on select "Select Network MTN Globacom 9Mobile Airtel" at bounding box center [468, 223] width 371 height 25
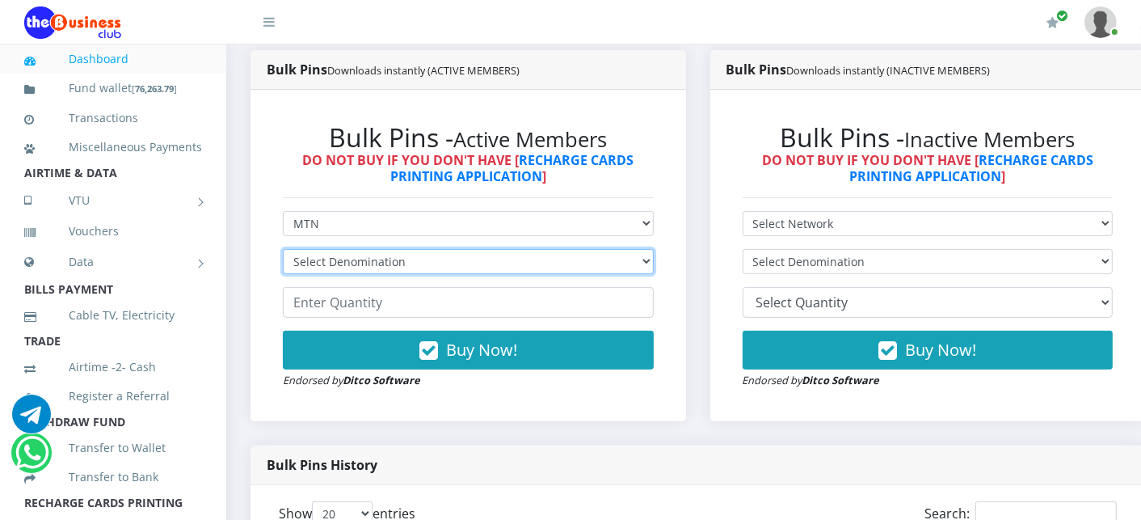
click at [343, 263] on select "Select Denomination MTN NGN100 - ₦96.99 MTN NGN200 - ₦193.98 MTN NGN400 - ₦387.…" at bounding box center [468, 261] width 371 height 25
select select "96.99-100"
click at [283, 251] on select "Select Denomination MTN NGN100 - ₦96.99 MTN NGN200 - ₦193.98 MTN NGN400 - ₦387.…" at bounding box center [468, 261] width 371 height 25
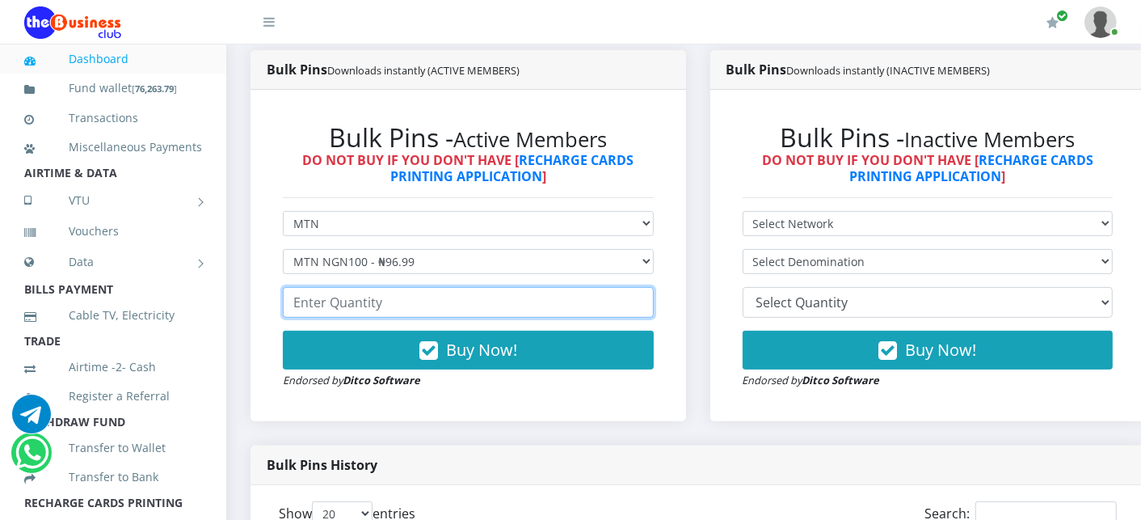
click at [337, 299] on input "number" at bounding box center [468, 302] width 371 height 31
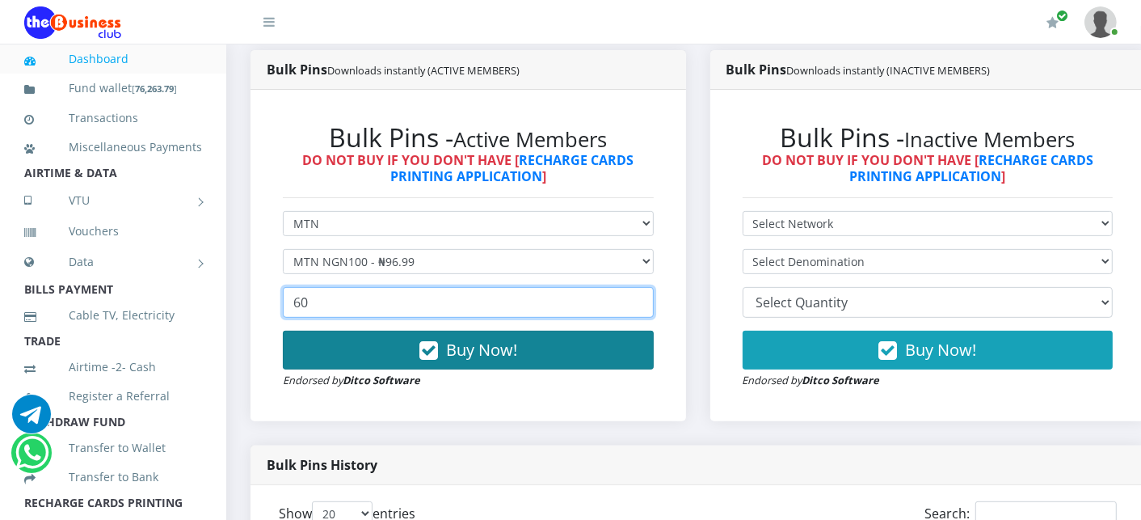
type input "60"
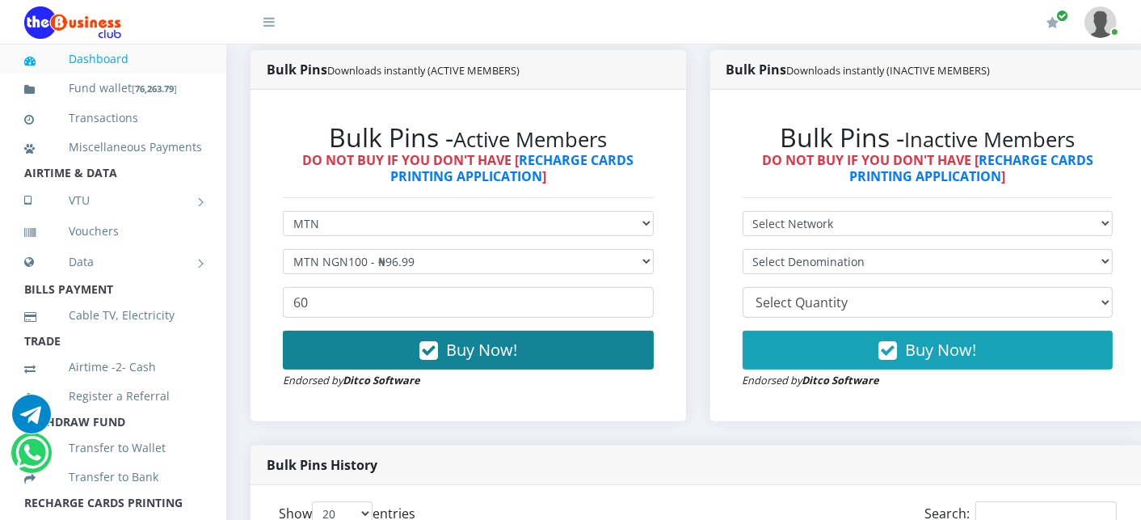
click at [362, 356] on button "Buy Now!" at bounding box center [468, 350] width 371 height 39
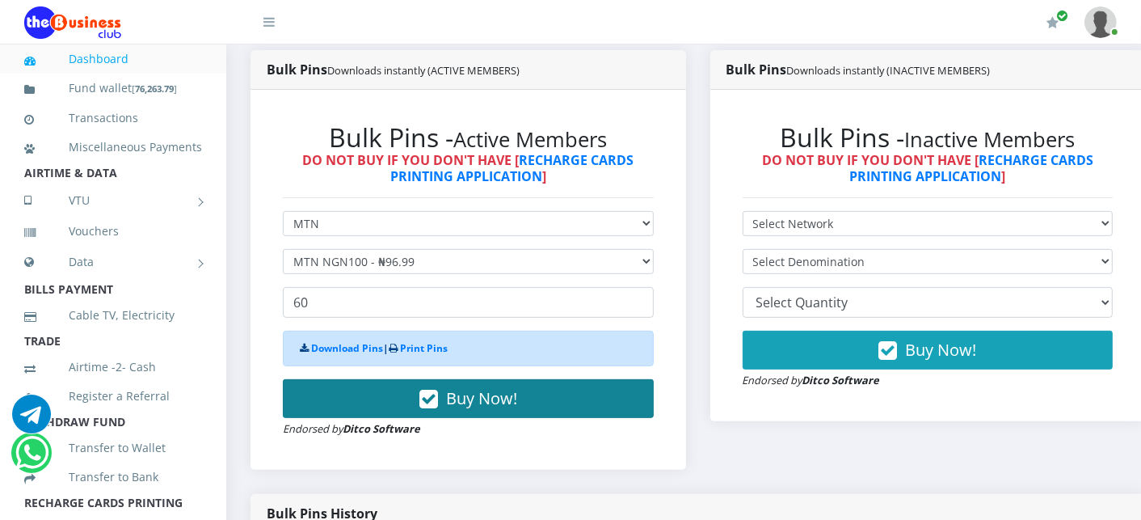
click at [364, 401] on button "Buy Now!" at bounding box center [468, 398] width 371 height 39
click at [364, 402] on button "Buy Now!" at bounding box center [468, 398] width 371 height 39
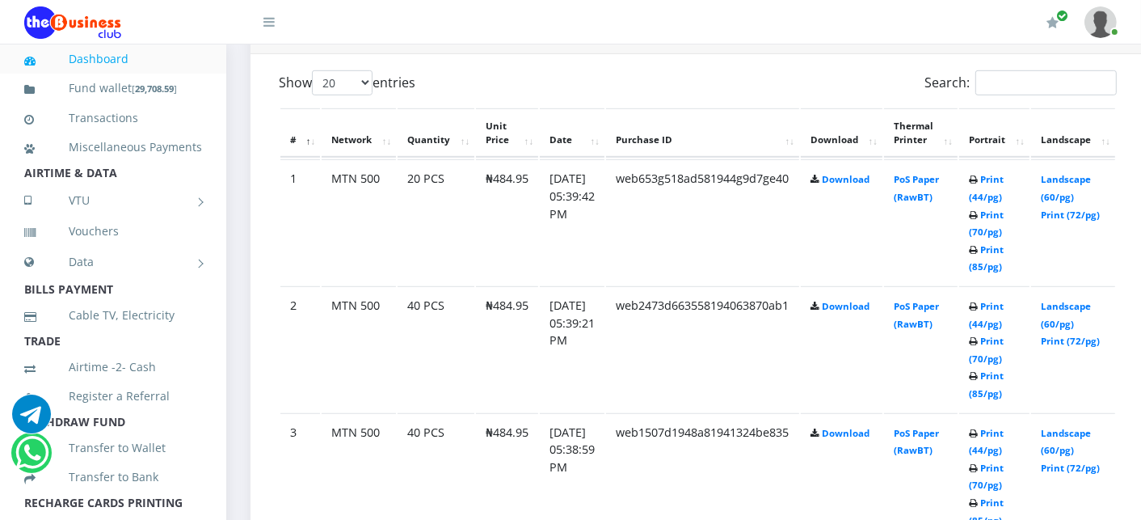
scroll to position [898, 0]
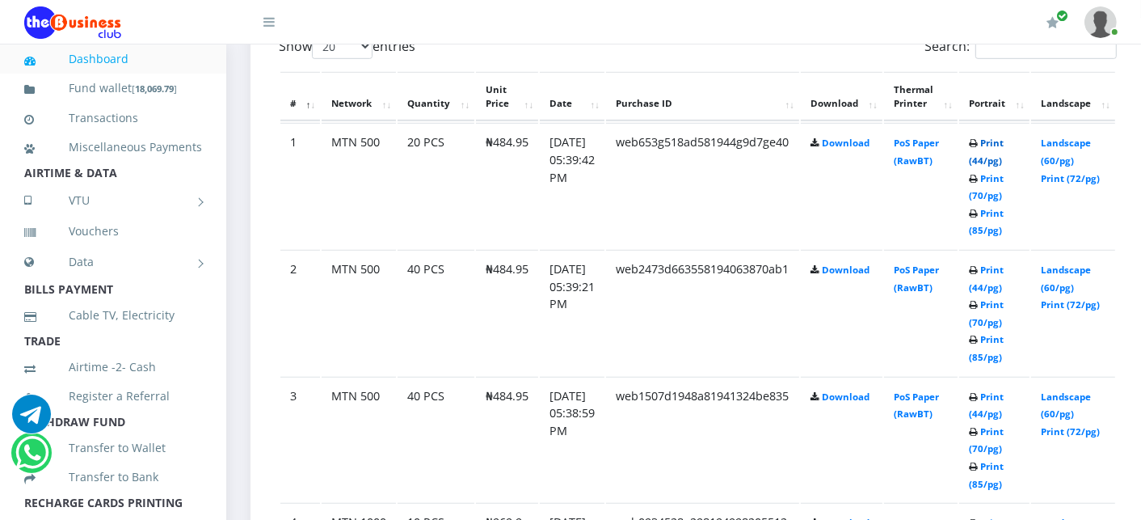
click at [1004, 142] on link "Print (44/pg)" at bounding box center [986, 152] width 35 height 30
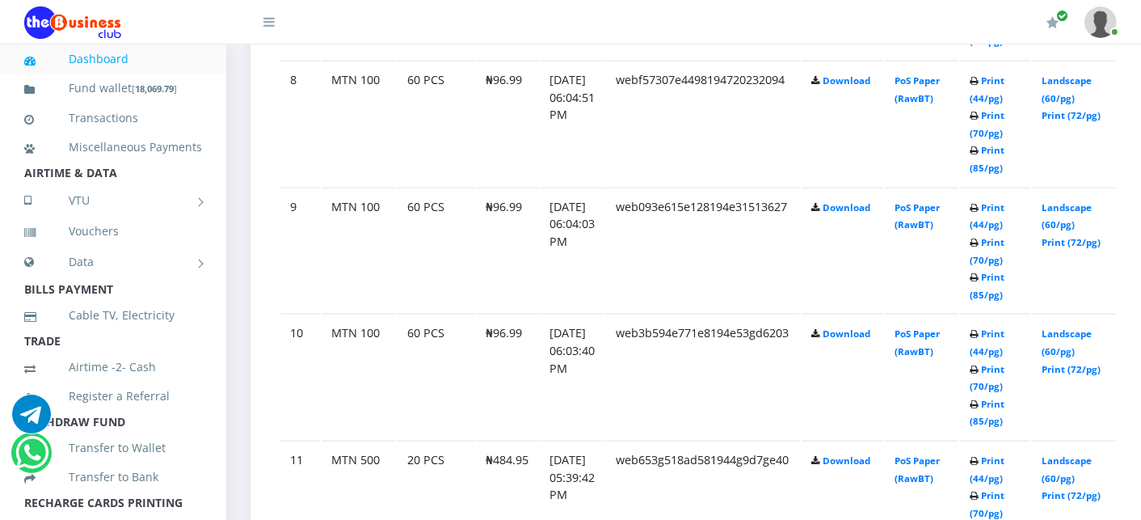
scroll to position [2011, 0]
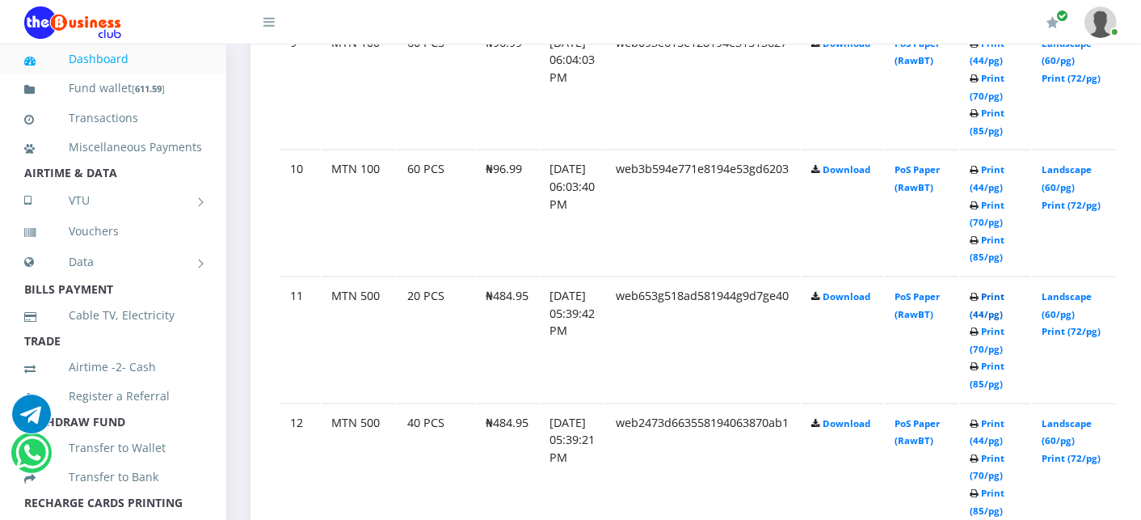
click at [1005, 290] on link "Print (44/pg)" at bounding box center [987, 305] width 35 height 30
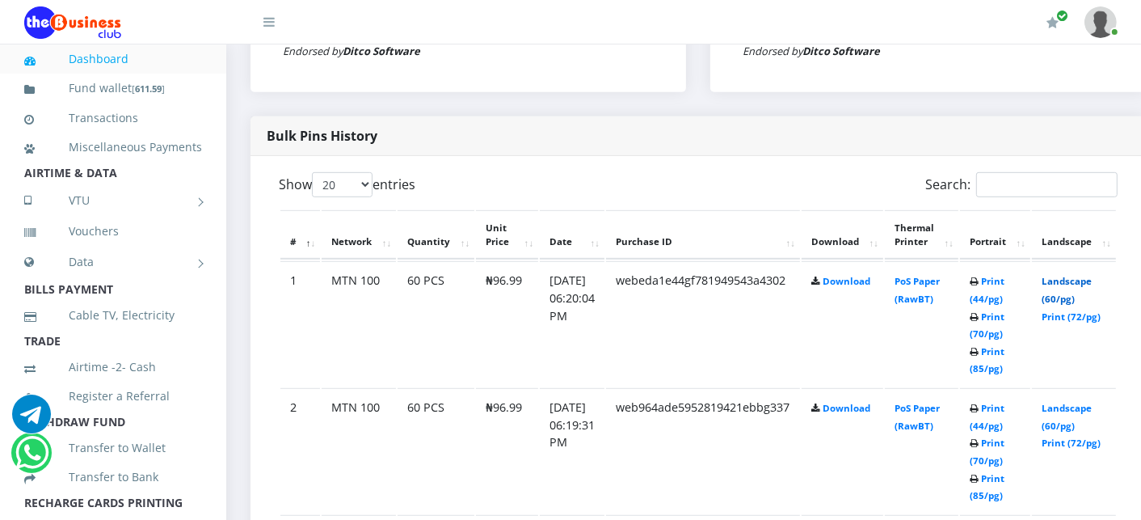
click at [1078, 281] on link "Landscape (60/pg)" at bounding box center [1067, 290] width 50 height 30
click at [1088, 409] on link "Landscape (60/pg)" at bounding box center [1067, 417] width 50 height 30
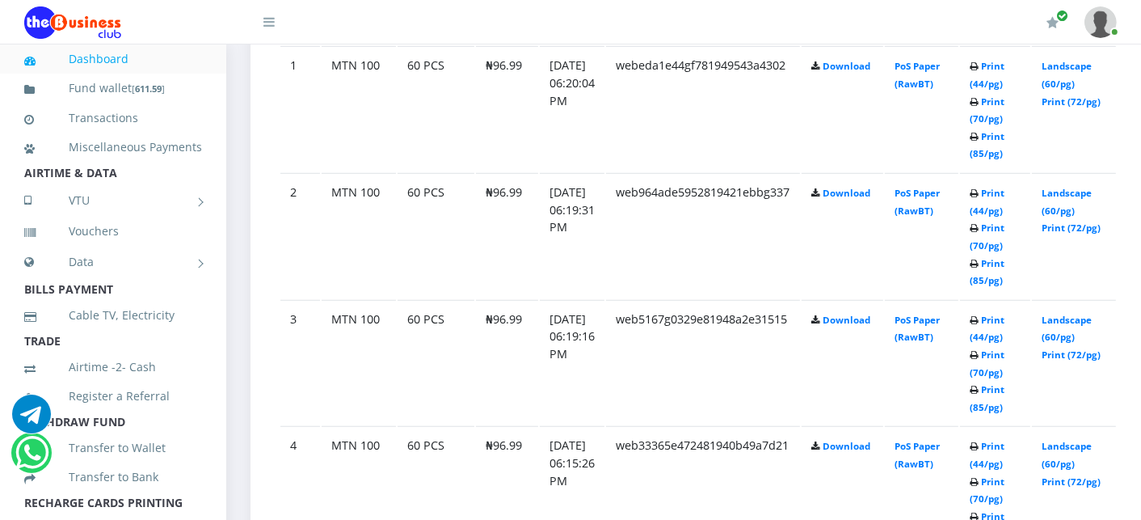
scroll to position [1011, 0]
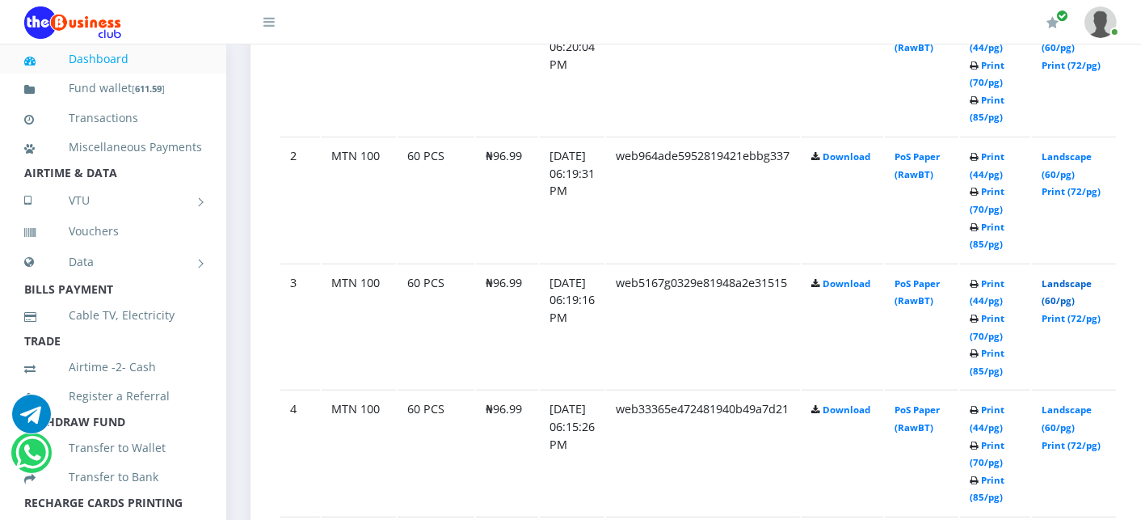
click at [1092, 284] on link "Landscape (60/pg)" at bounding box center [1067, 292] width 50 height 30
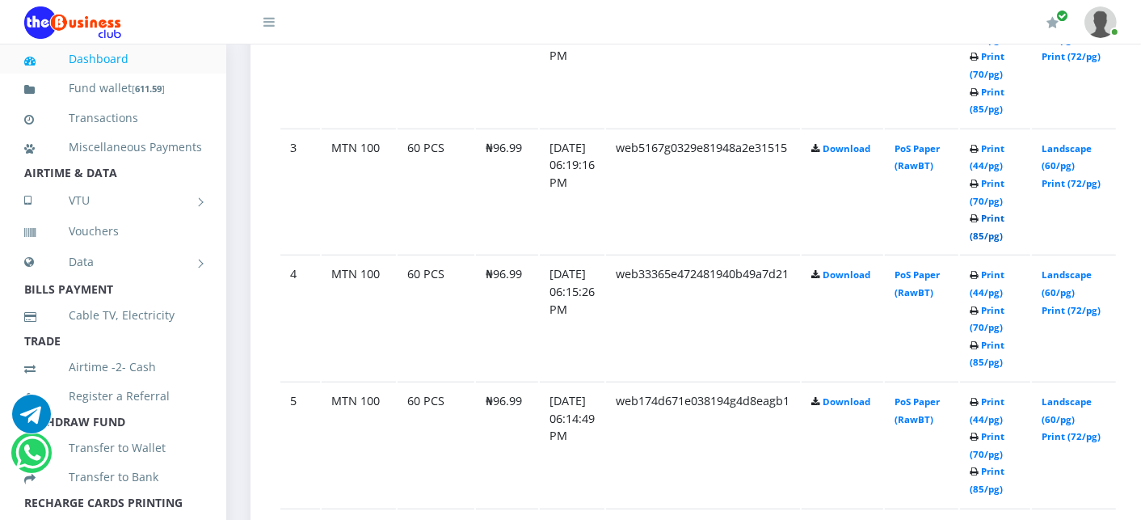
scroll to position [1164, 0]
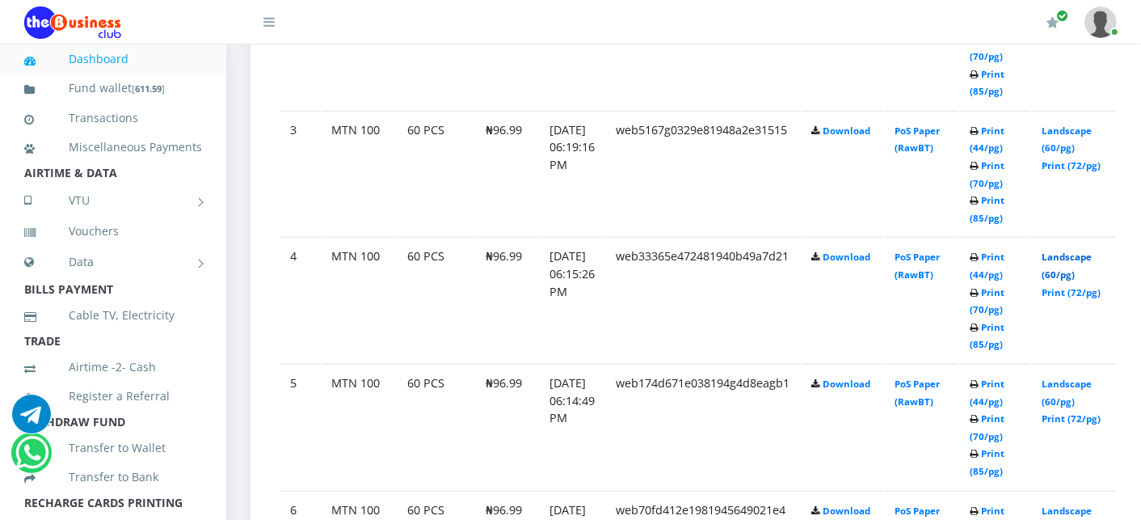
click at [1085, 256] on link "Landscape (60/pg)" at bounding box center [1067, 266] width 50 height 30
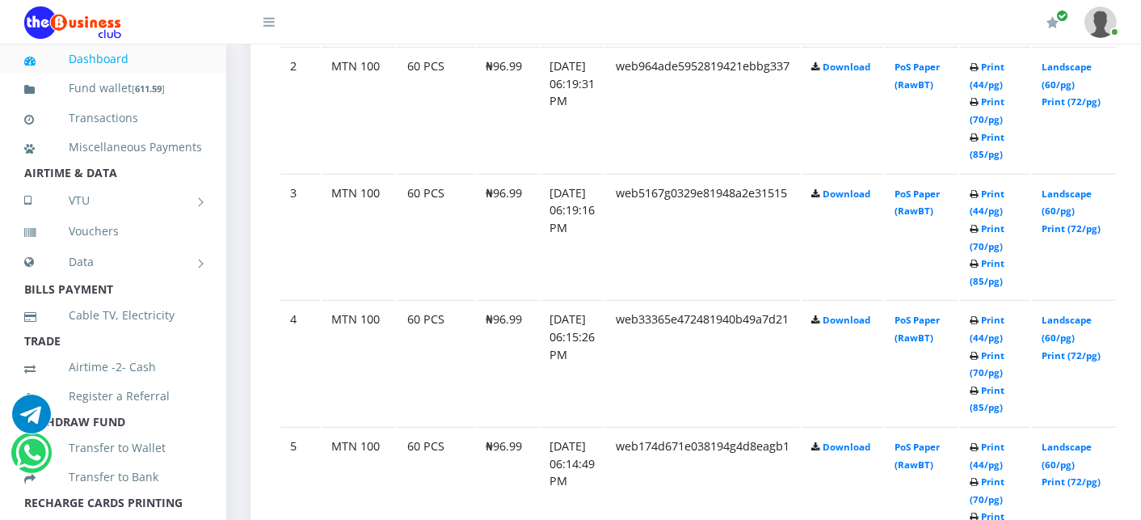
scroll to position [1164, 0]
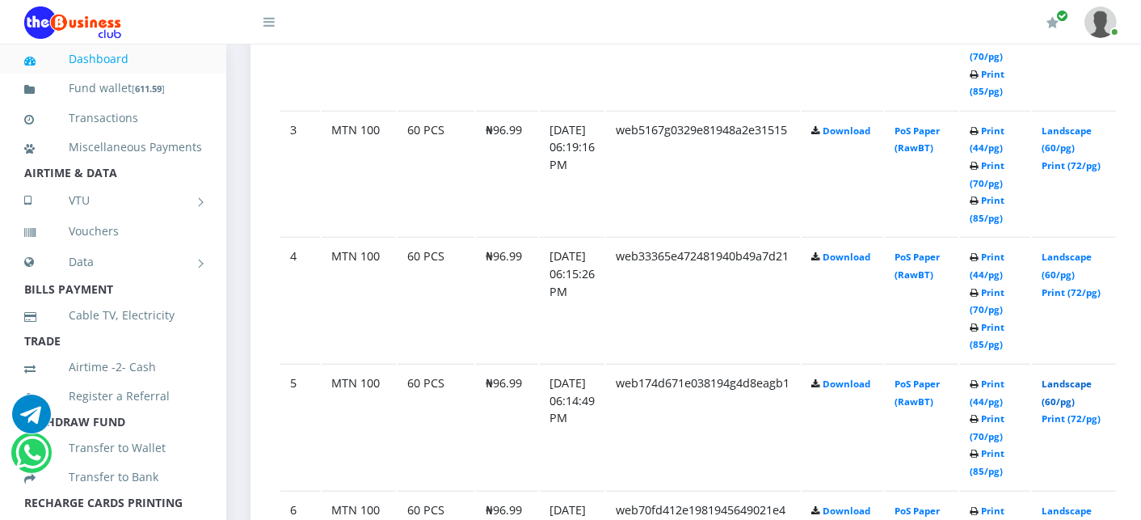
click at [1084, 380] on link "Landscape (60/pg)" at bounding box center [1067, 392] width 50 height 30
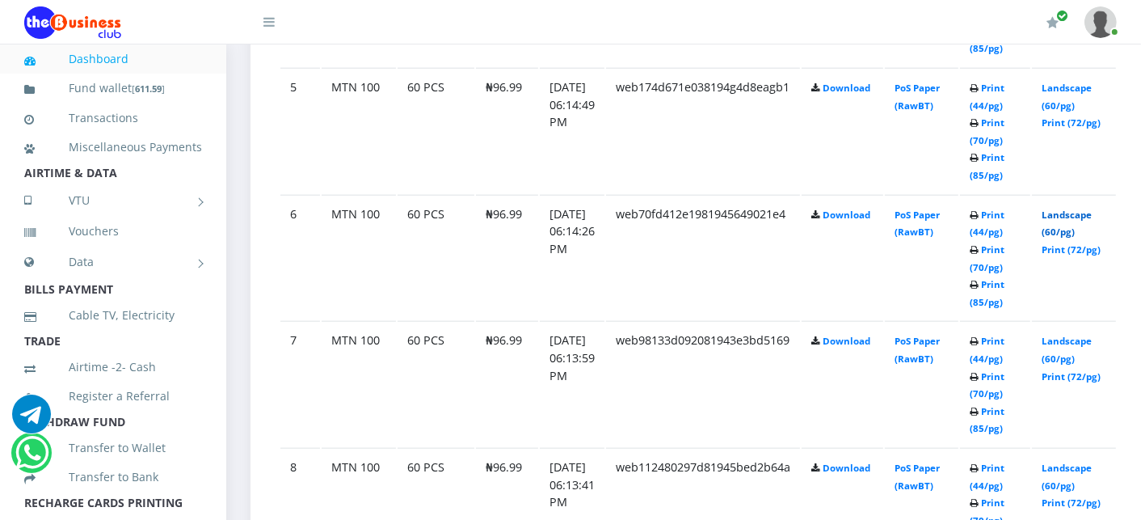
click at [1092, 209] on link "Landscape (60/pg)" at bounding box center [1067, 224] width 50 height 30
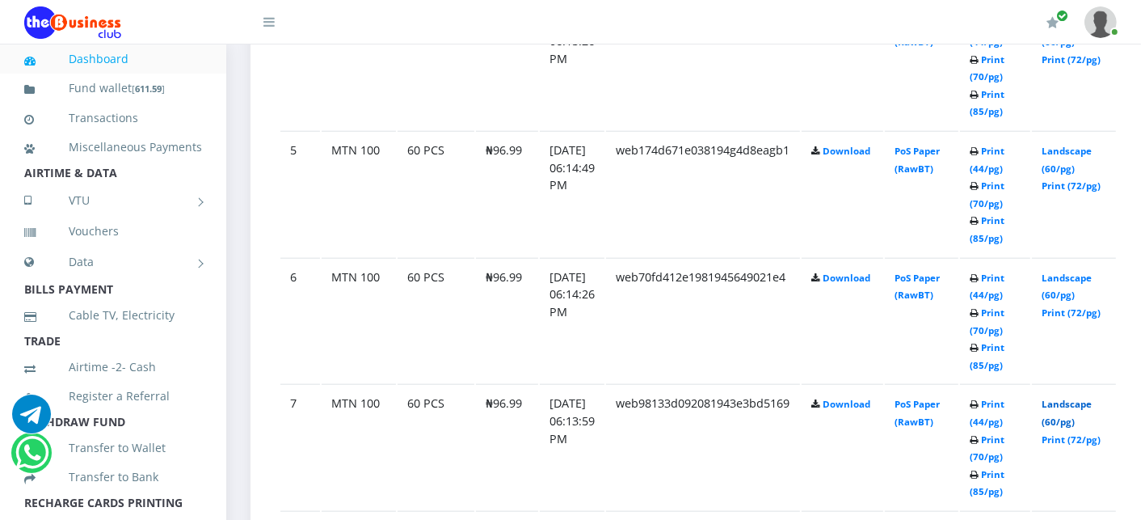
click at [1080, 398] on link "Landscape (60/pg)" at bounding box center [1067, 413] width 50 height 30
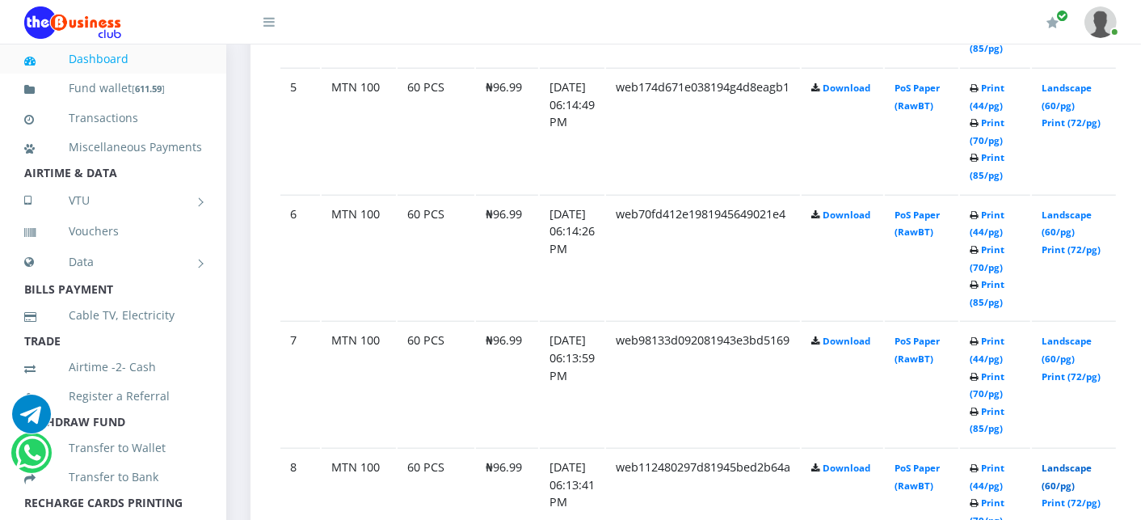
click at [1092, 462] on link "Landscape (60/pg)" at bounding box center [1067, 477] width 50 height 30
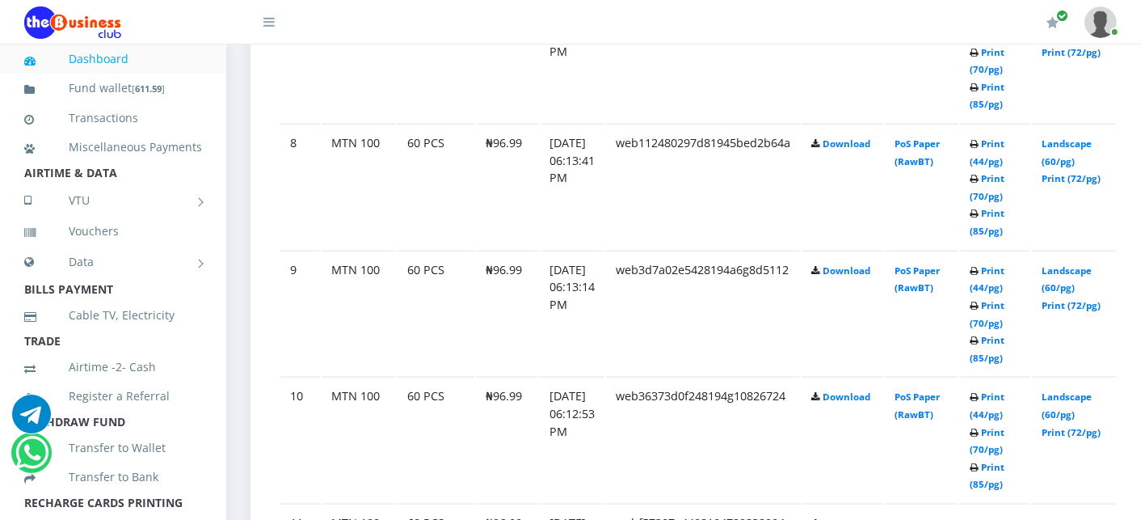
scroll to position [1792, 0]
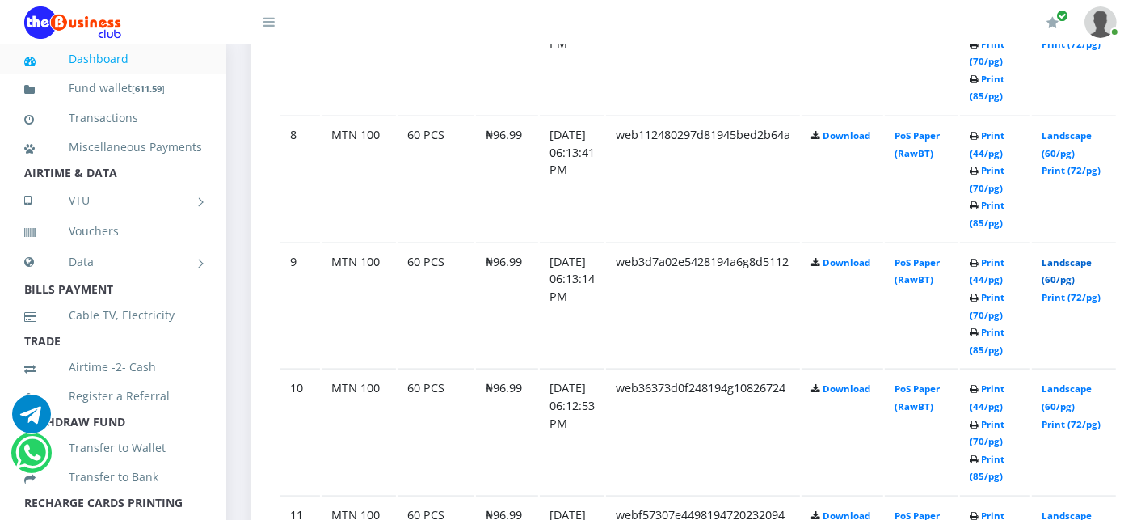
click at [1073, 256] on link "Landscape (60/pg)" at bounding box center [1067, 271] width 50 height 30
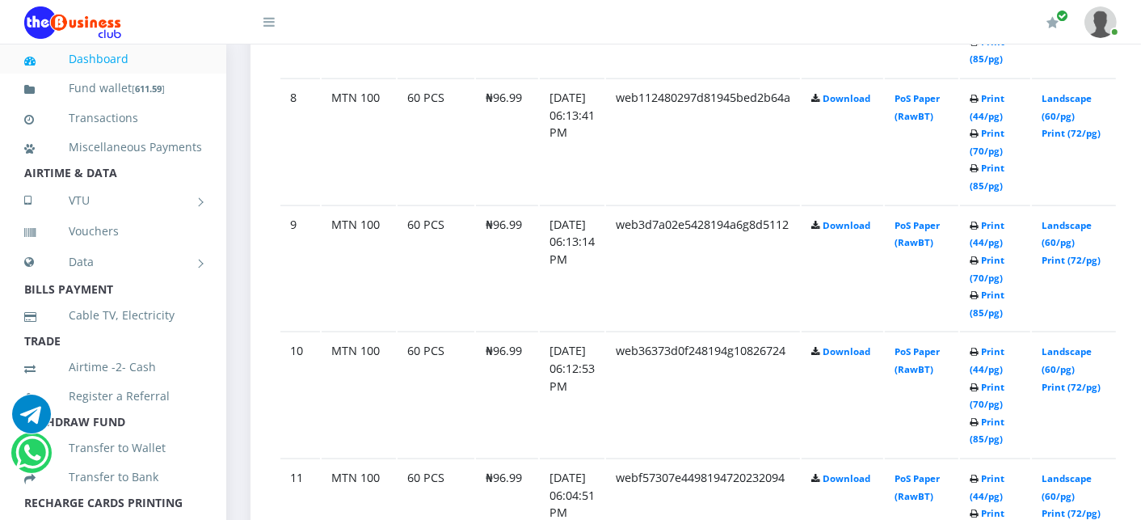
scroll to position [1792, 0]
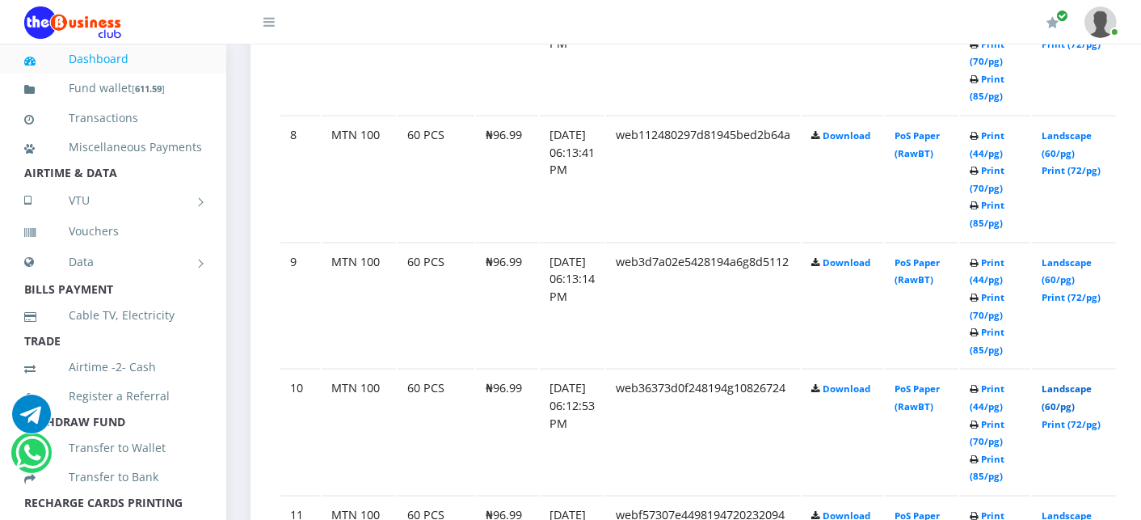
click at [1092, 382] on link "Landscape (60/pg)" at bounding box center [1067, 397] width 50 height 30
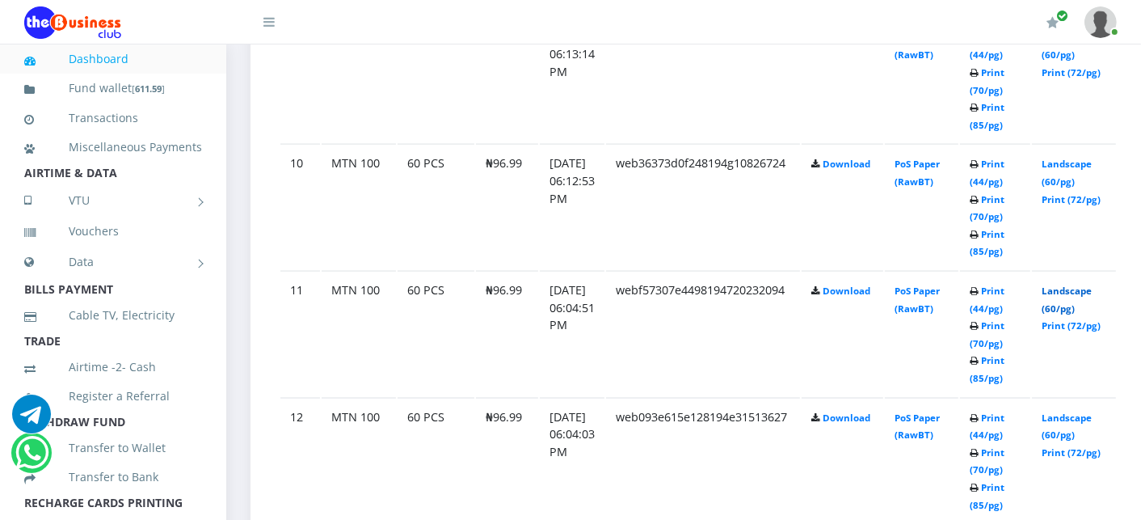
click at [1069, 285] on link "Landscape (60/pg)" at bounding box center [1067, 300] width 50 height 30
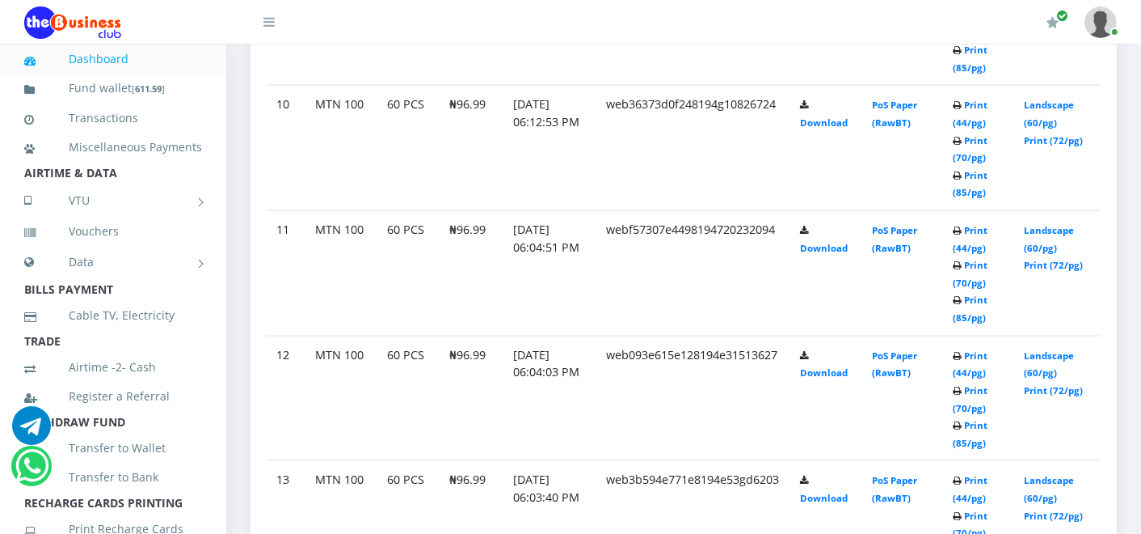
scroll to position [1949, 0]
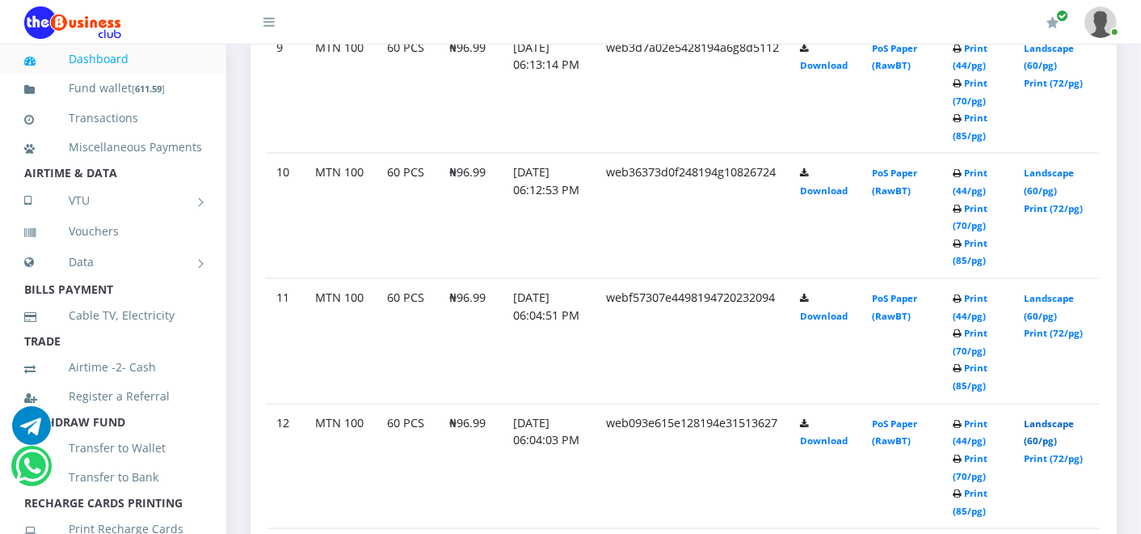
click at [1067, 404] on td "Landscape (60/pg) Print (72/pg)" at bounding box center [1058, 341] width 86 height 125
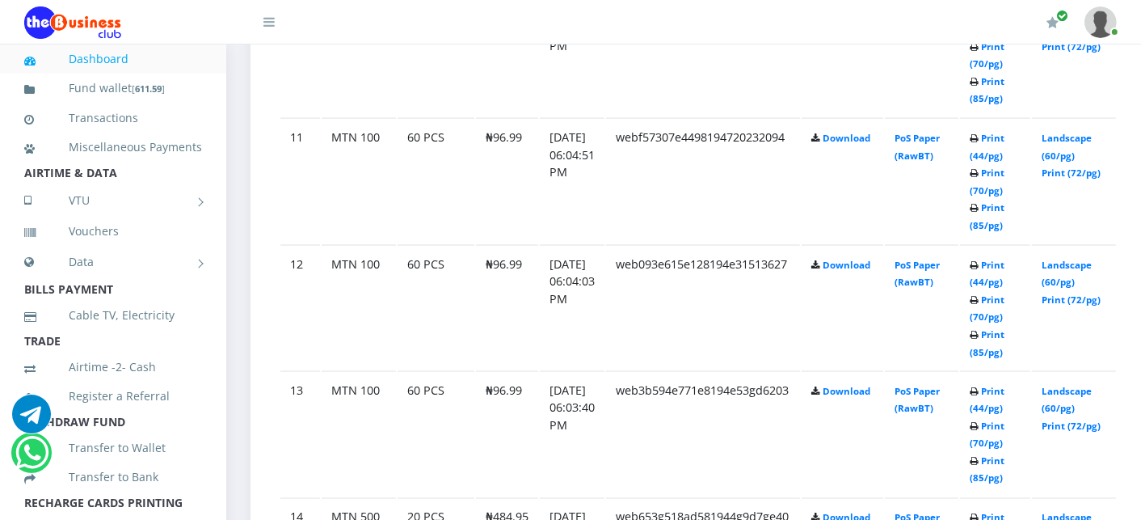
scroll to position [2205, 0]
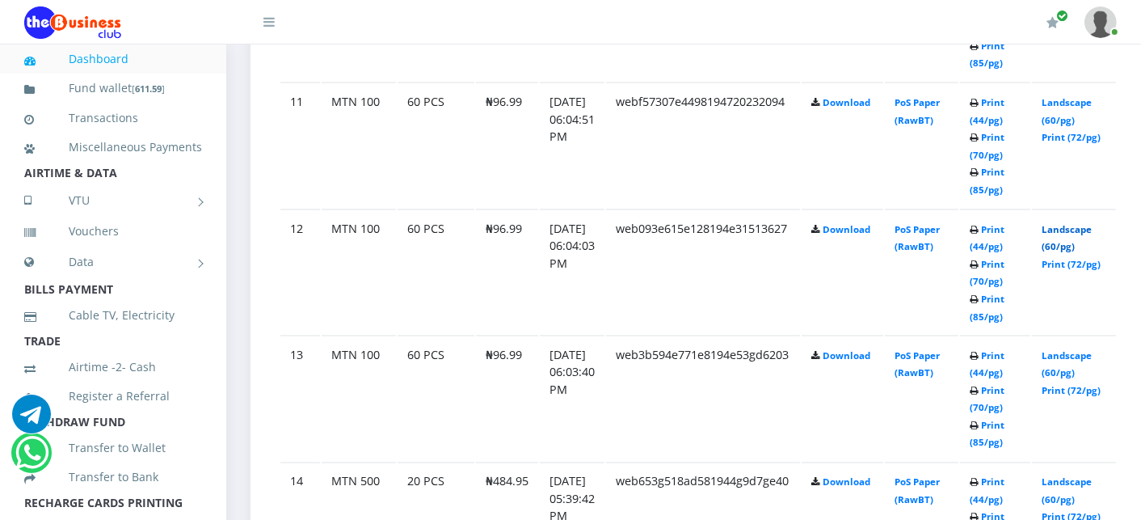
click at [1092, 223] on link "Landscape (60/pg)" at bounding box center [1067, 238] width 50 height 30
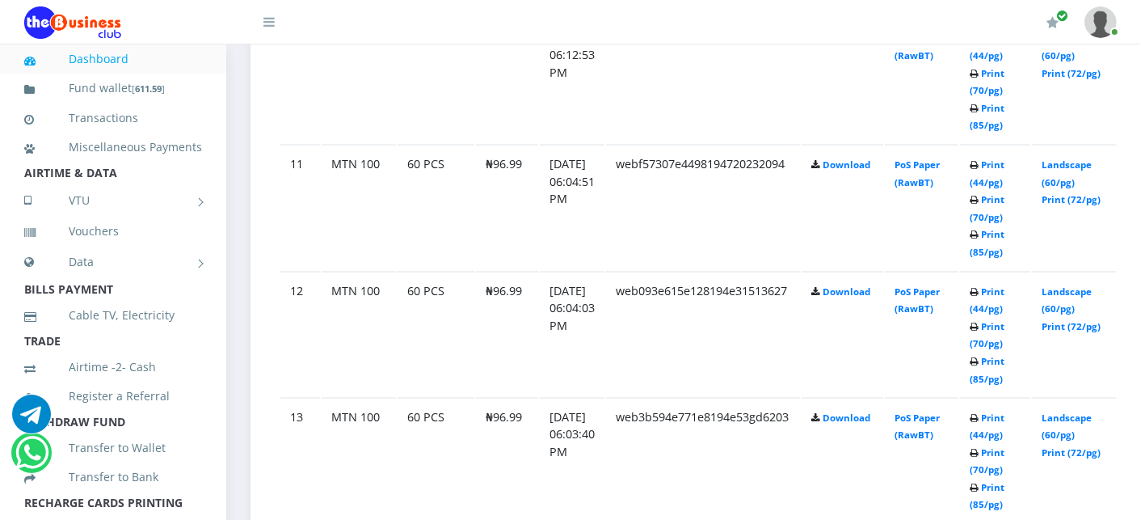
scroll to position [2205, 0]
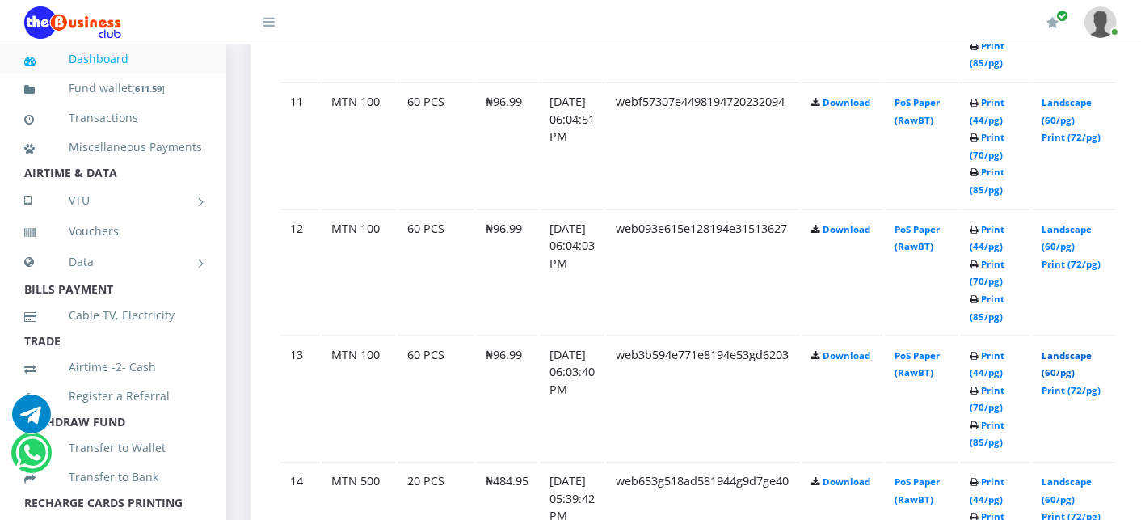
click at [1088, 349] on link "Landscape (60/pg)" at bounding box center [1067, 364] width 50 height 30
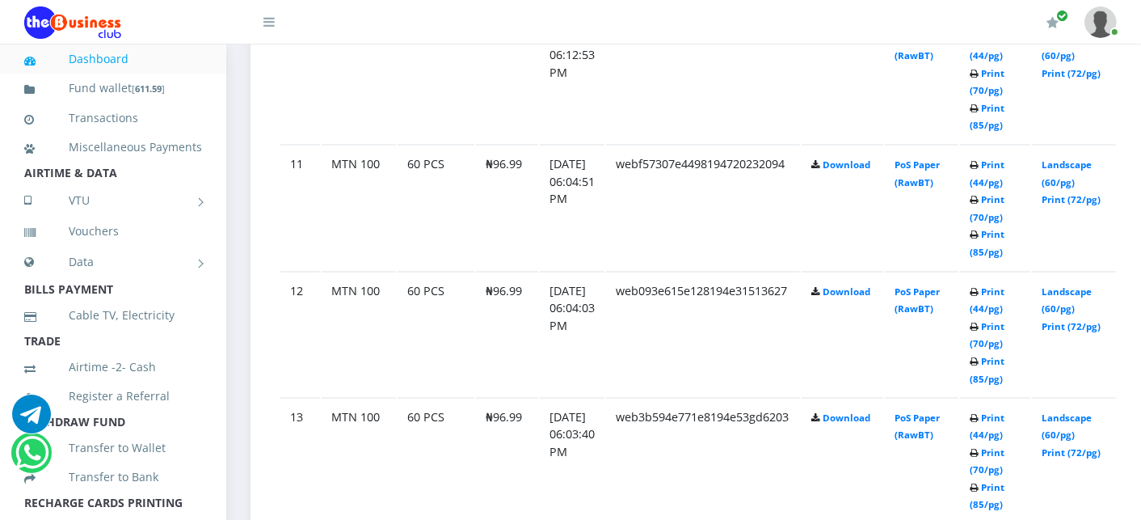
scroll to position [2205, 0]
